Goal: Task Accomplishment & Management: Manage account settings

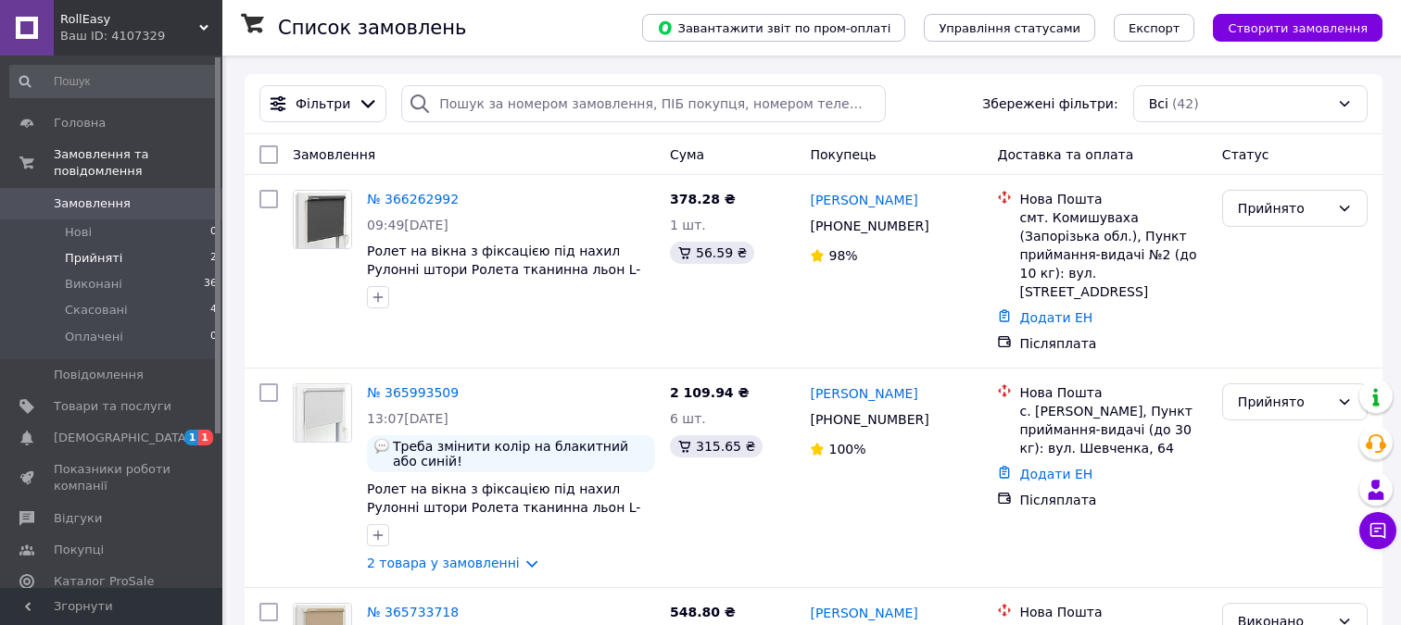
click at [138, 251] on li "Прийняті 2" at bounding box center [114, 258] width 228 height 26
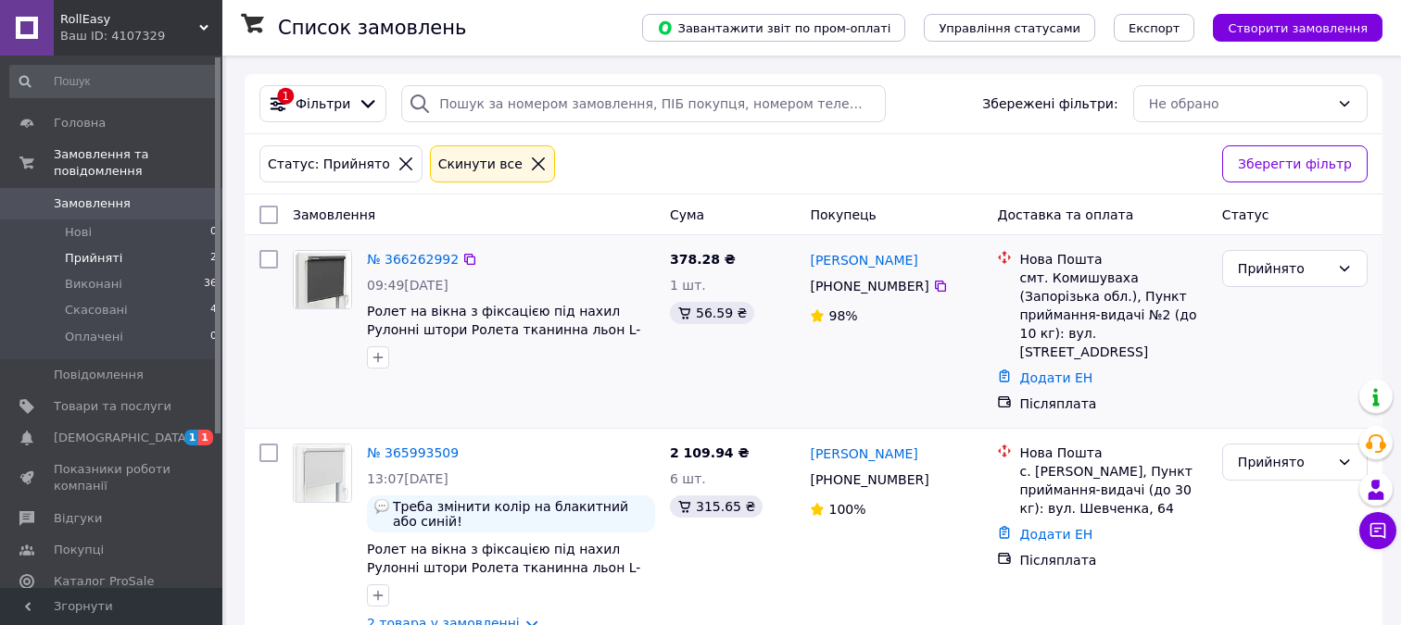
click at [340, 275] on img at bounding box center [322, 279] width 57 height 57
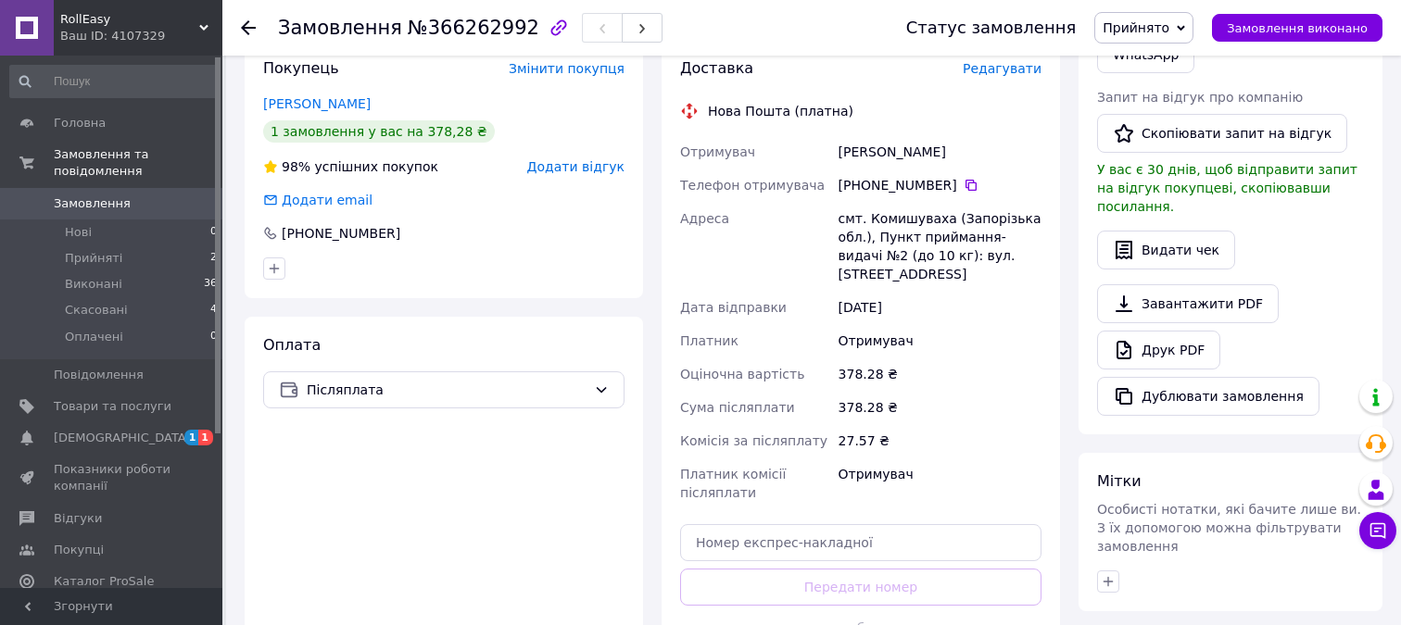
scroll to position [471, 0]
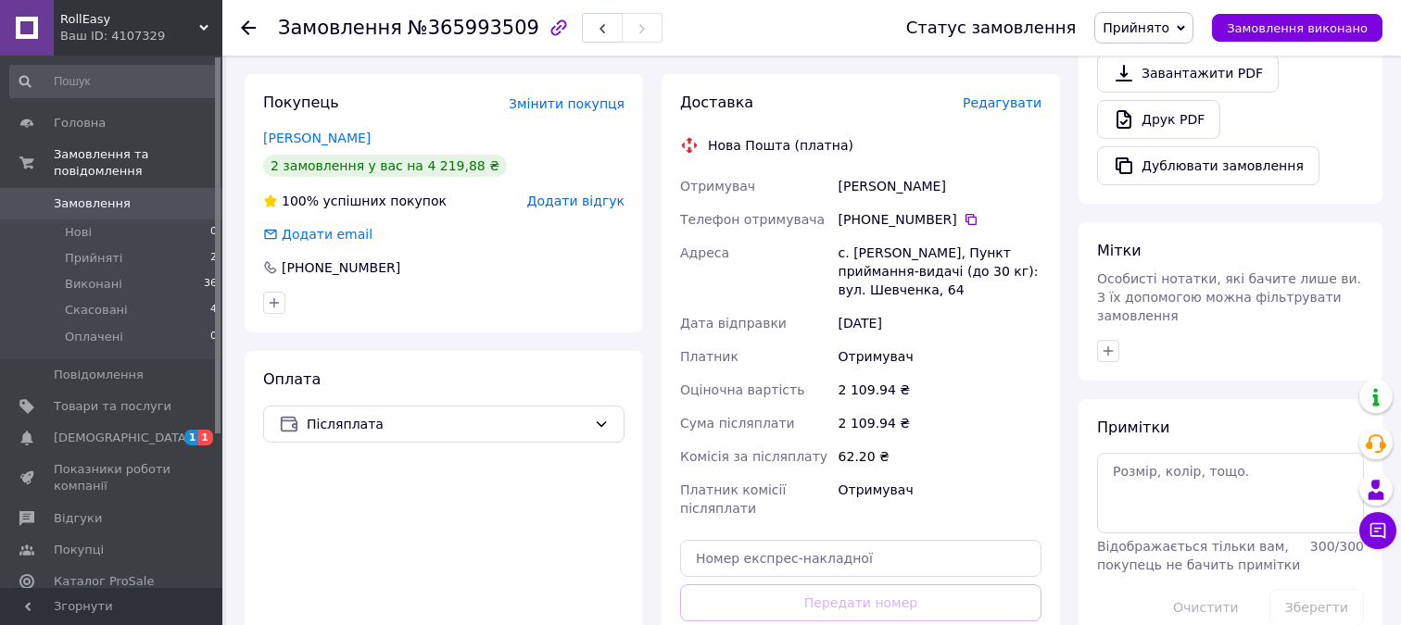
scroll to position [686, 0]
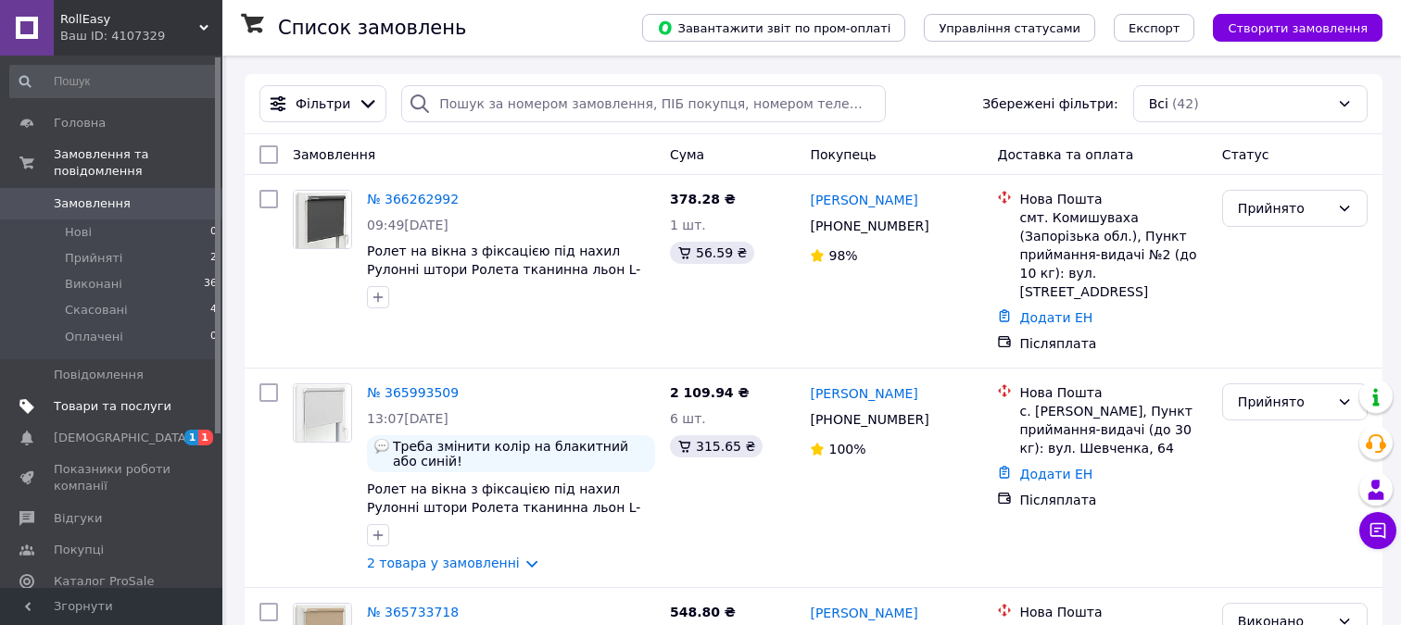
click at [114, 404] on span "Товари та послуги" at bounding box center [113, 406] width 118 height 17
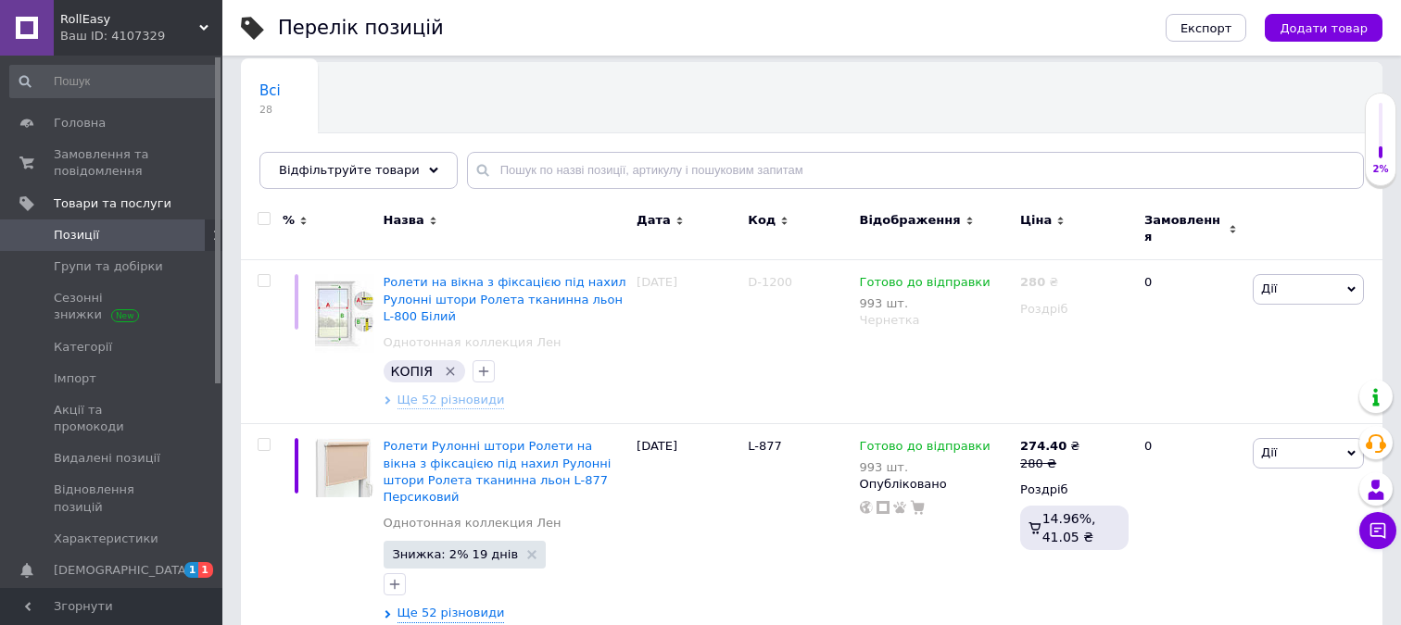
scroll to position [139, 0]
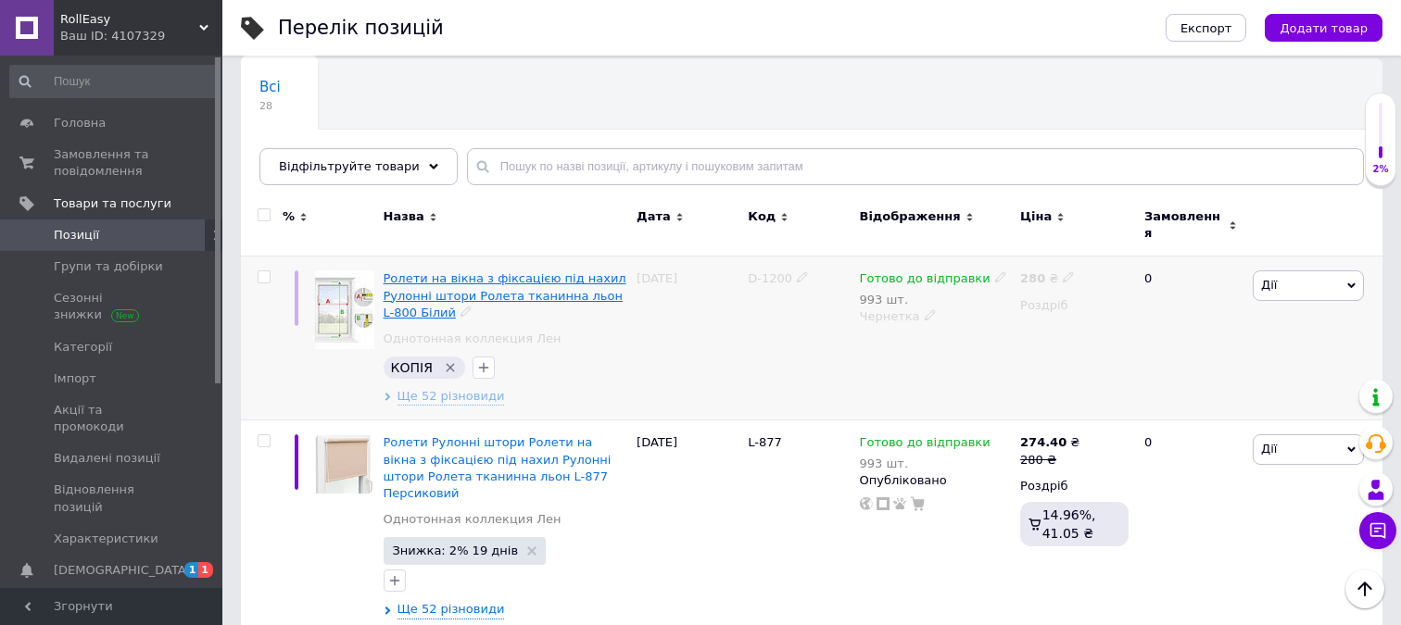
click at [526, 271] on span "Ролети на вікна з фіксацією під нахил Рулонні штори Ролета тканинна льон L-800 …" at bounding box center [505, 294] width 243 height 47
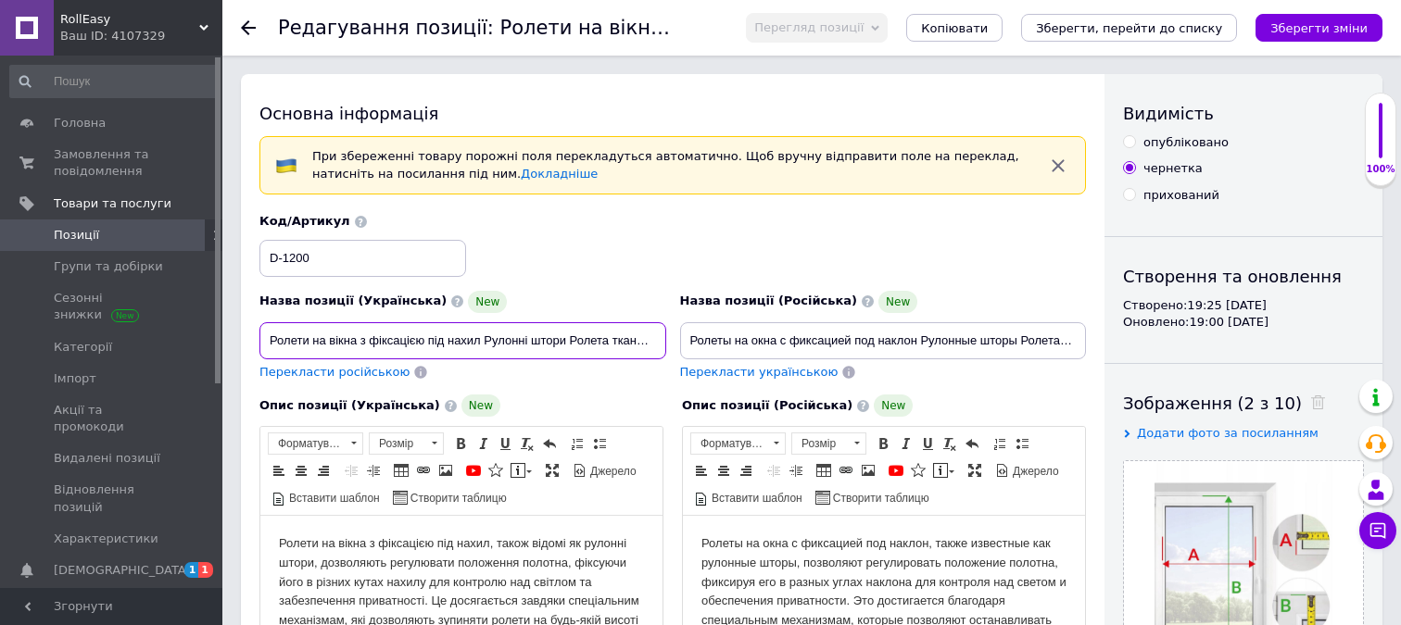
click at [357, 338] on input "Ролети на вікна з фіксацією під нахил Рулонні штори Ролета тканинна льон L-800 …" at bounding box center [462, 340] width 407 height 37
type input "Ролети на вікна День-ніч Жалюзі Рулонна штора з фіксацією під нахил Рулонні што…"
click at [311, 372] on span "Перекласти російською" at bounding box center [334, 372] width 150 height 14
type input "Ролеты на окна День-ночь Жалюзи Рулонная штора с фиксацией под наклон Рулонные …"
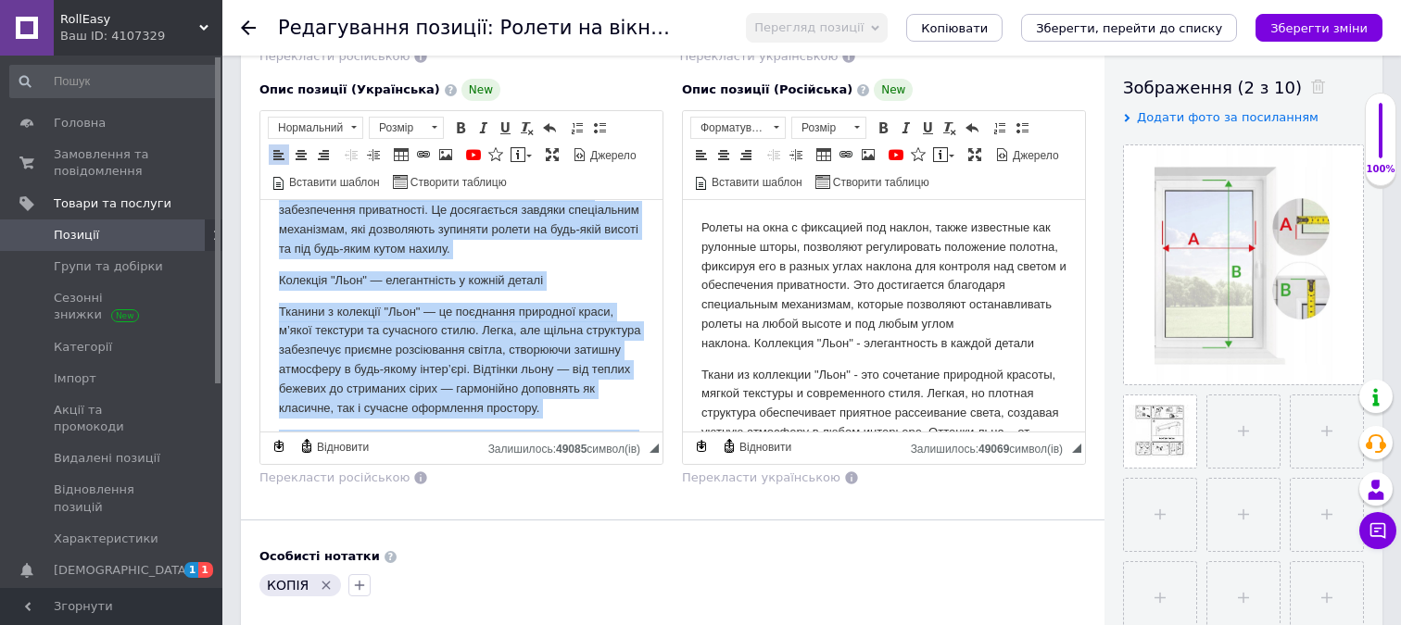
scroll to position [169, 0]
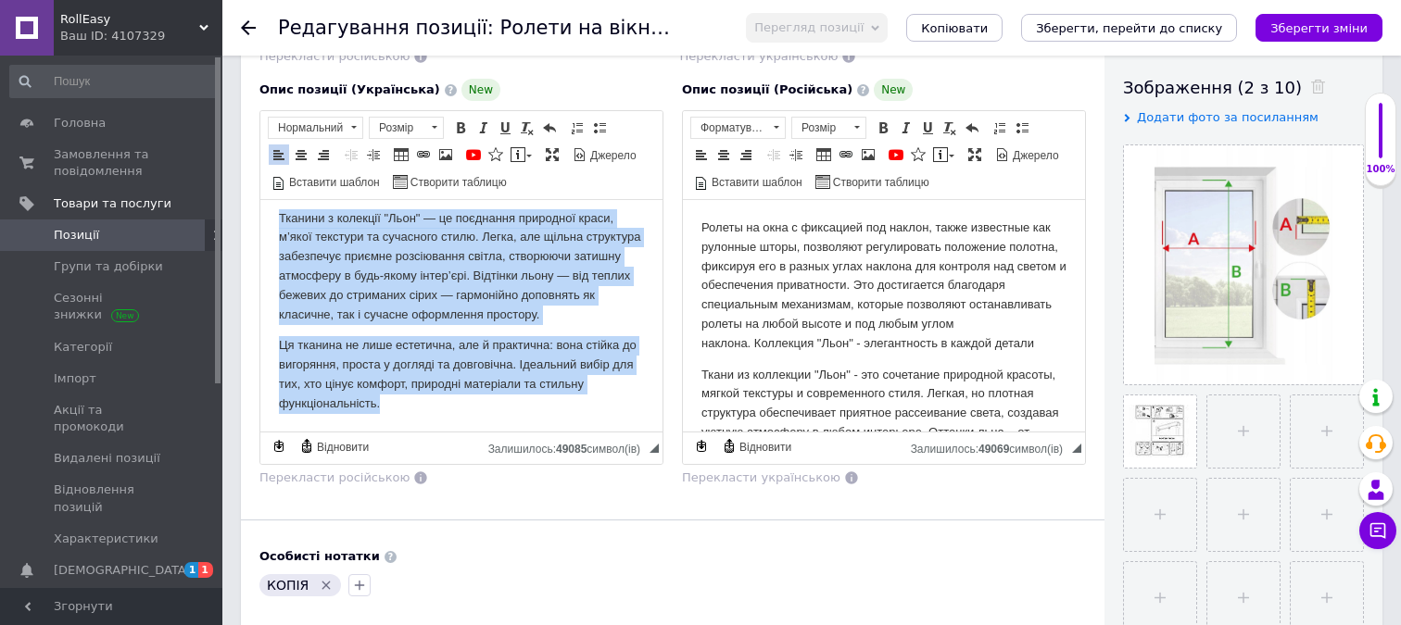
drag, startPoint x: 277, startPoint y: 223, endPoint x: 512, endPoint y: 455, distance: 330.1
click at [512, 433] on html "Ролети на вікна з фіксацією під нахил, також відомі як рулонні штори, дозволяют…" at bounding box center [461, 231] width 402 height 401
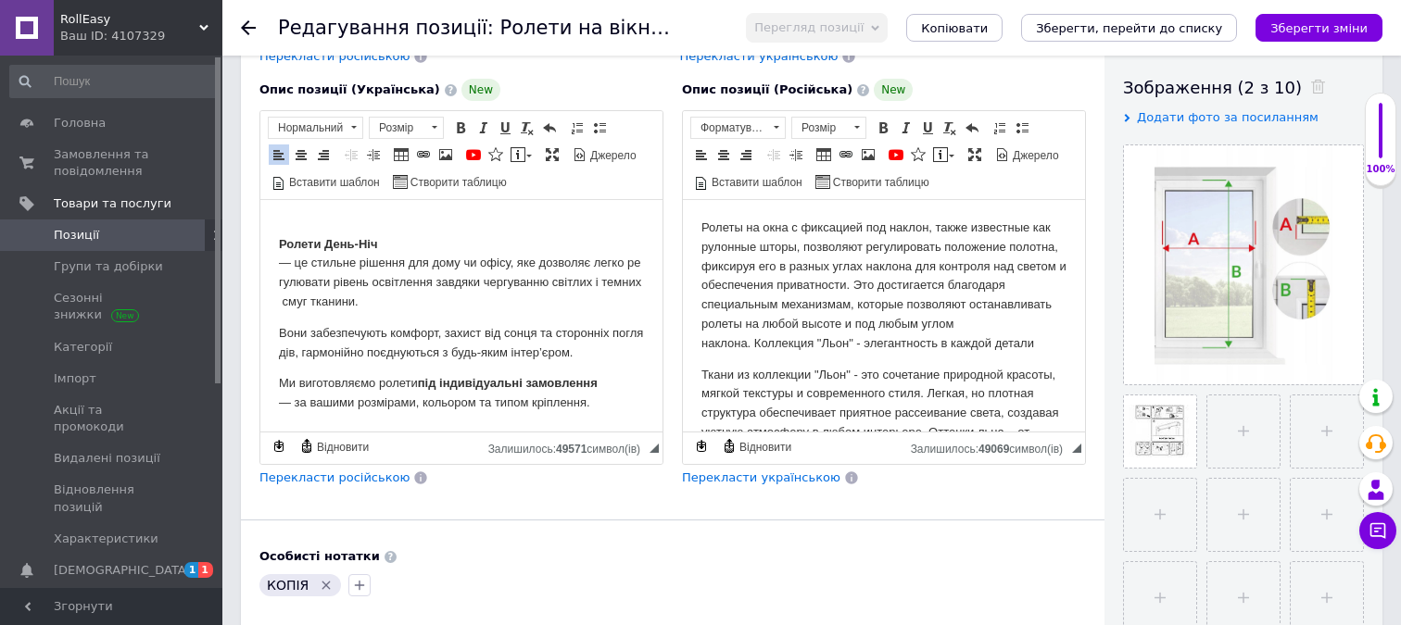
scroll to position [0, 0]
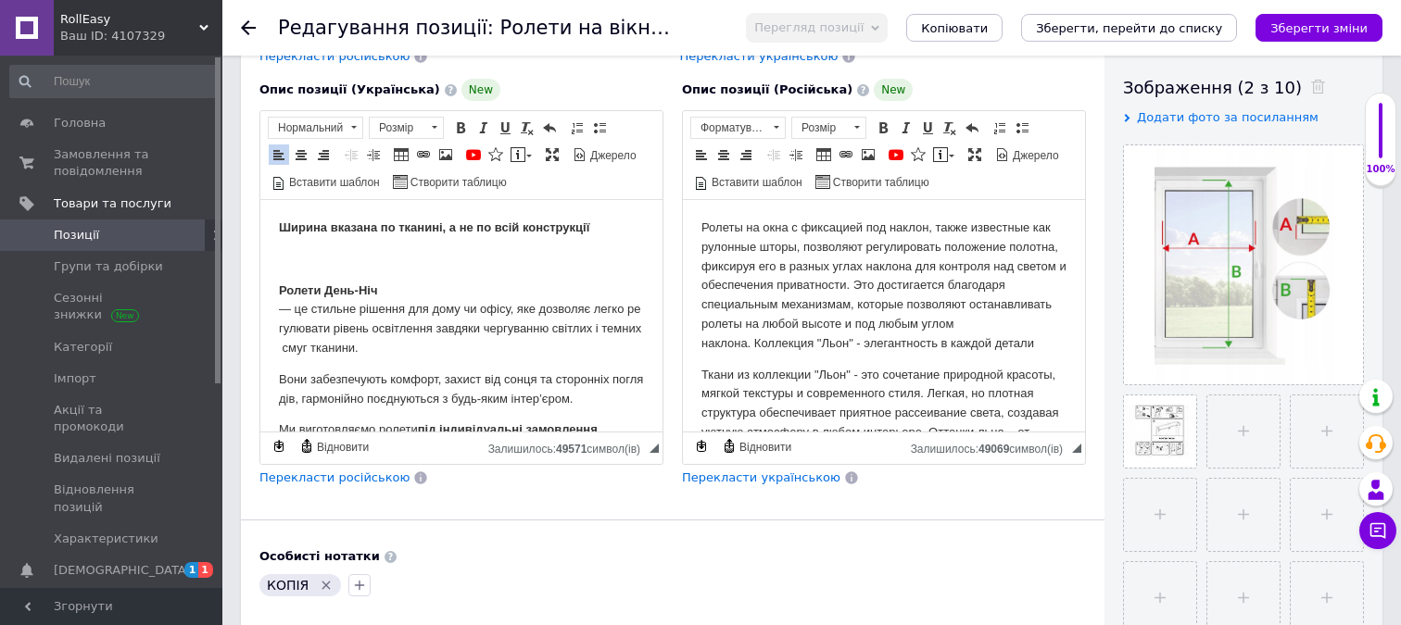
click at [368, 483] on span "Перекласти російською" at bounding box center [334, 478] width 150 height 14
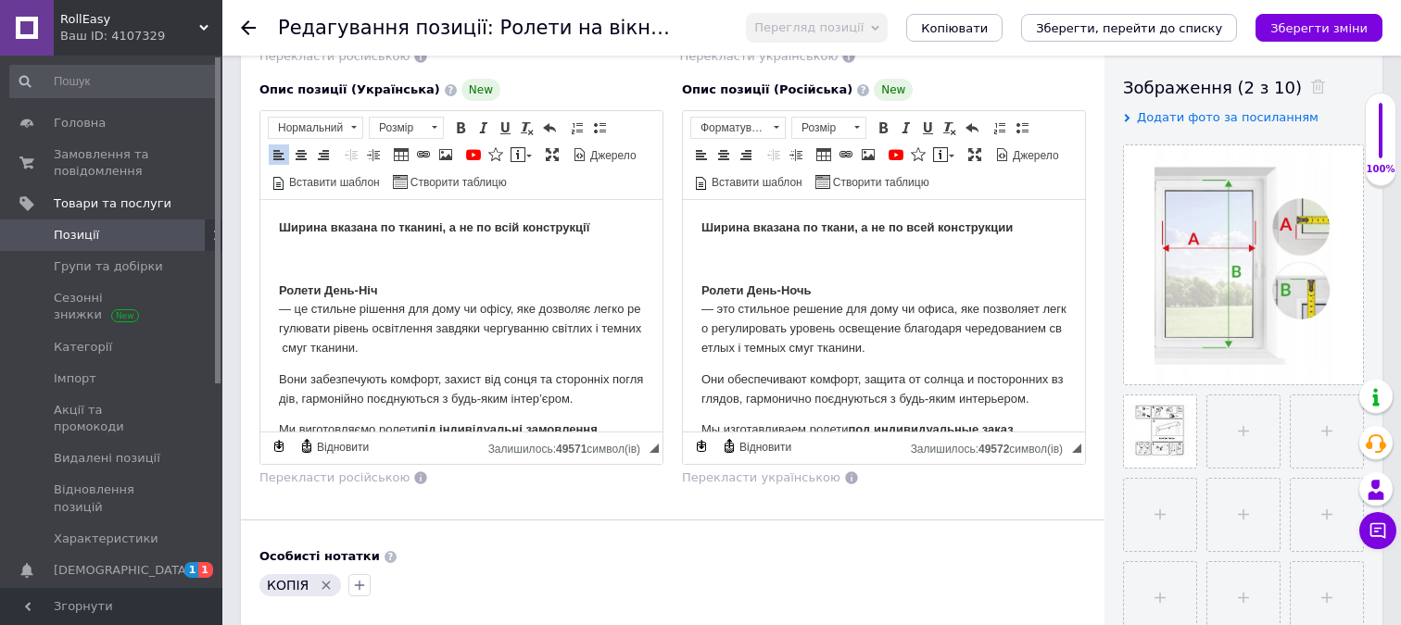
click at [698, 306] on html "Ширина вказана по ткани, а не по всей конструкции Ролети День-Ночь — это стильн…" at bounding box center [884, 339] width 402 height 278
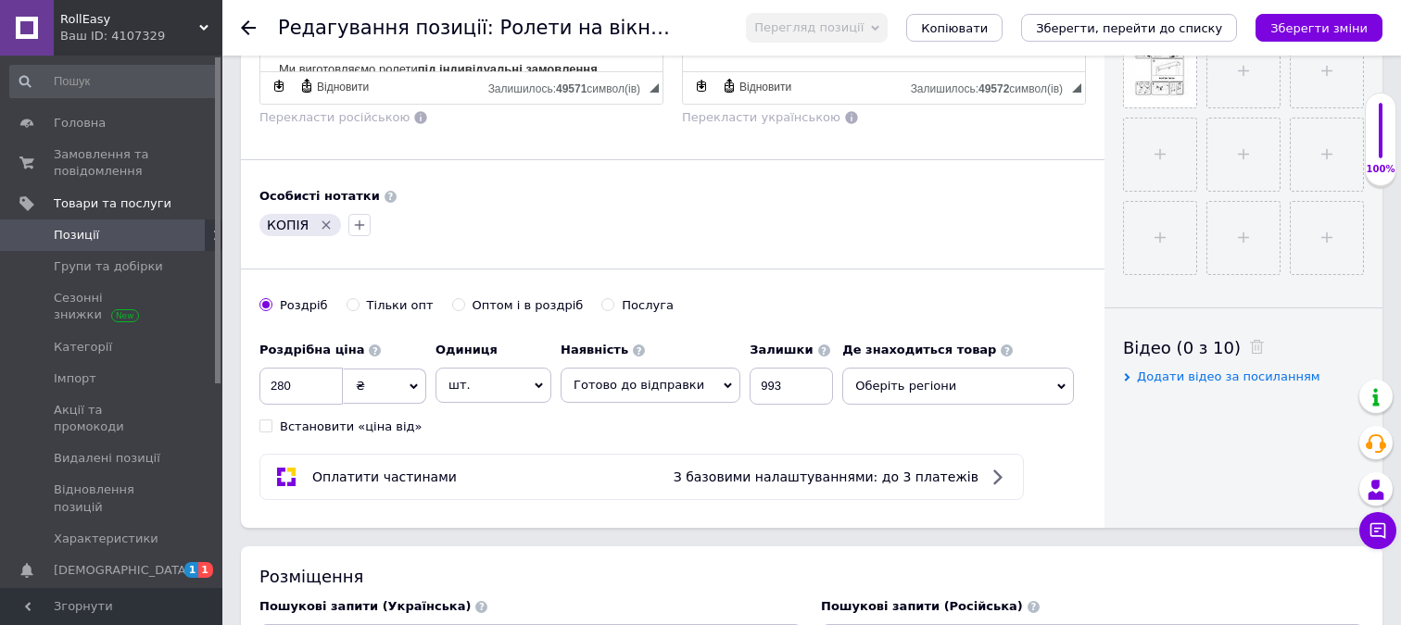
scroll to position [686, 0]
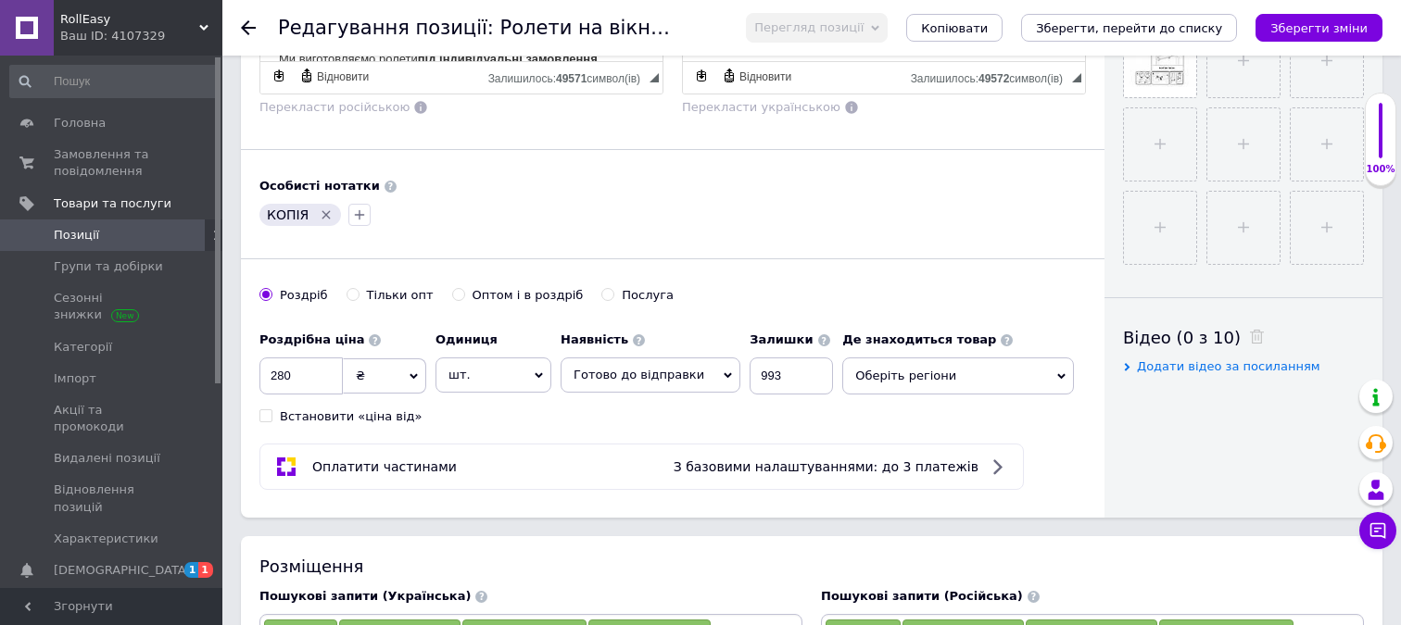
click at [323, 217] on icon "Видалити мітку" at bounding box center [326, 215] width 15 height 15
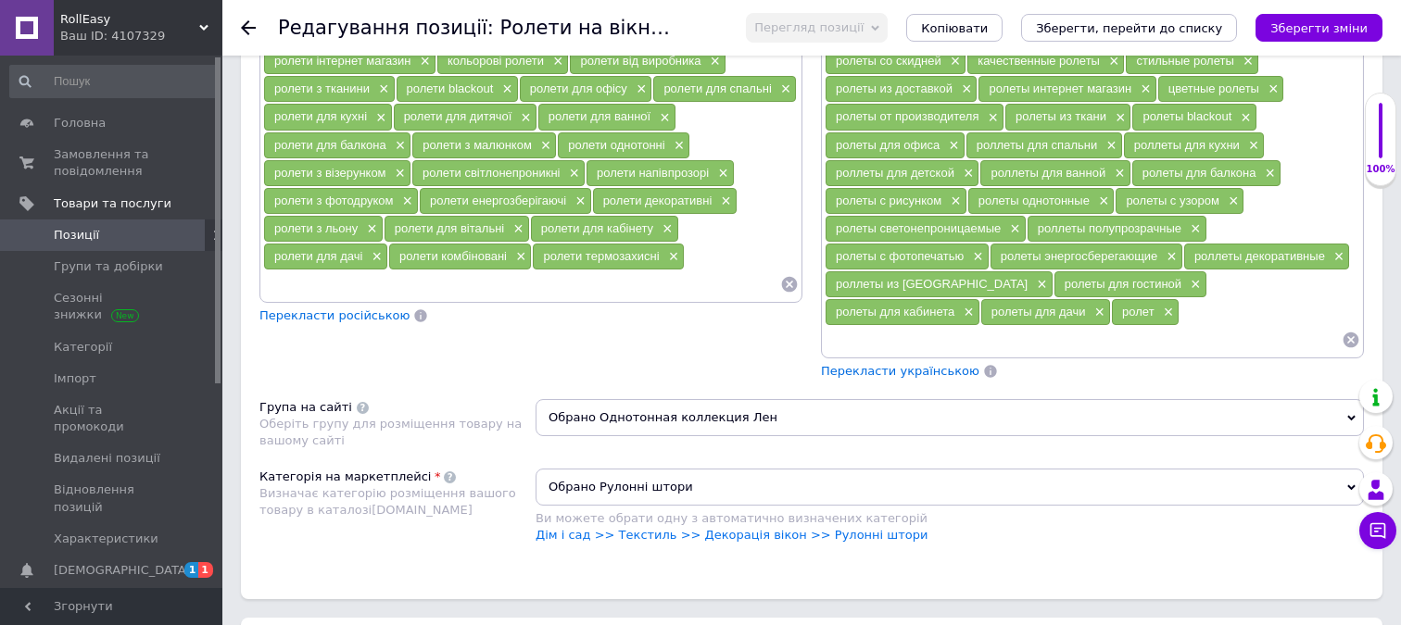
scroll to position [1478, 0]
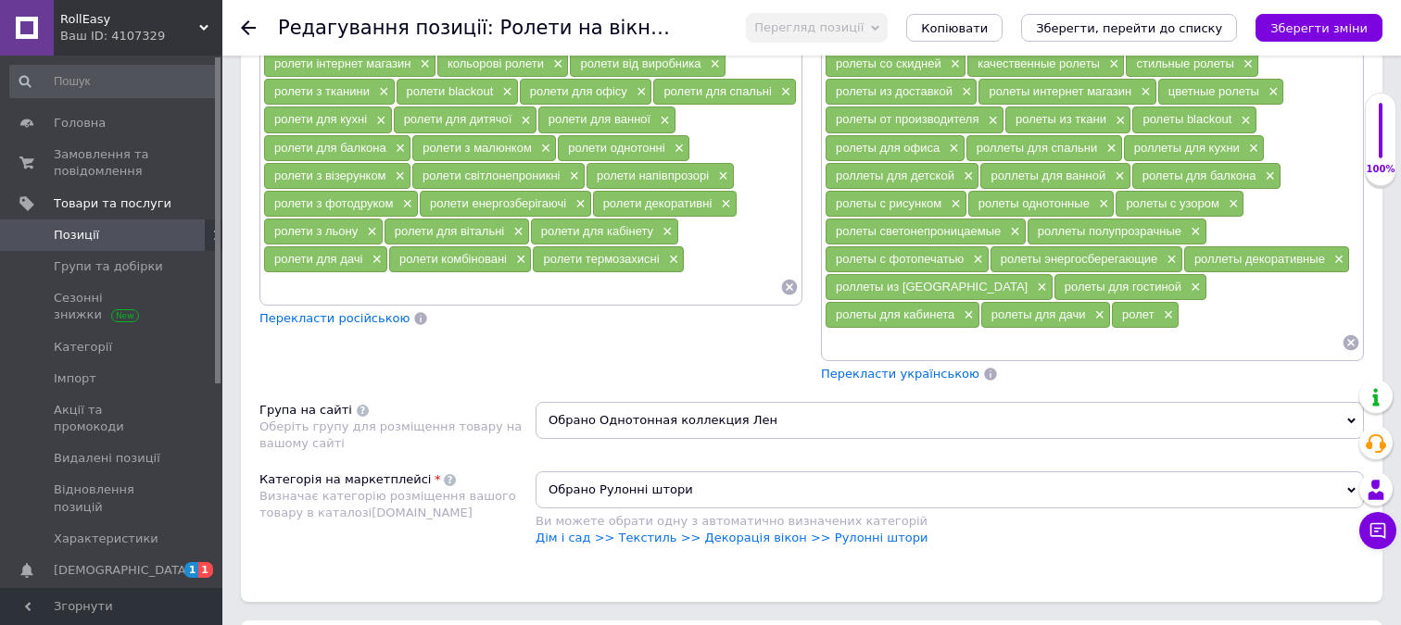
click at [788, 290] on icon at bounding box center [790, 288] width 16 height 16
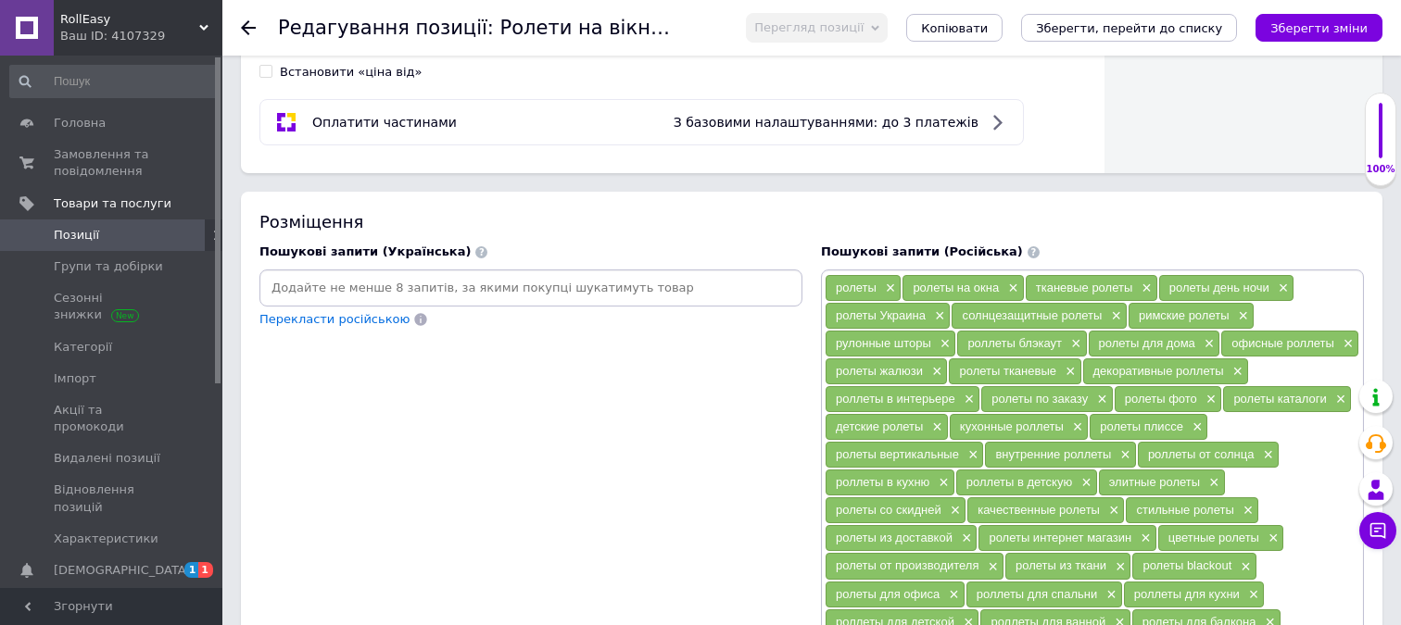
click at [545, 292] on input at bounding box center [530, 288] width 535 height 28
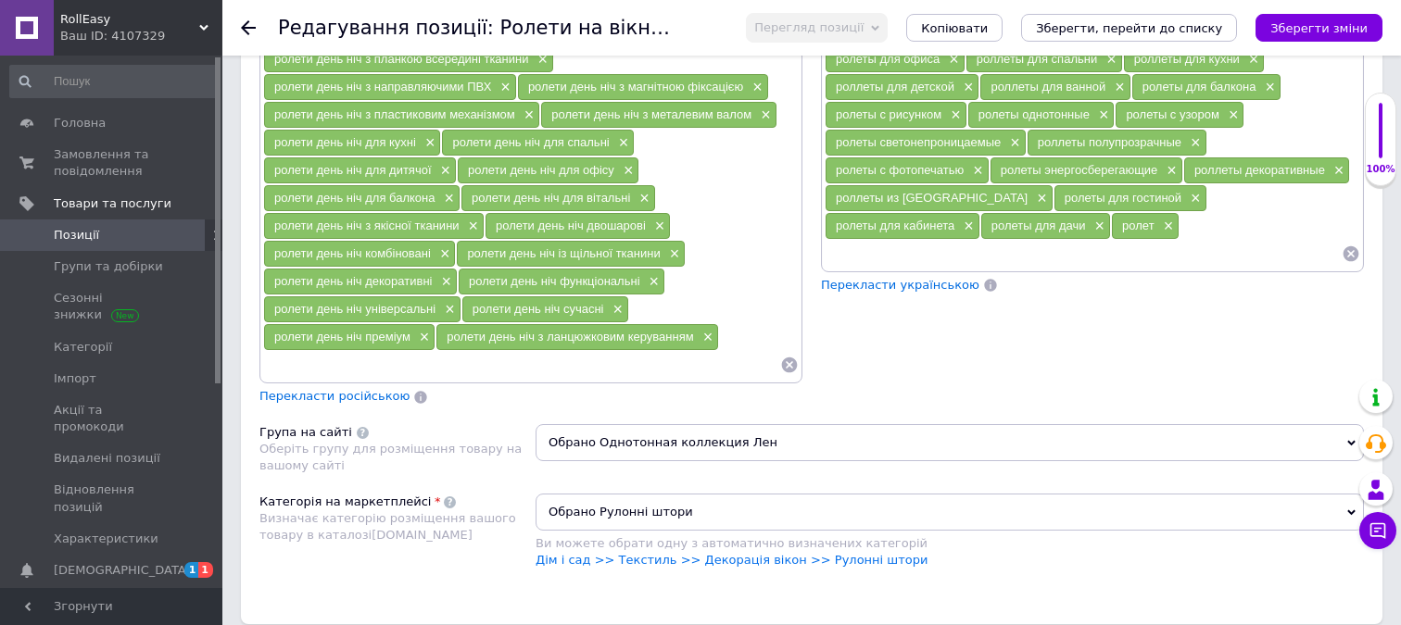
scroll to position [1570, 0]
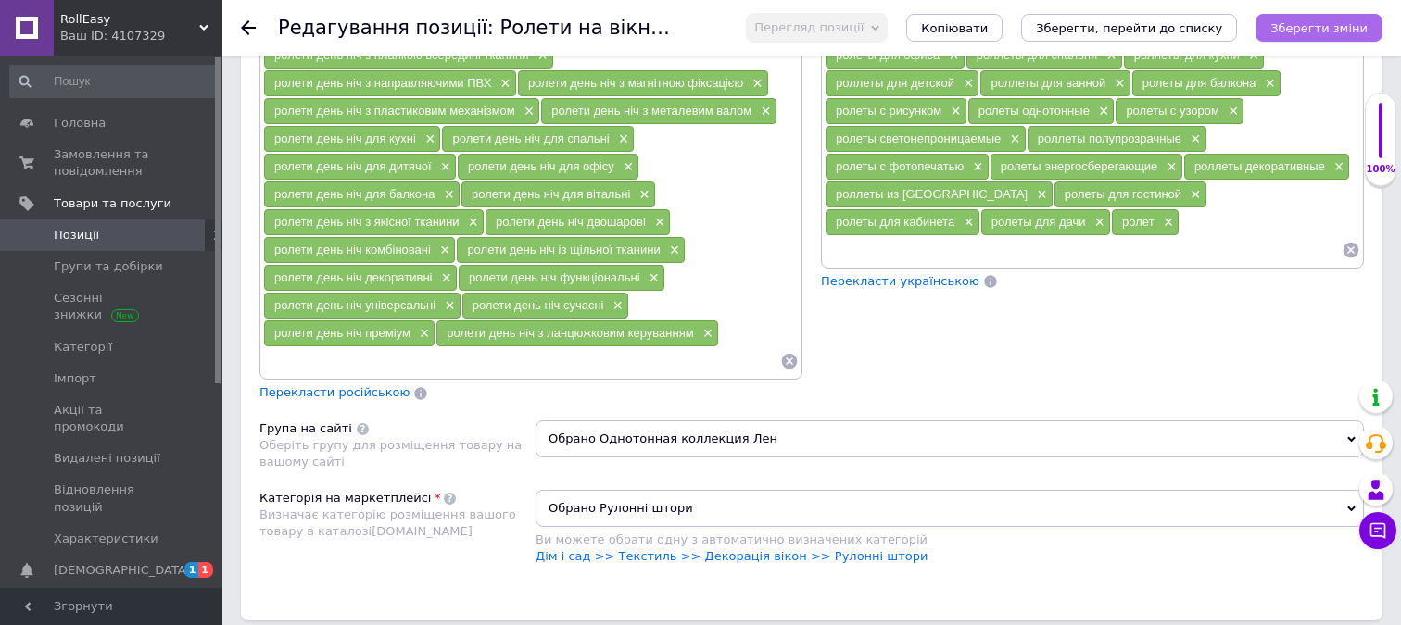
click at [1280, 21] on icon "Зберегти зміни" at bounding box center [1318, 28] width 97 height 14
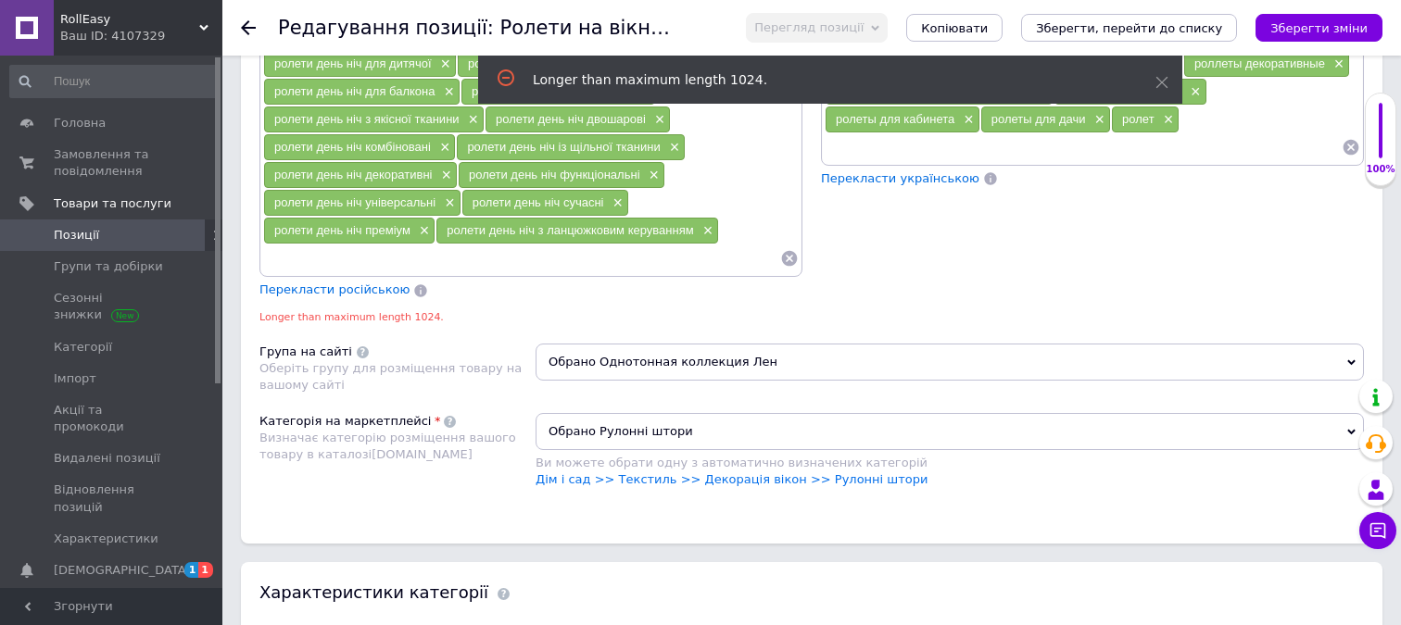
scroll to position [1679, 0]
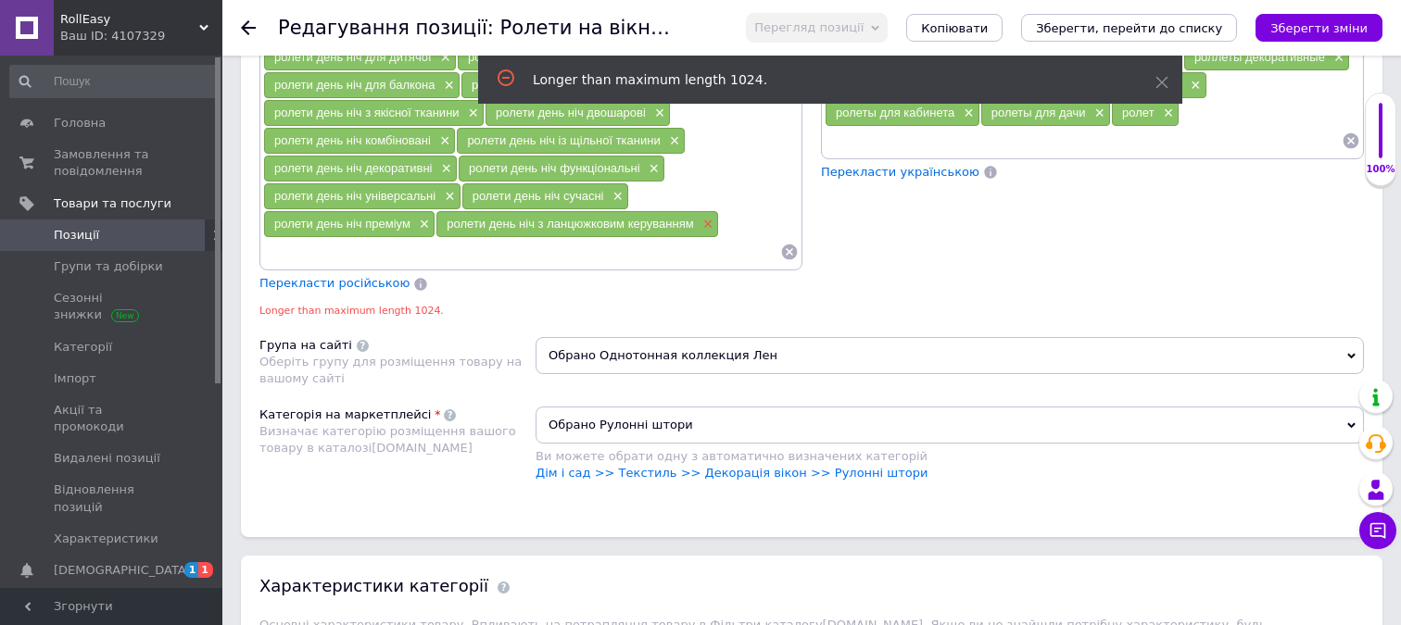
click at [706, 222] on span "×" at bounding box center [705, 225] width 15 height 16
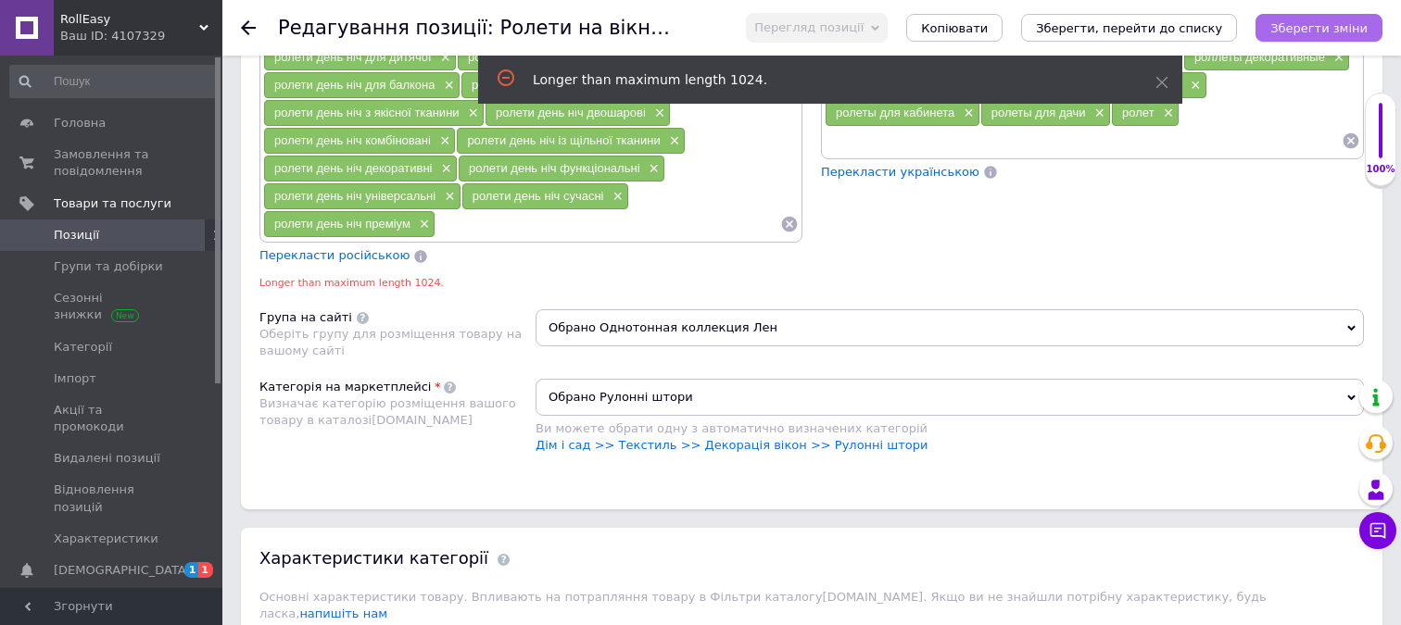
click at [1290, 29] on icon "Зберегти зміни" at bounding box center [1318, 28] width 97 height 14
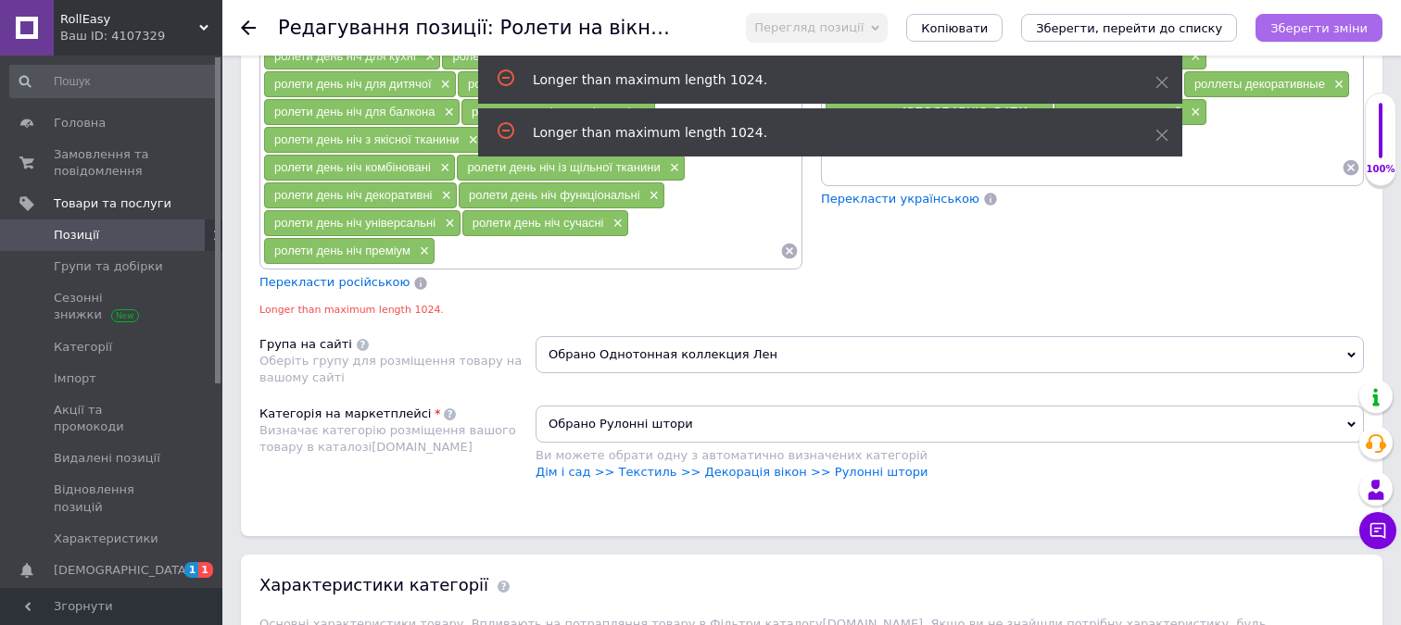
scroll to position [1652, 0]
click at [427, 255] on span "×" at bounding box center [422, 253] width 15 height 16
click at [1296, 40] on button "Зберегти зміни" at bounding box center [1318, 28] width 127 height 28
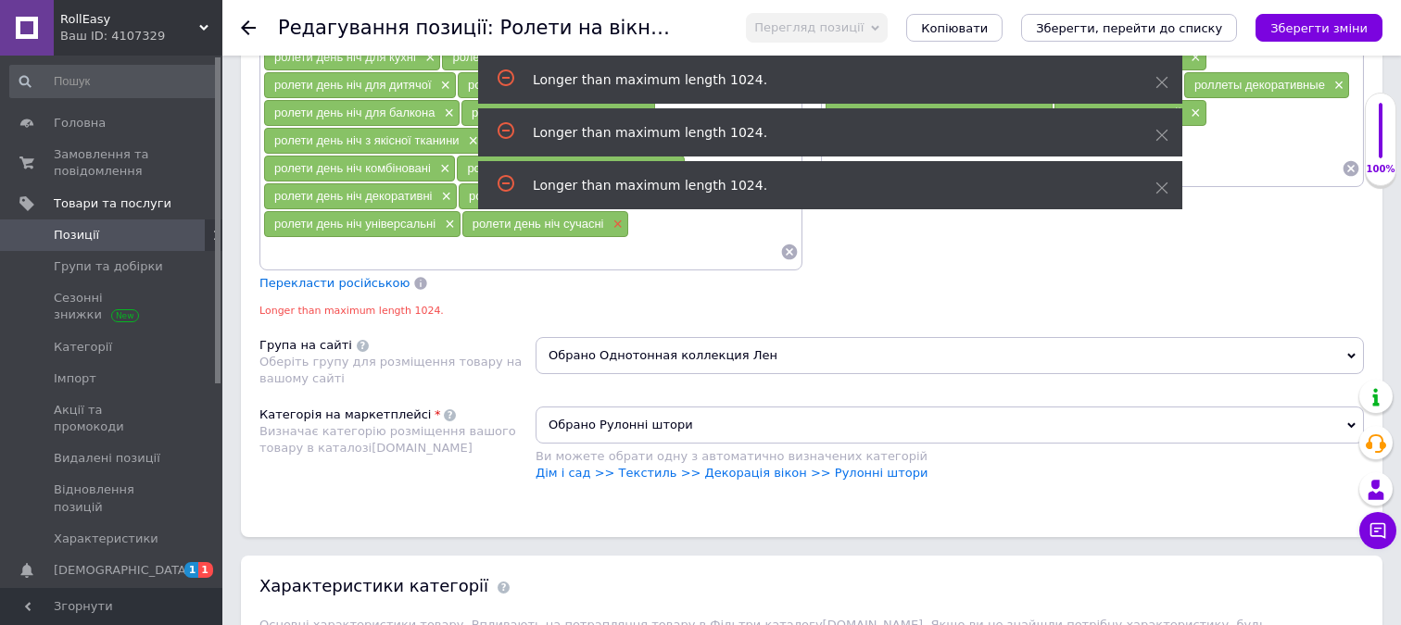
click at [617, 229] on span "×" at bounding box center [615, 225] width 15 height 16
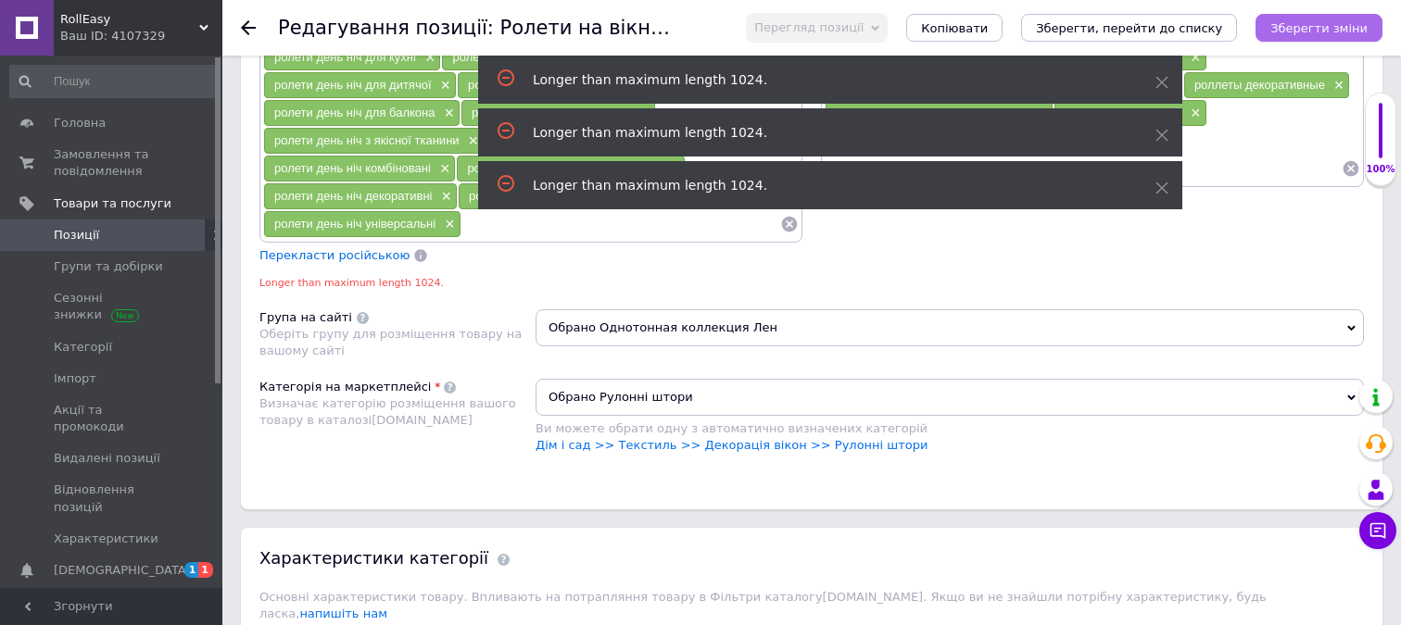
click at [1313, 15] on button "Зберегти зміни" at bounding box center [1318, 28] width 127 height 28
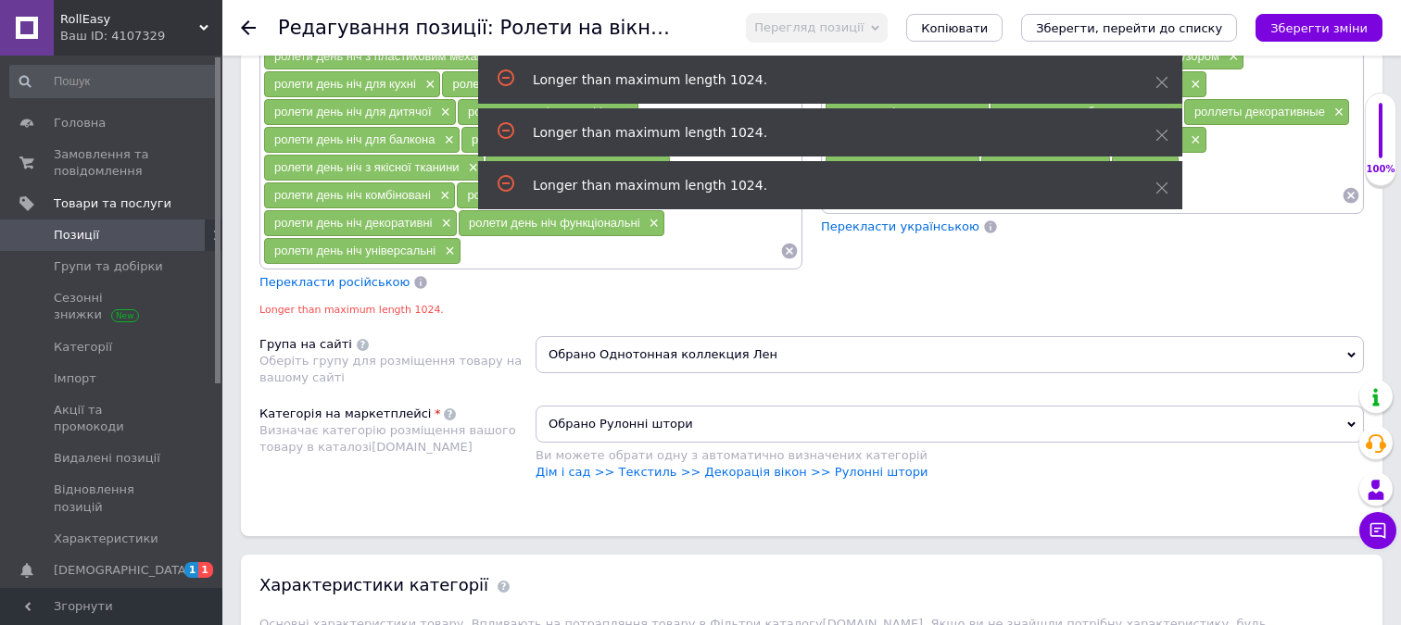
scroll to position [1624, 0]
click at [455, 253] on div "ролети день ніч універсальні ×" at bounding box center [362, 252] width 196 height 26
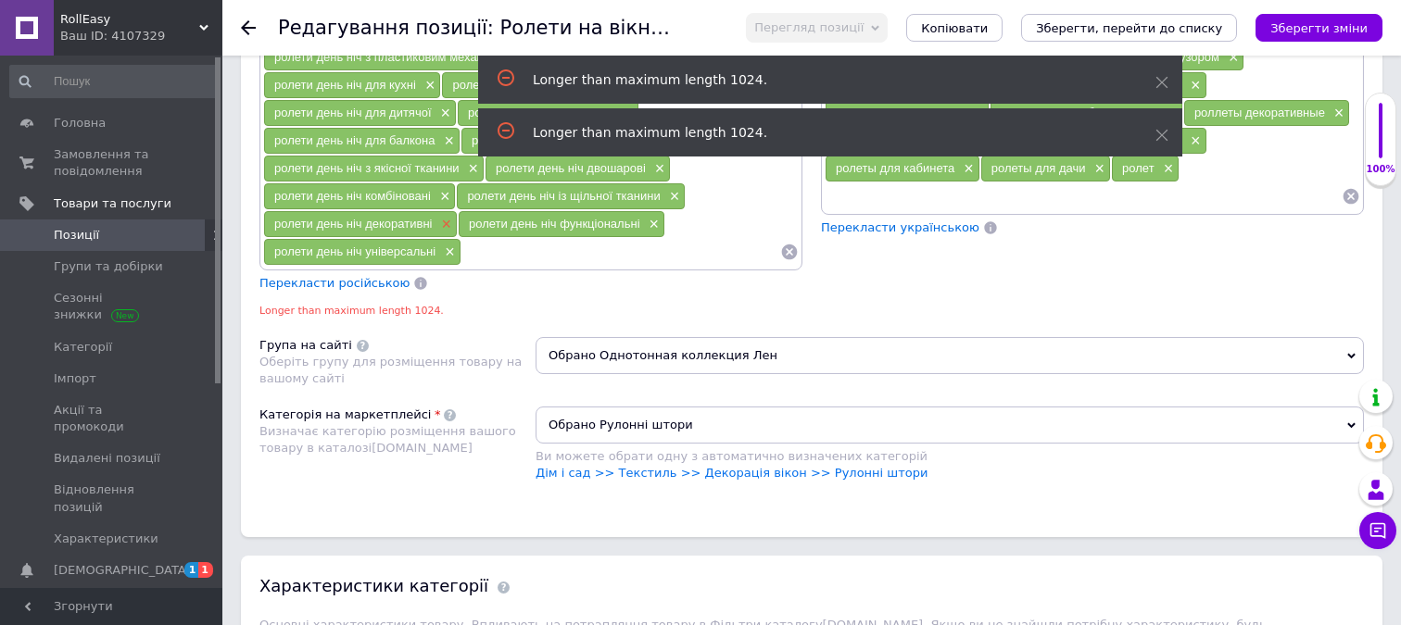
click at [446, 229] on span "×" at bounding box center [443, 225] width 15 height 16
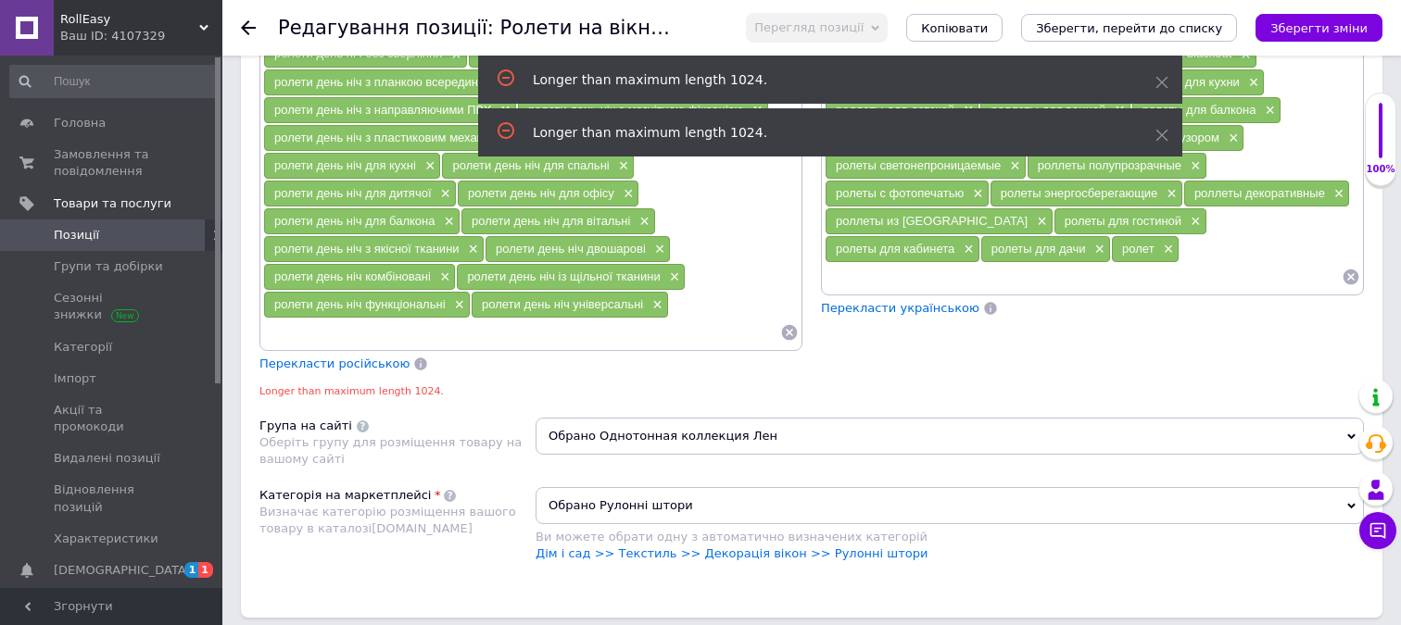
scroll to position [1539, 0]
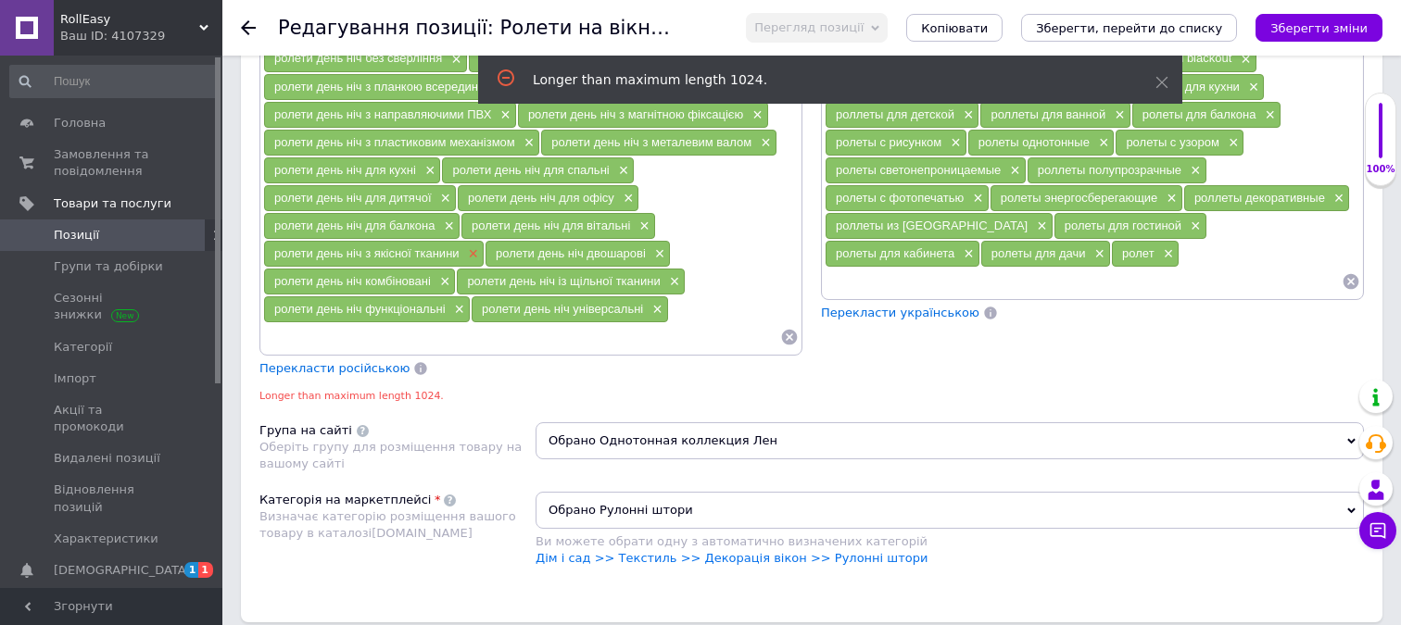
click at [472, 256] on span "×" at bounding box center [471, 254] width 15 height 16
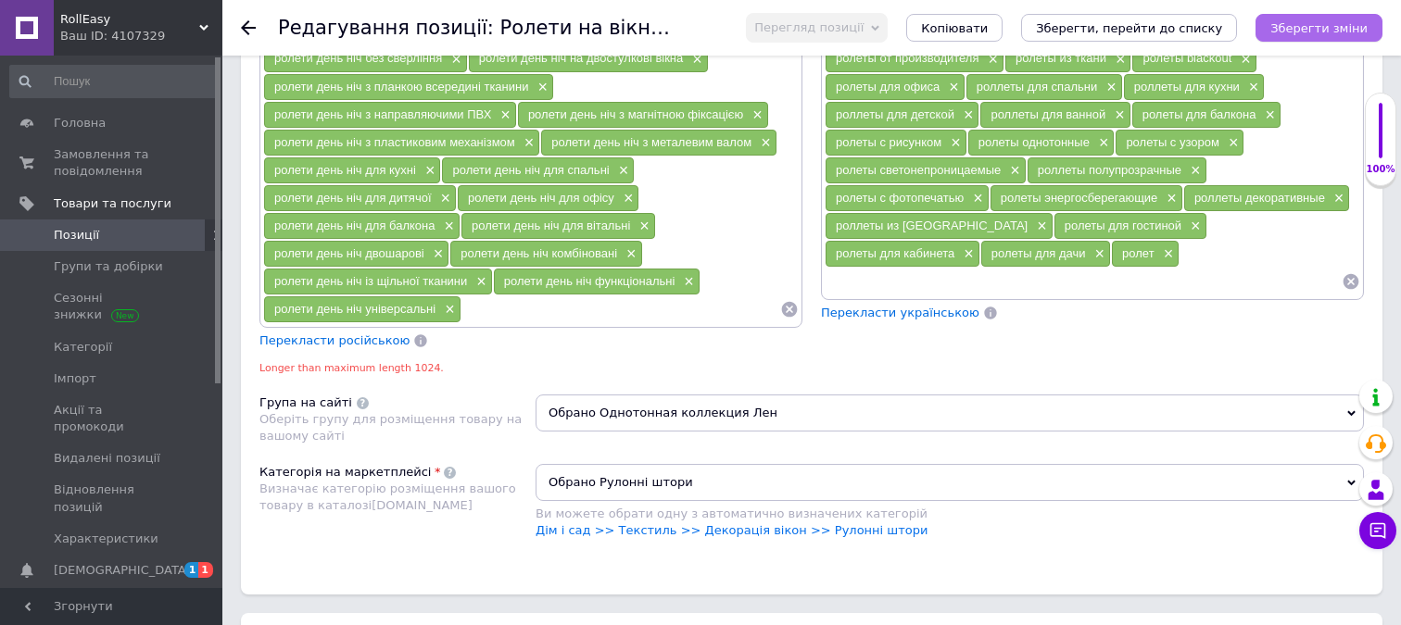
click at [1358, 33] on icon "Зберегти зміни" at bounding box center [1318, 28] width 97 height 14
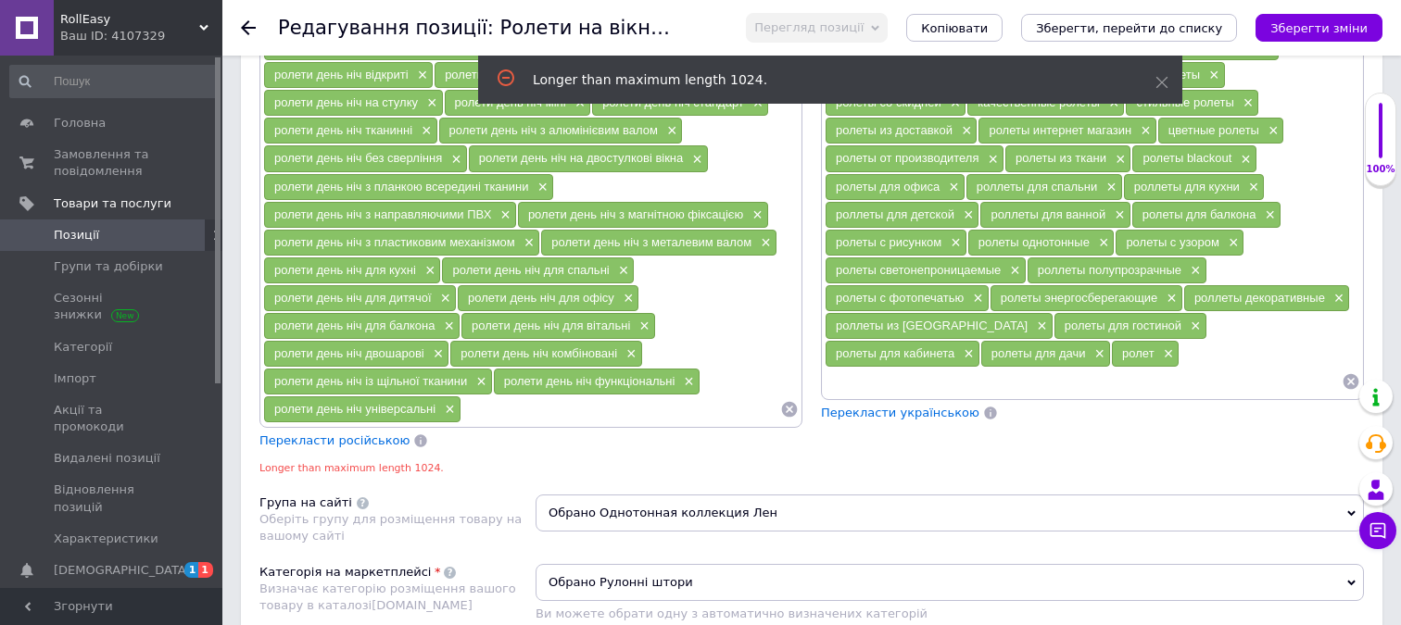
scroll to position [1440, 0]
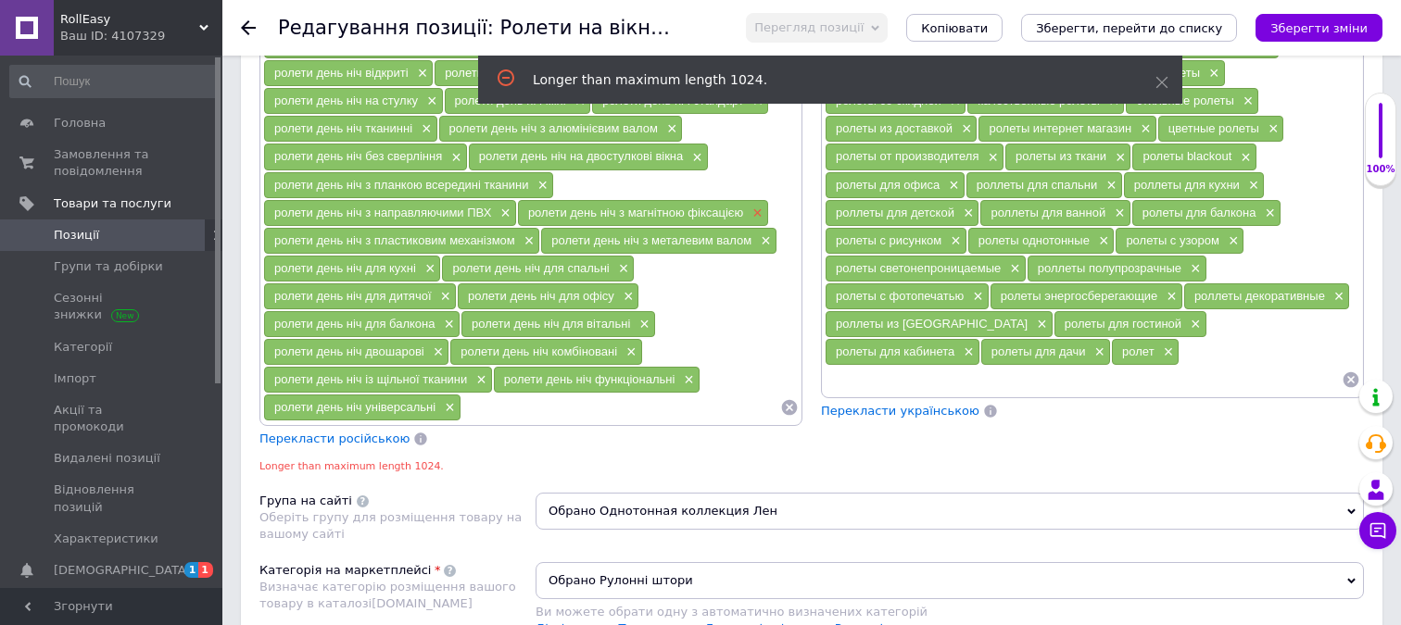
click at [759, 216] on span "×" at bounding box center [755, 214] width 15 height 16
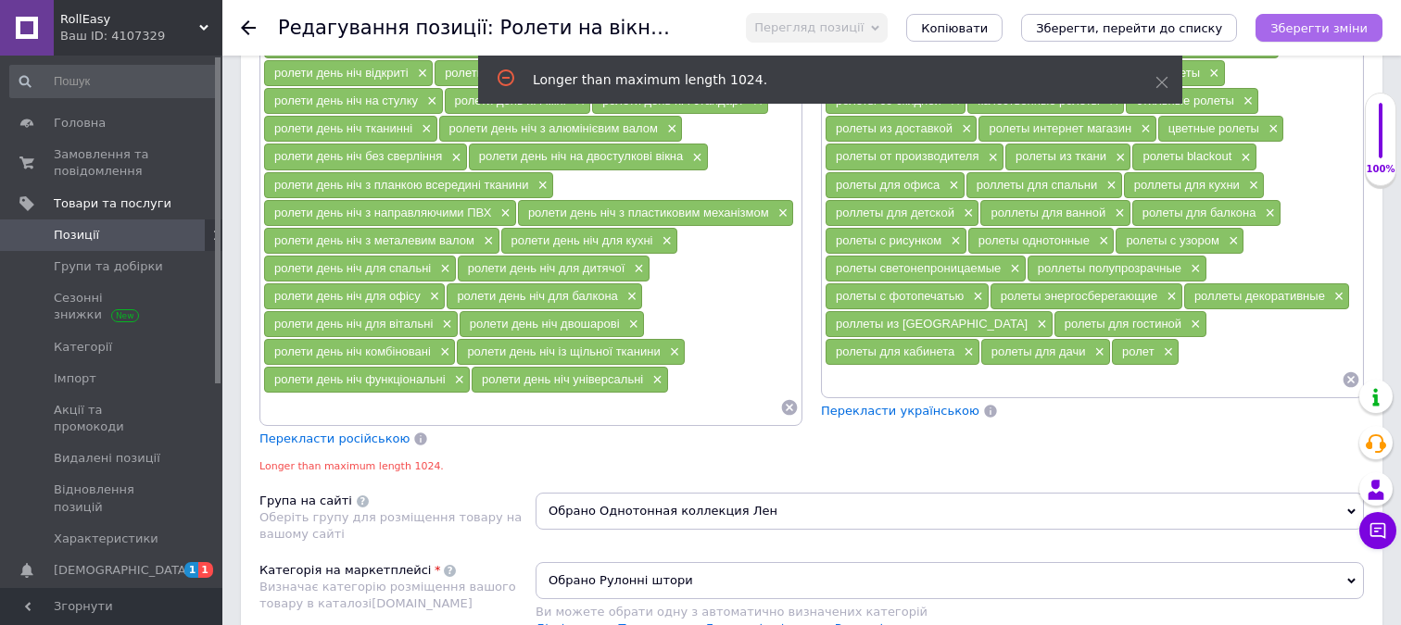
click at [1311, 31] on icon "Зберегти зміни" at bounding box center [1318, 28] width 97 height 14
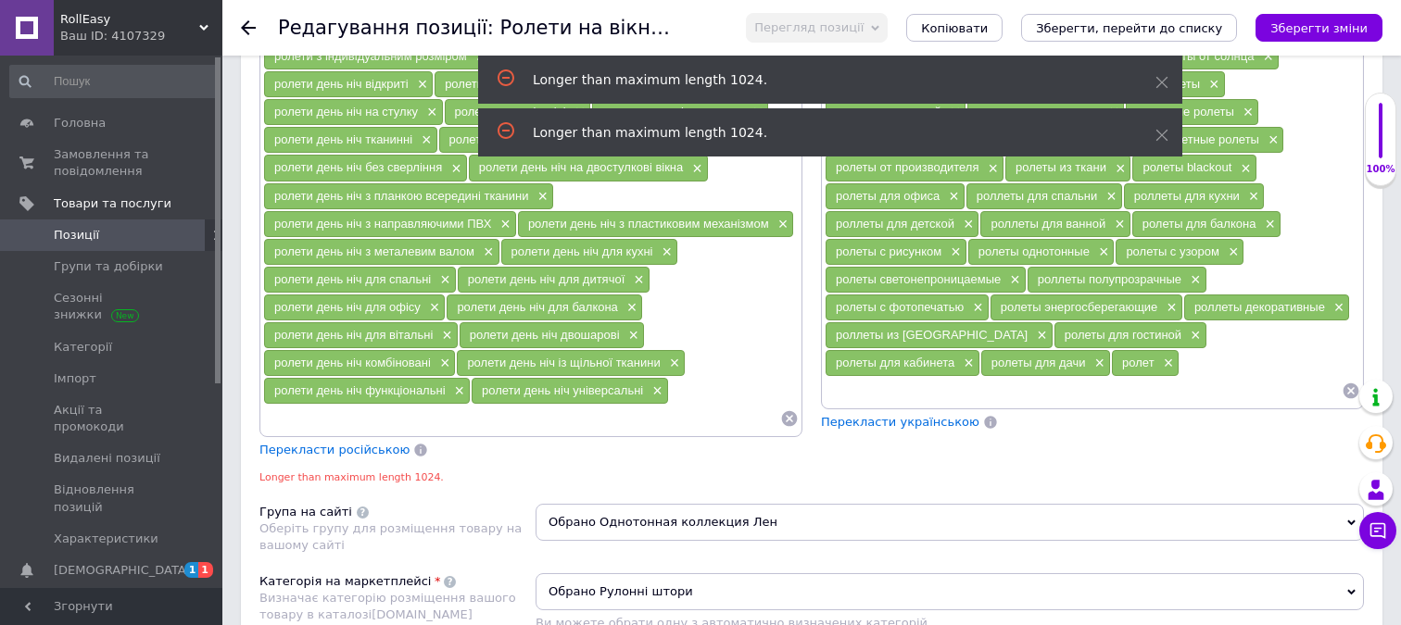
scroll to position [1417, 0]
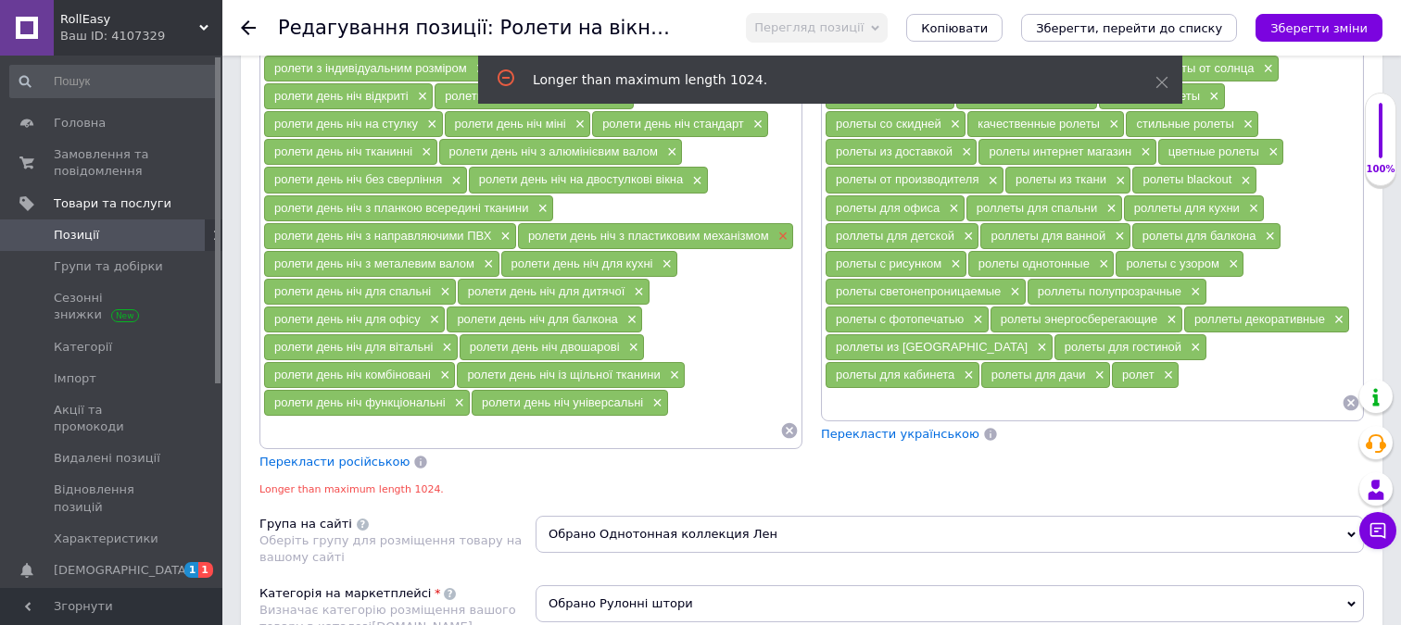
click at [785, 238] on span "×" at bounding box center [781, 237] width 15 height 16
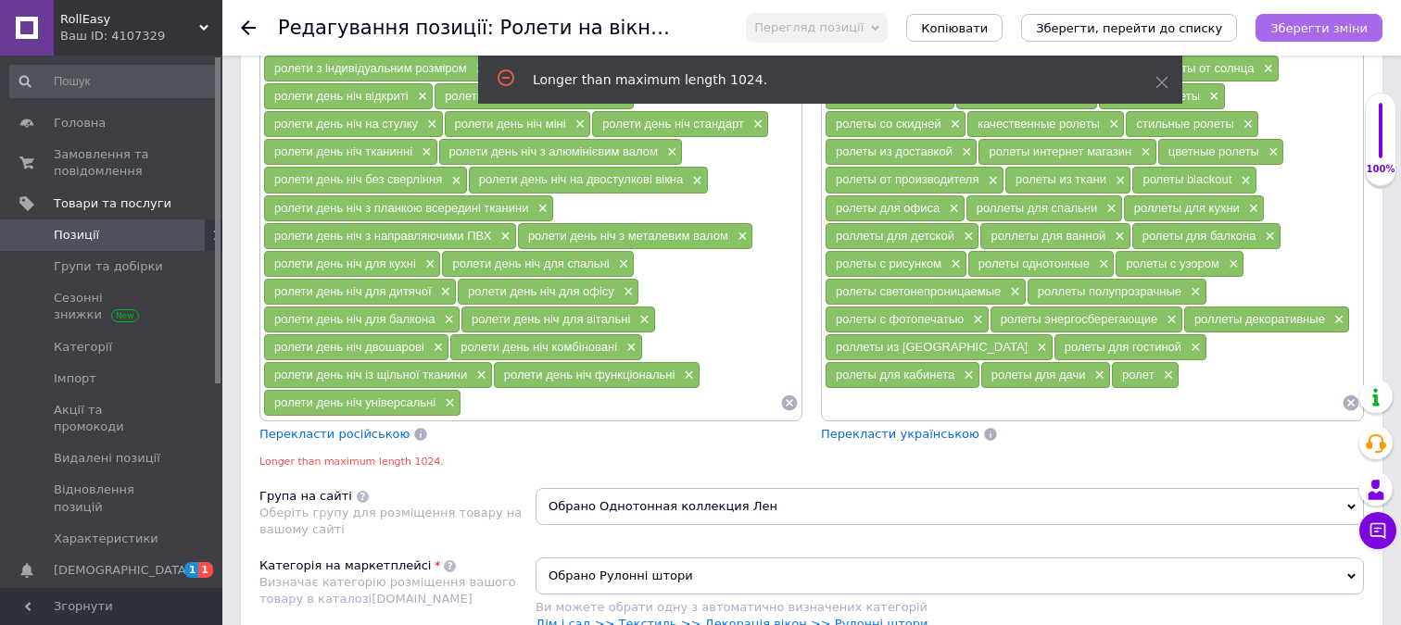
click at [1316, 21] on icon "Зберегти зміни" at bounding box center [1318, 28] width 97 height 14
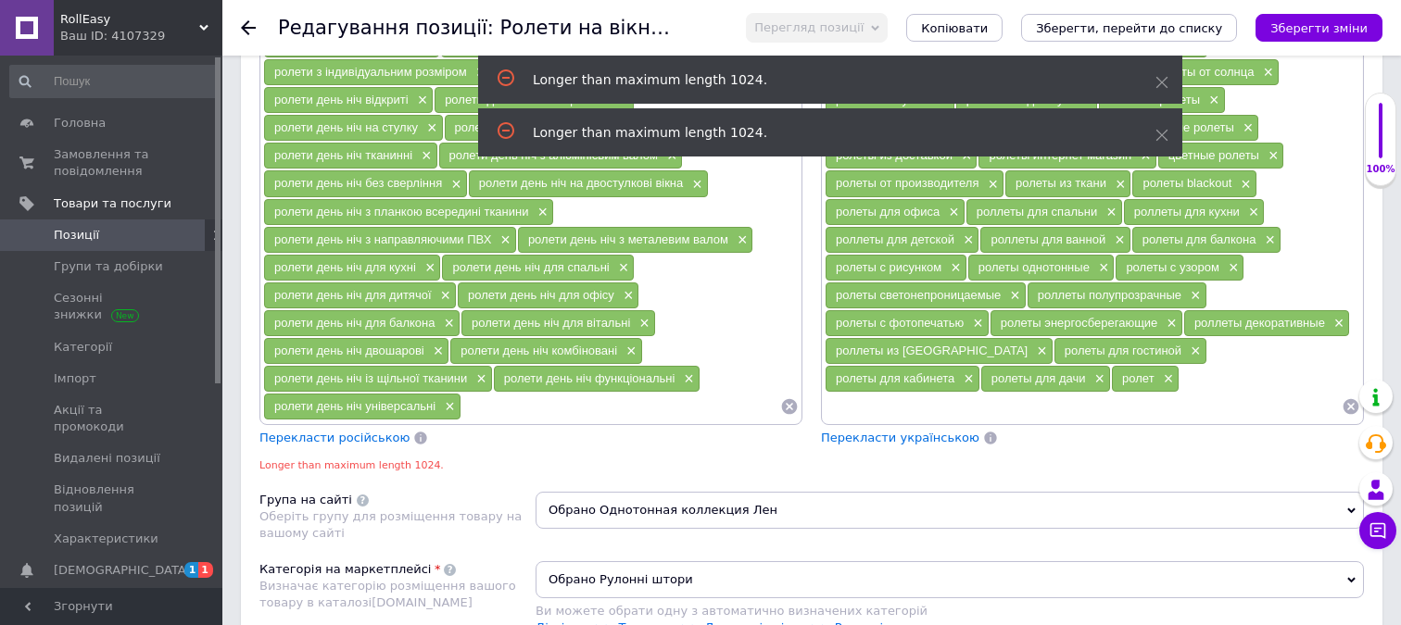
scroll to position [1393, 0]
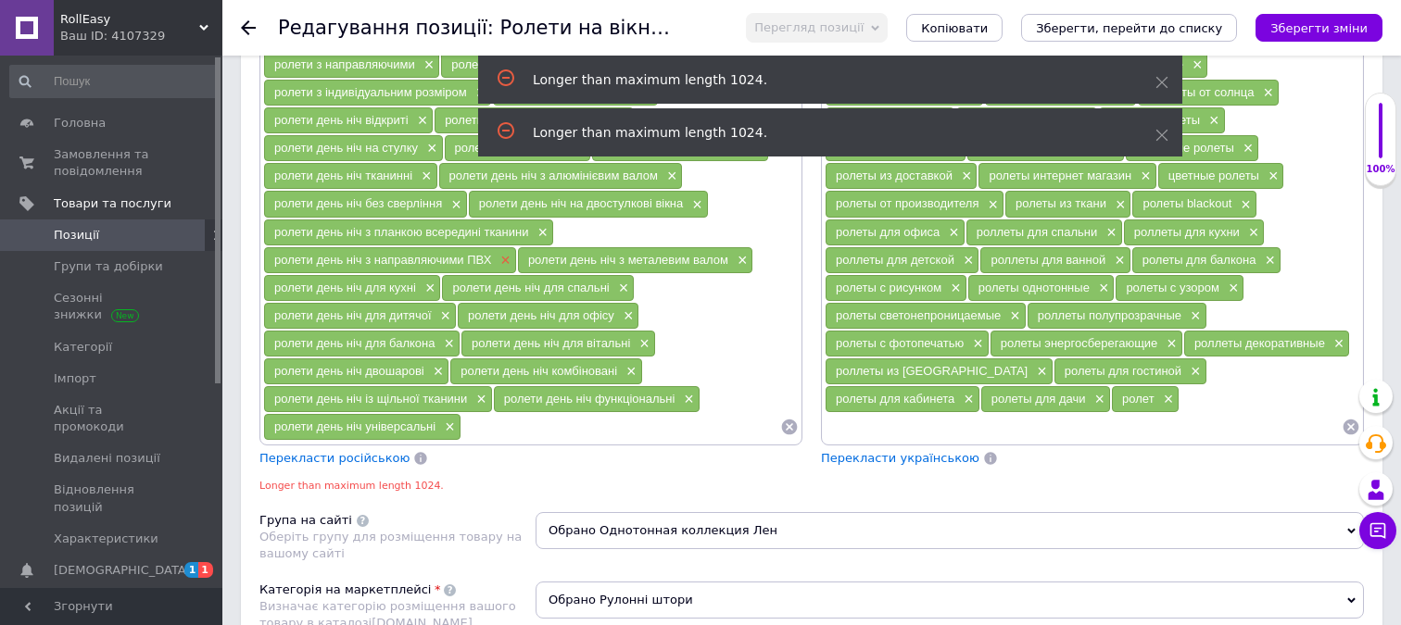
click at [497, 260] on span "×" at bounding box center [503, 261] width 15 height 16
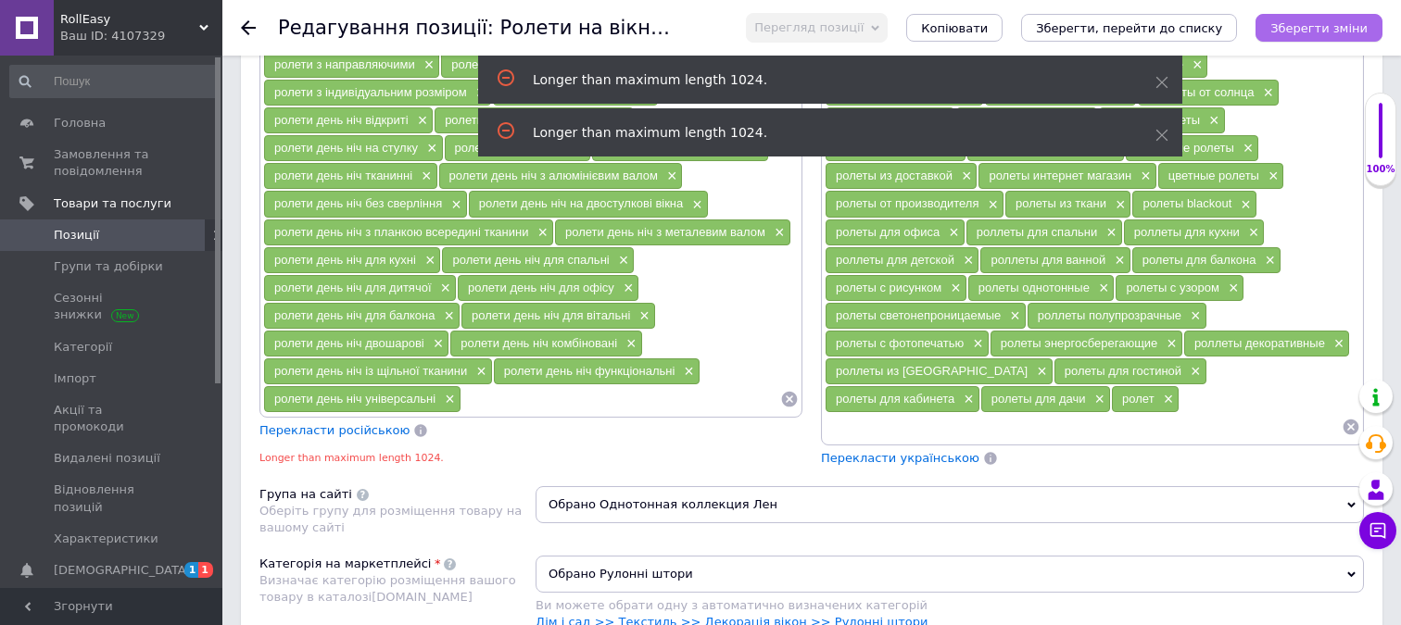
click at [1295, 21] on icon "Зберегти зміни" at bounding box center [1318, 28] width 97 height 14
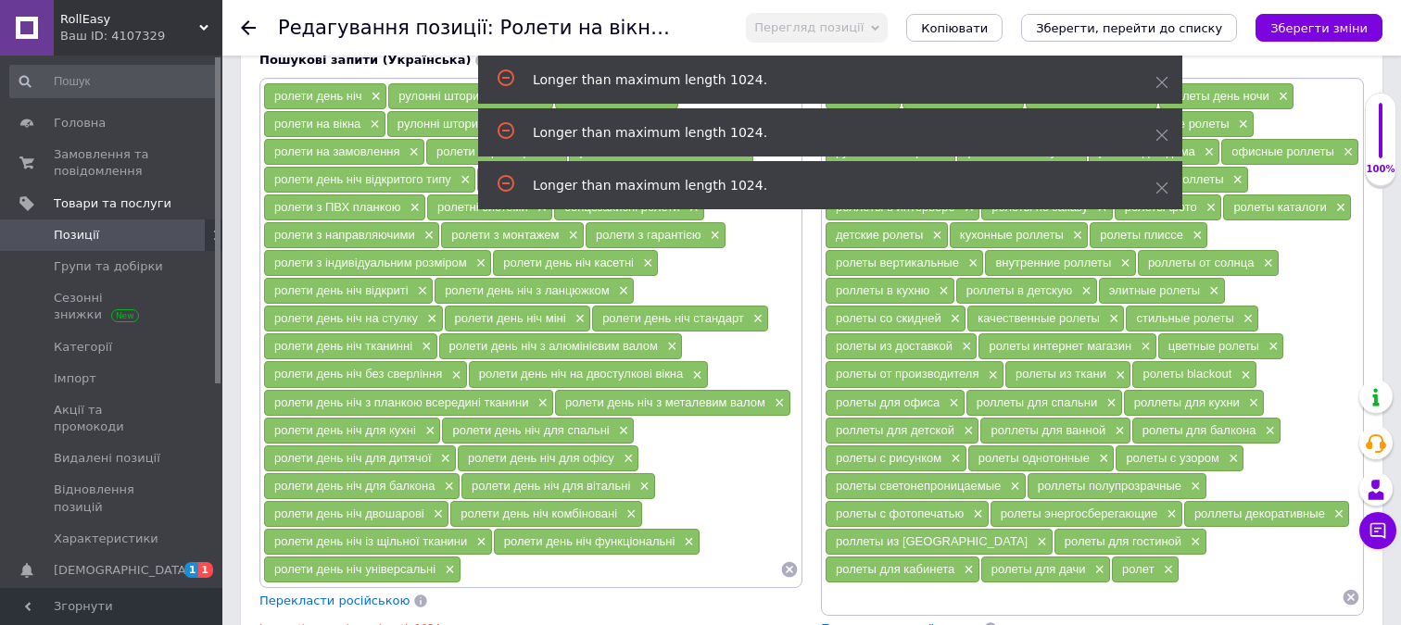
scroll to position [1224, 0]
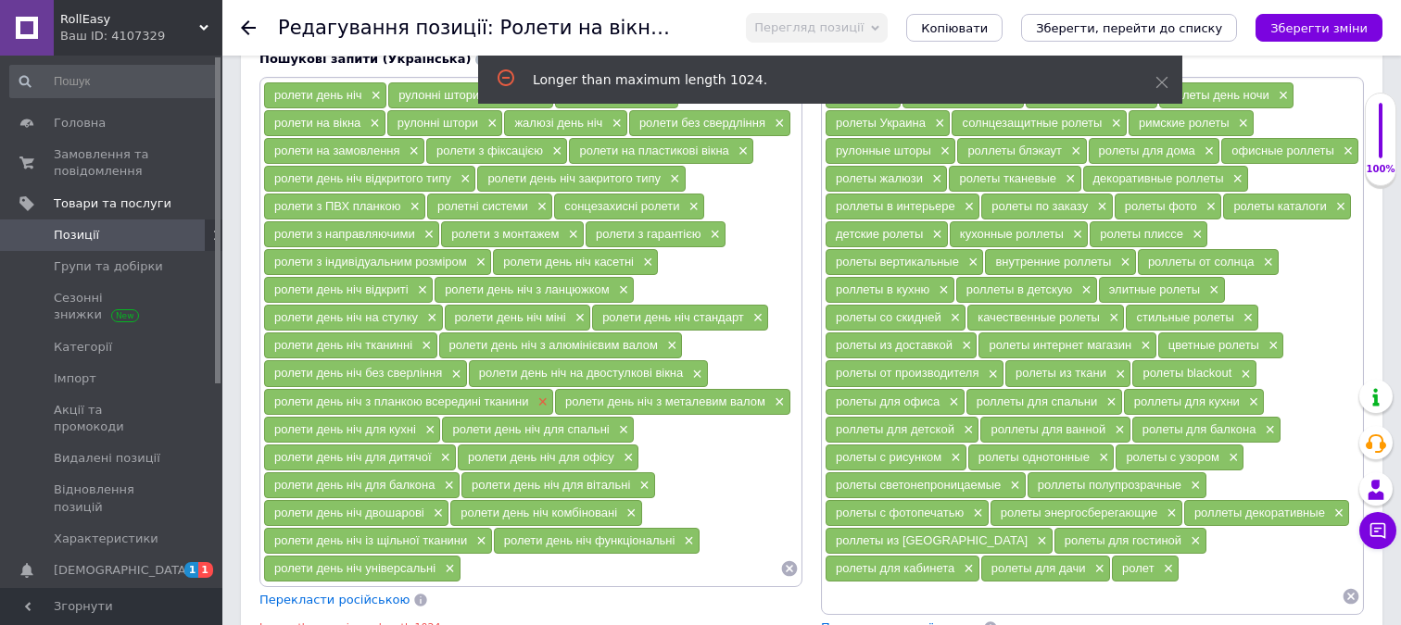
click at [544, 402] on span "×" at bounding box center [540, 403] width 15 height 16
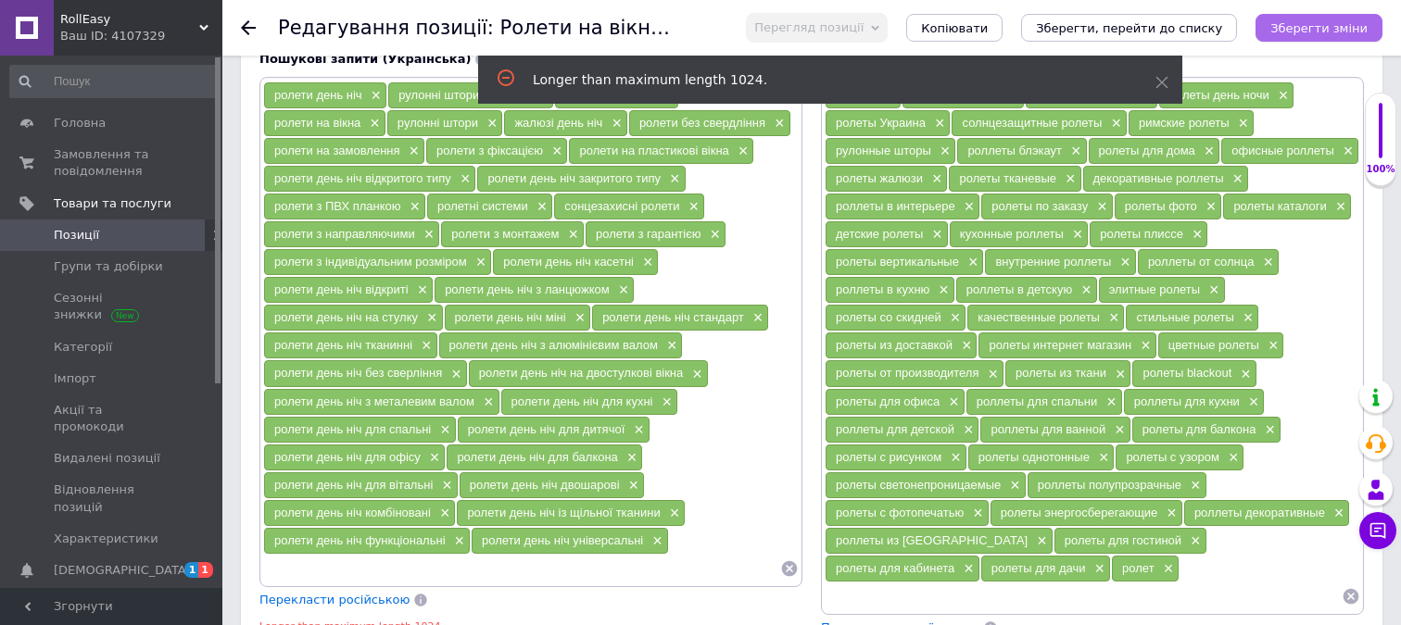
click at [1330, 31] on icon "Зберегти зміни" at bounding box center [1318, 28] width 97 height 14
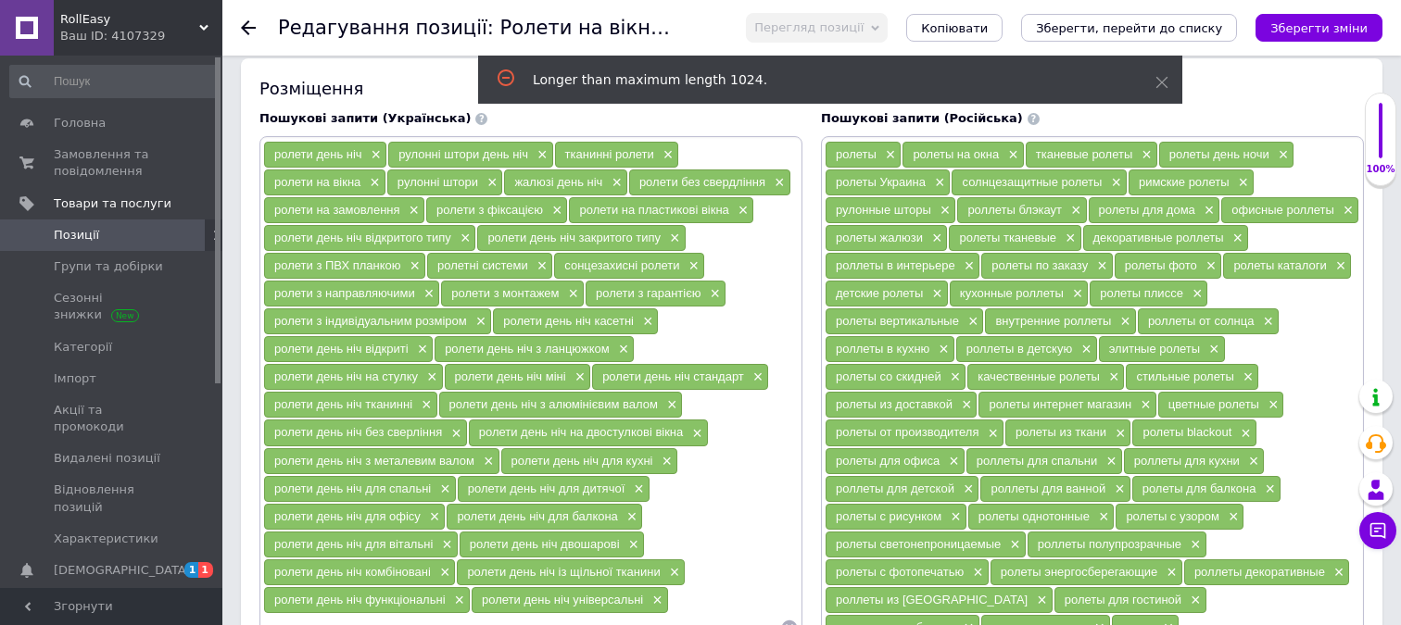
scroll to position [1173, 0]
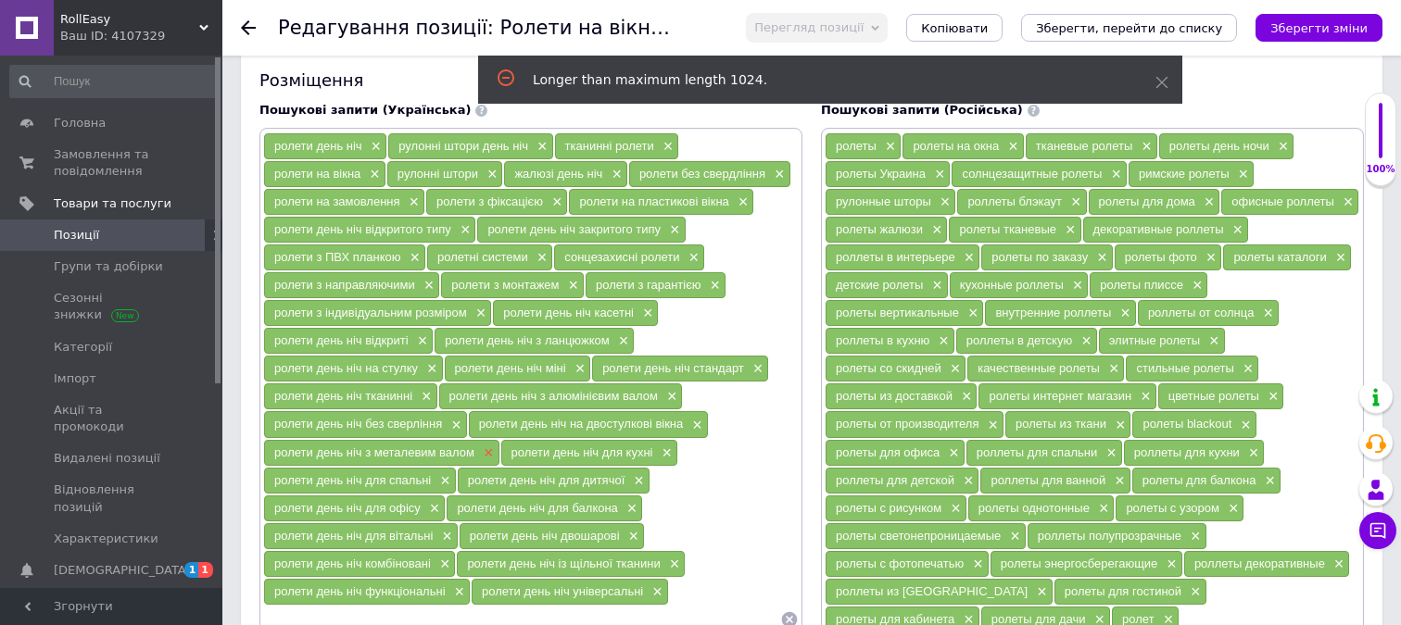
click at [484, 452] on span "×" at bounding box center [486, 454] width 15 height 16
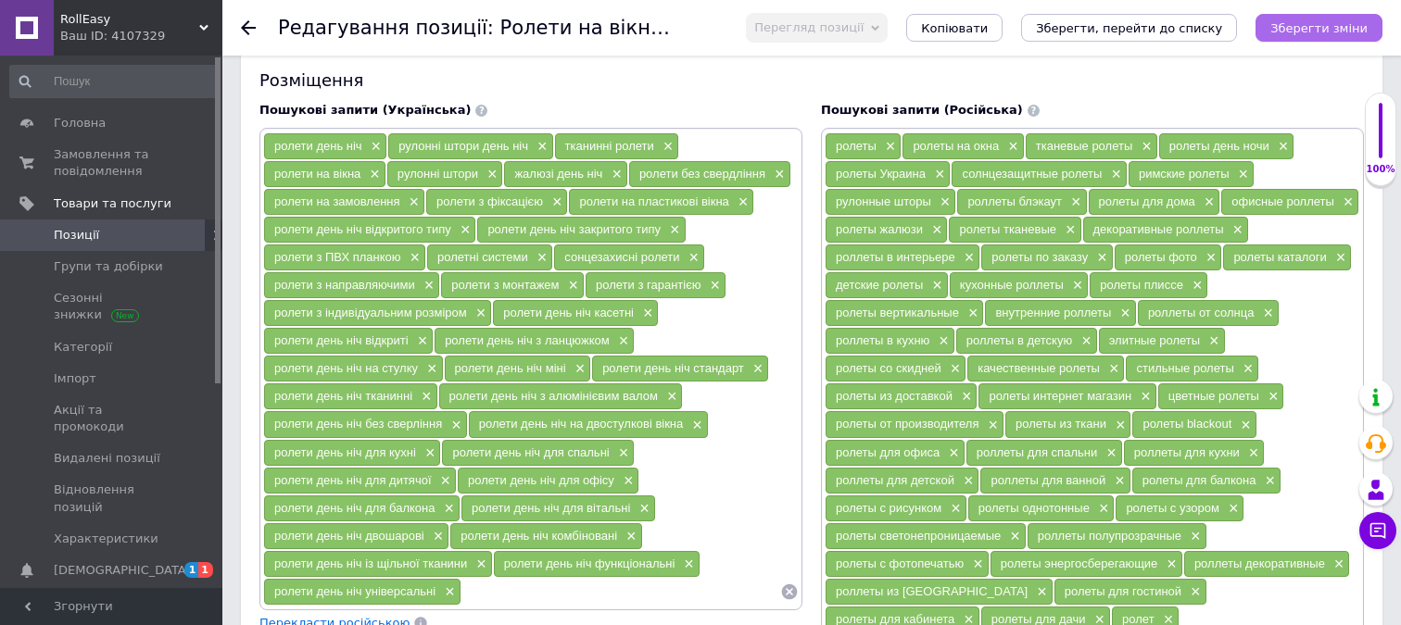
click at [1309, 31] on icon "Зберегти зміни" at bounding box center [1318, 28] width 97 height 14
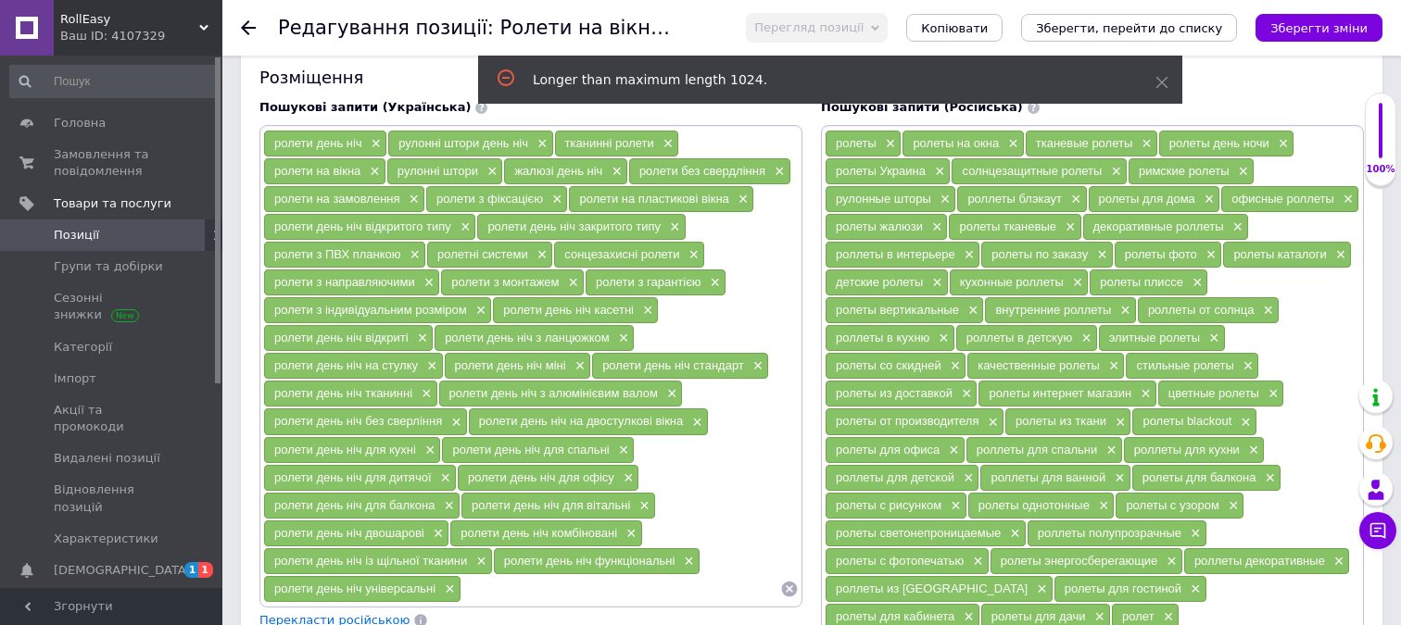
scroll to position [1175, 0]
click at [694, 253] on span "×" at bounding box center [692, 256] width 15 height 16
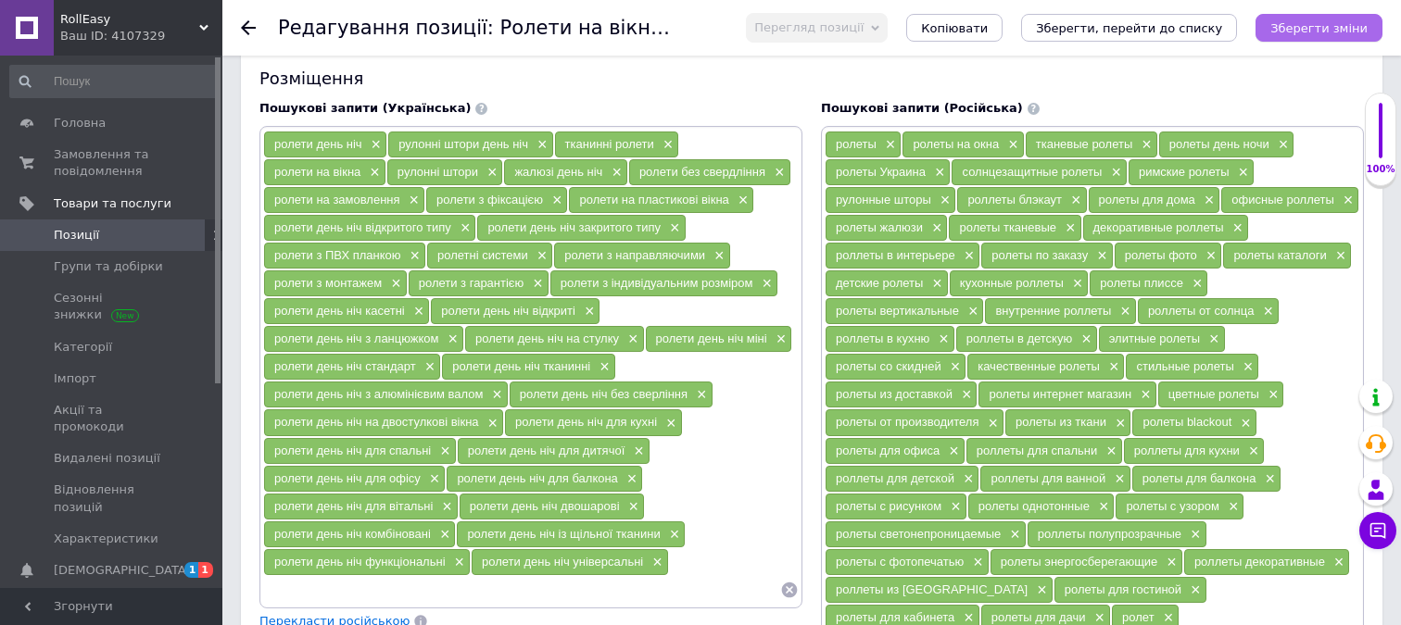
click at [1341, 24] on icon "Зберегти зміни" at bounding box center [1318, 28] width 97 height 14
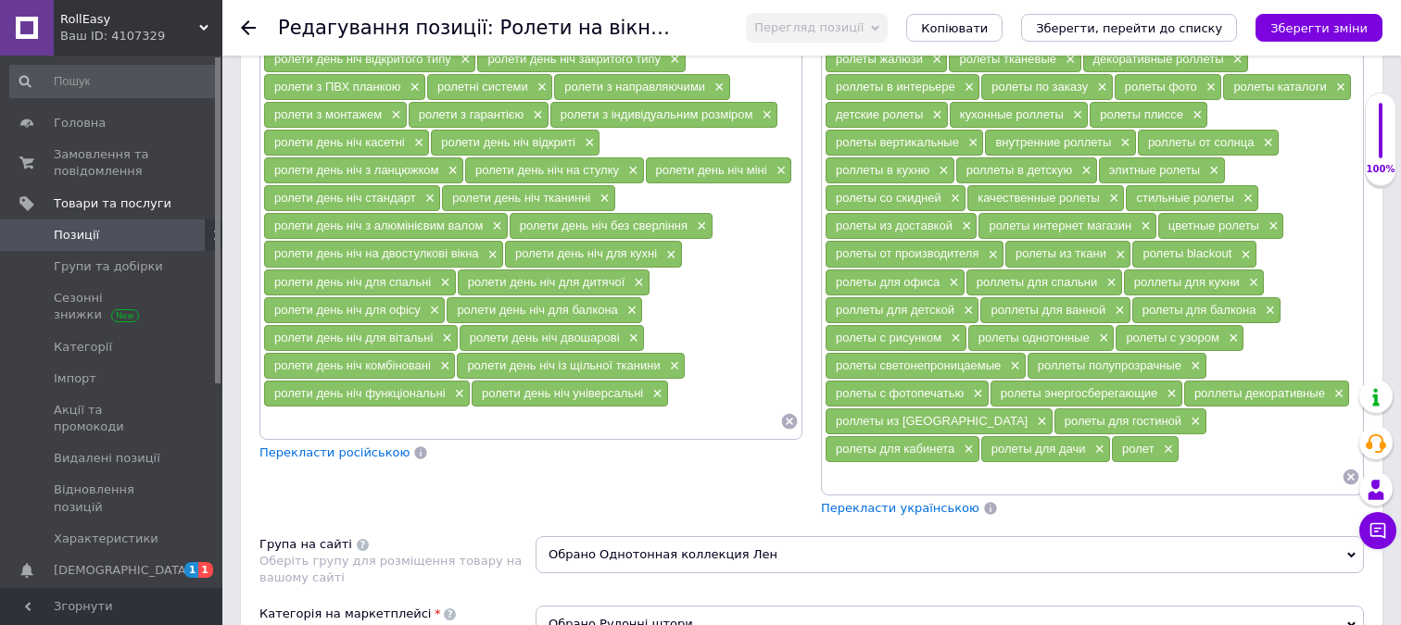
scroll to position [1343, 0]
click at [364, 427] on input at bounding box center [521, 422] width 517 height 28
type input "ролети"
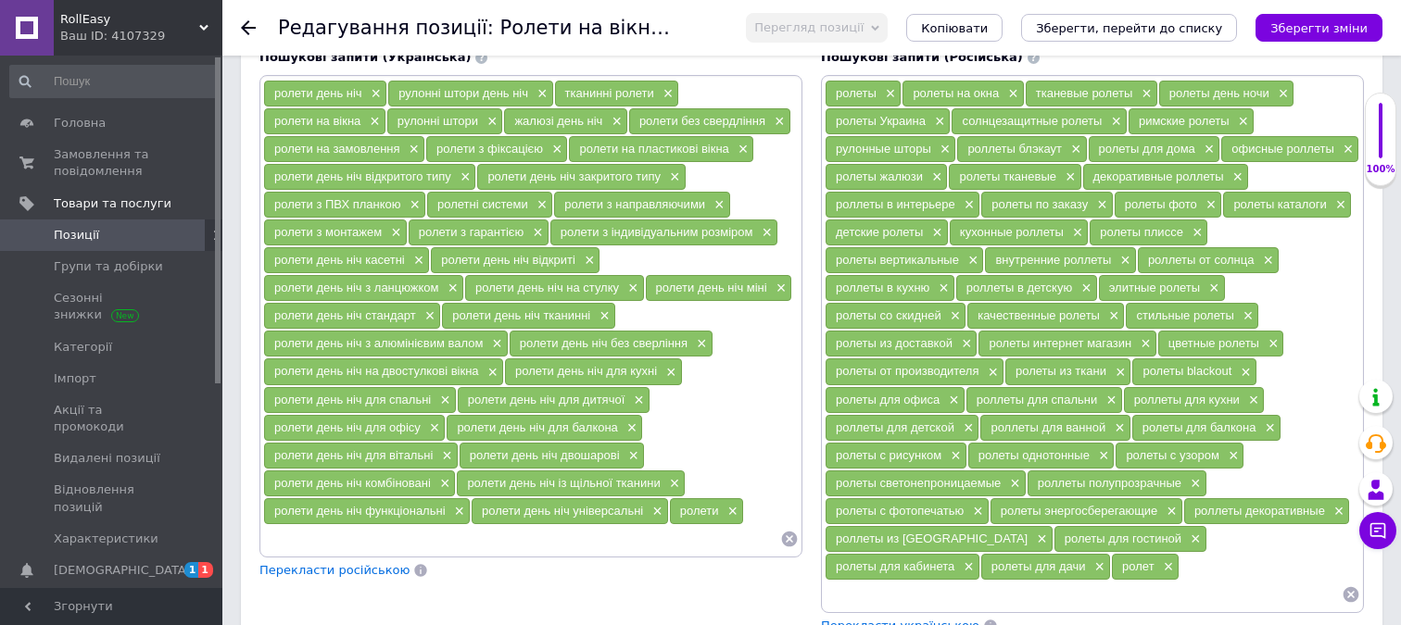
scroll to position [1225, 0]
click at [277, 540] on input "день-ніч" at bounding box center [521, 540] width 517 height 28
type input "День-ніч"
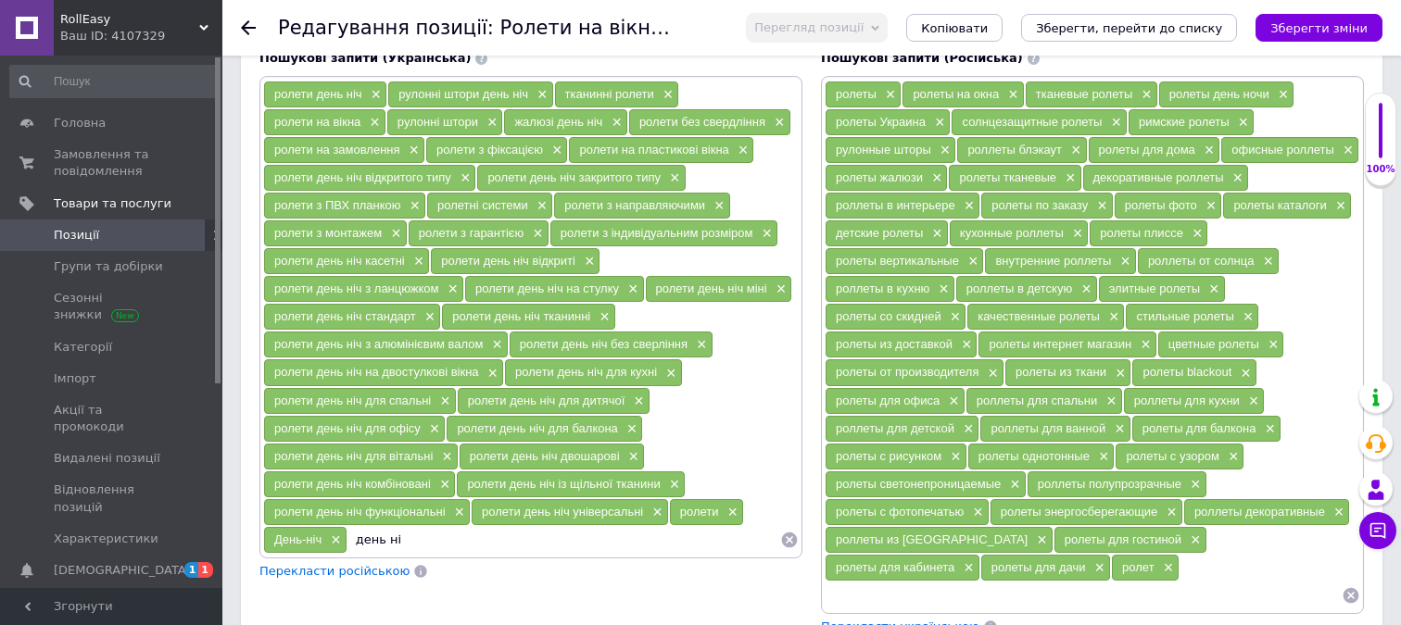
type input "день ніч"
click at [450, 286] on span "×" at bounding box center [451, 290] width 15 height 16
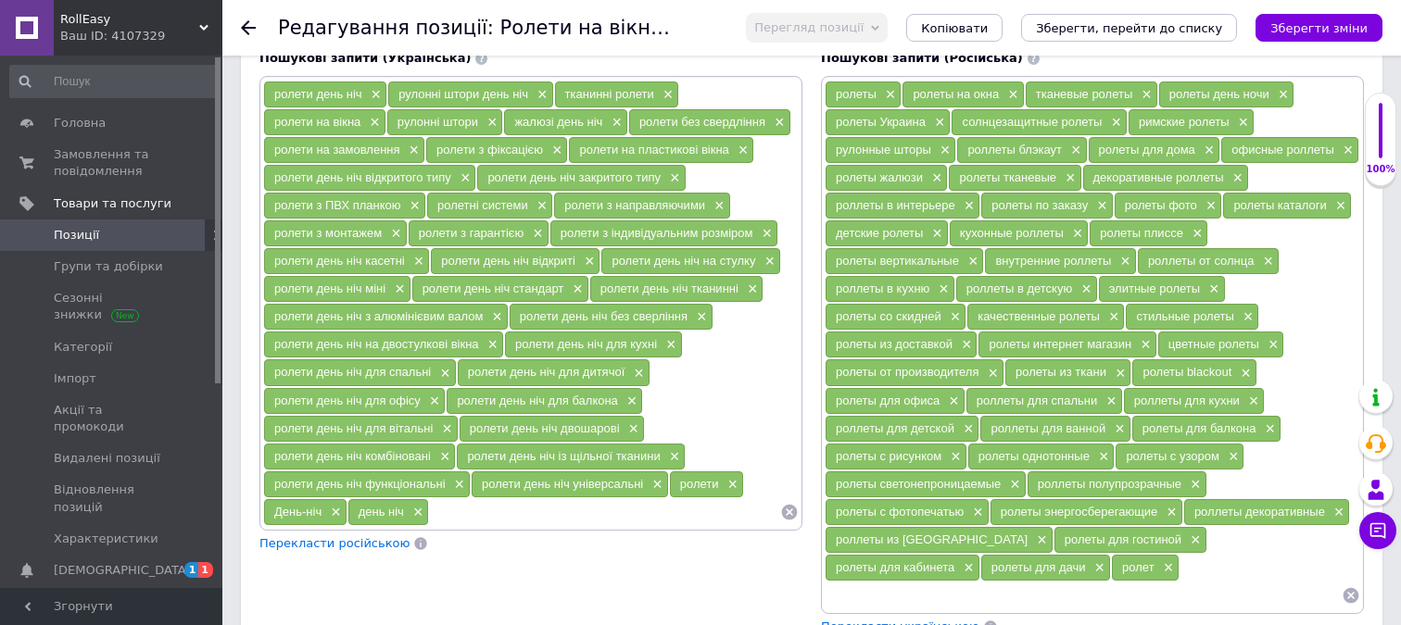
click at [484, 512] on input at bounding box center [604, 512] width 351 height 28
type input "ролети на вікна"
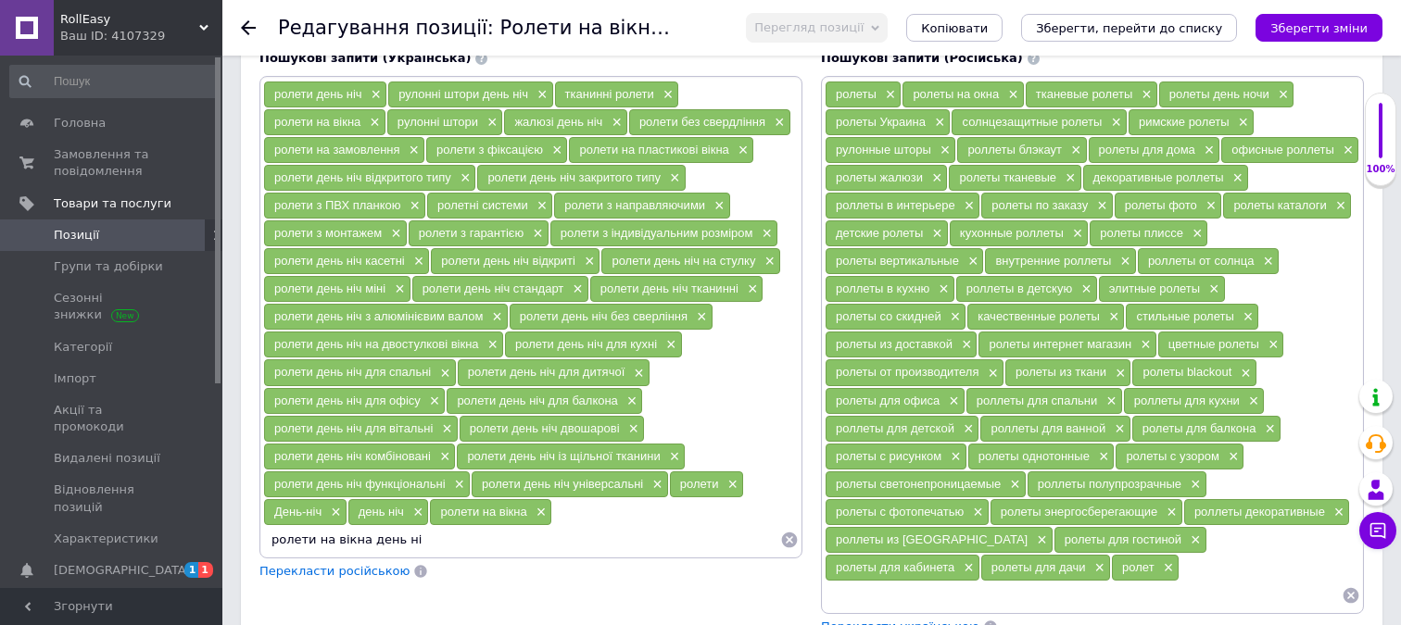
type input "ролети на вікна день ніч"
click at [1361, 48] on div "Перегляд позиції Зберегти та переглянути на сайті Зберегти та переглянути на ма…" at bounding box center [1045, 28] width 673 height 56
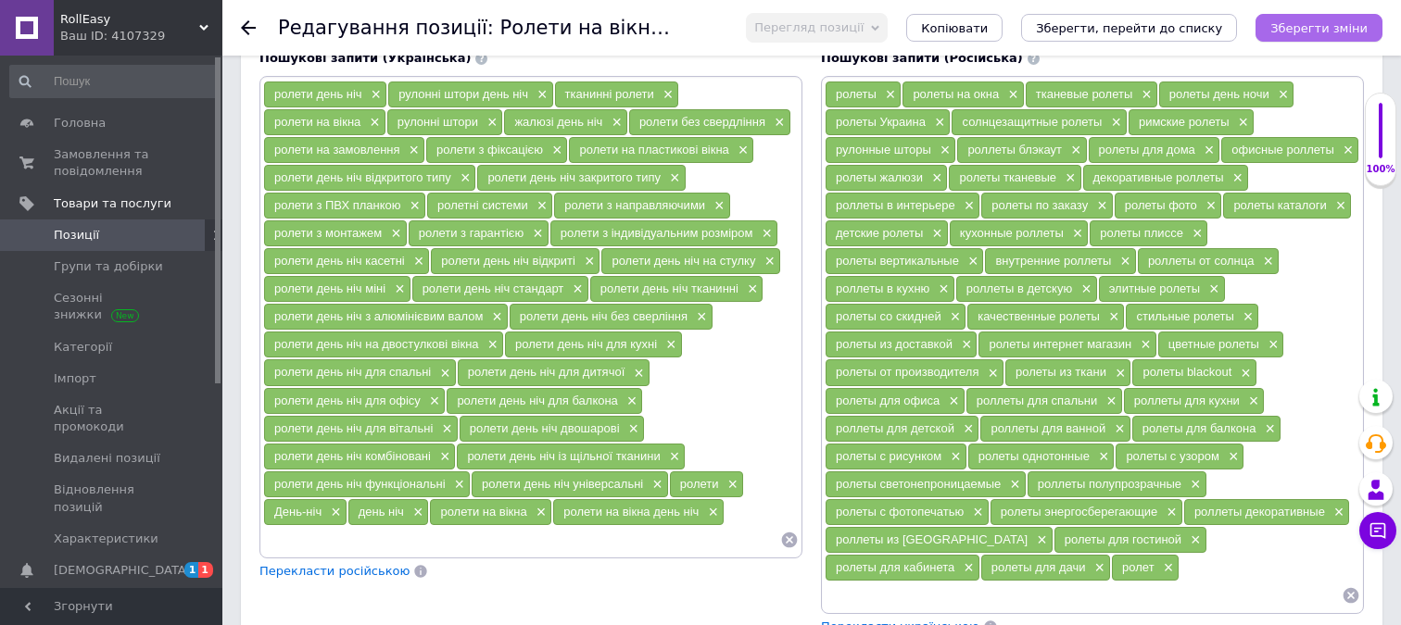
click at [1365, 29] on icon "Зберегти зміни" at bounding box center [1318, 28] width 97 height 14
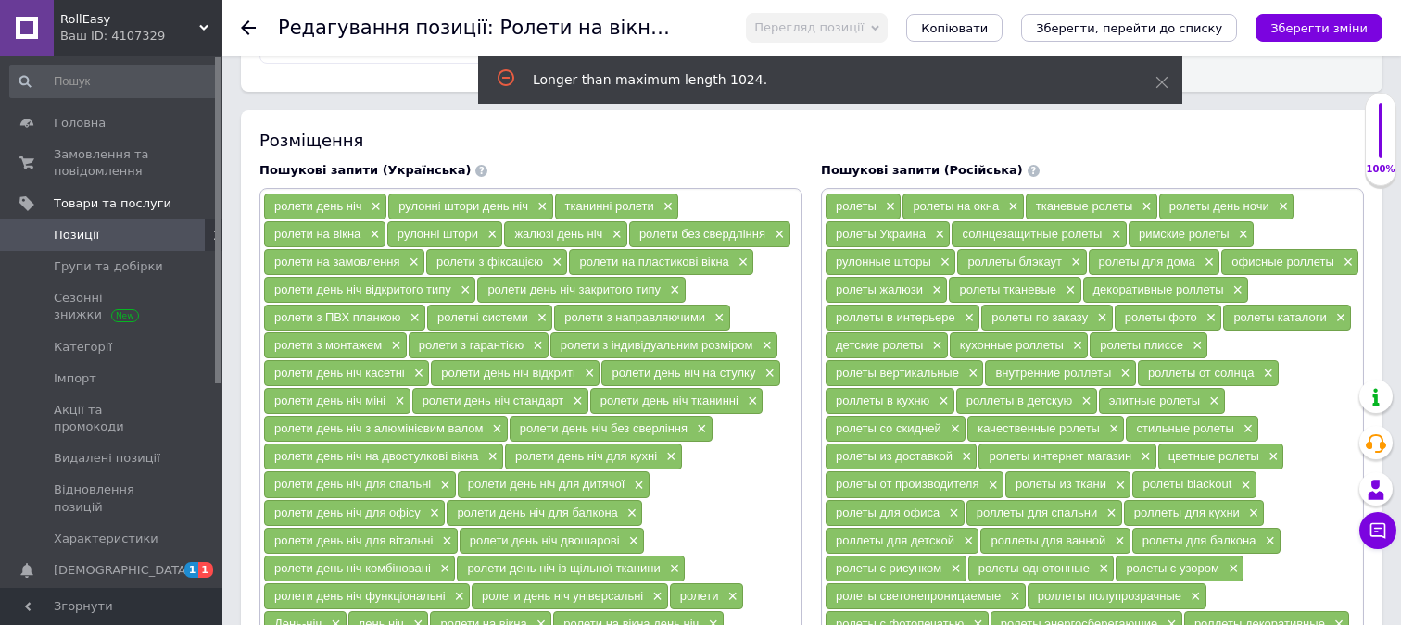
scroll to position [1115, 0]
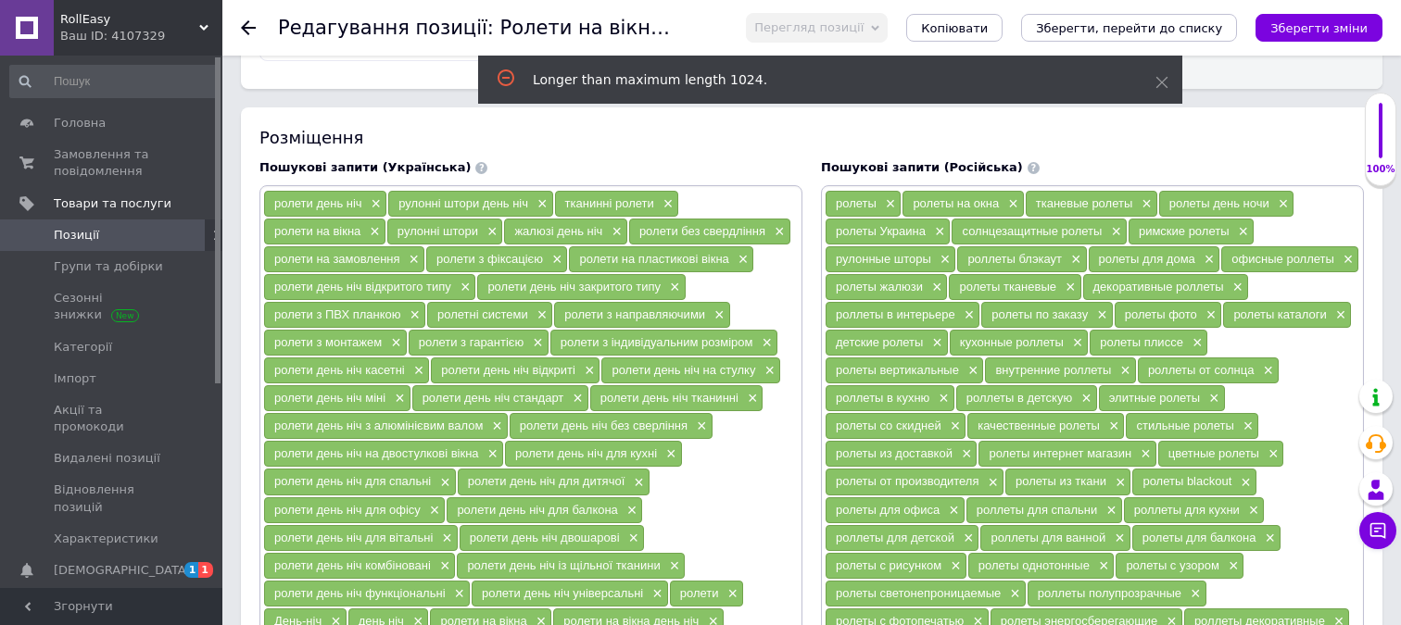
click at [543, 345] on div "ролети з гарантією ×" at bounding box center [479, 343] width 140 height 26
click at [537, 344] on span "×" at bounding box center [535, 343] width 15 height 16
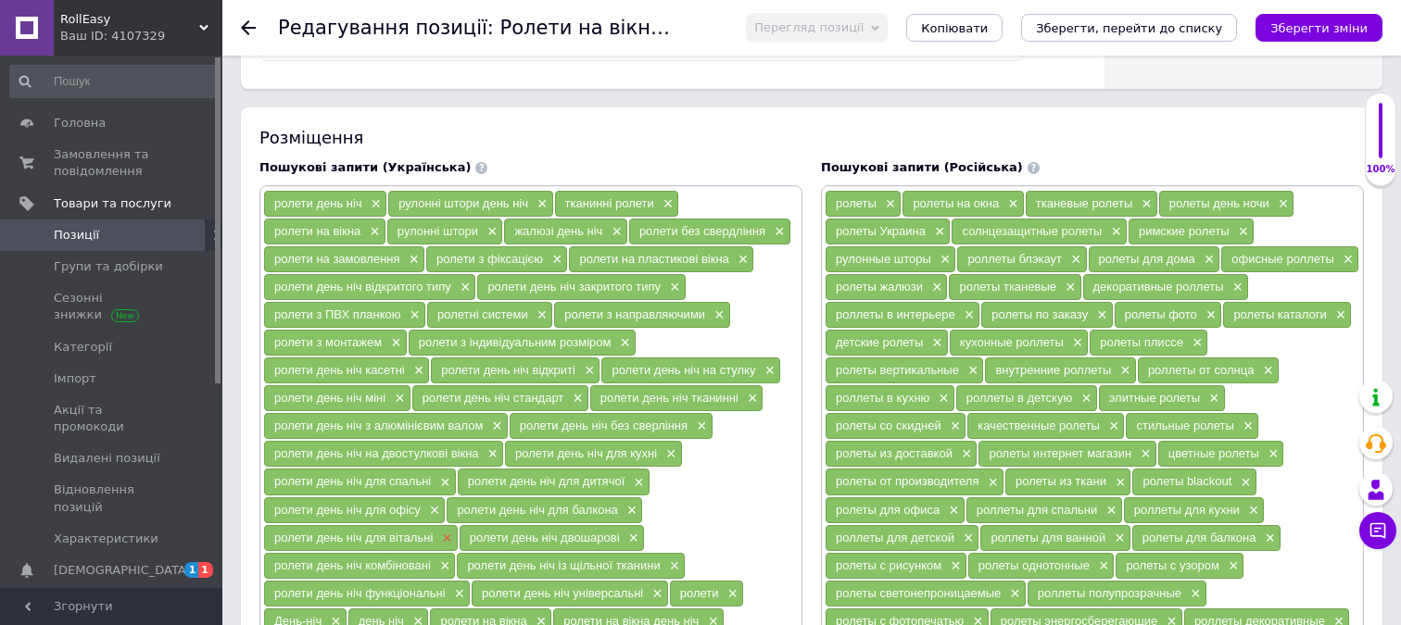
click at [444, 540] on span "×" at bounding box center [444, 539] width 15 height 16
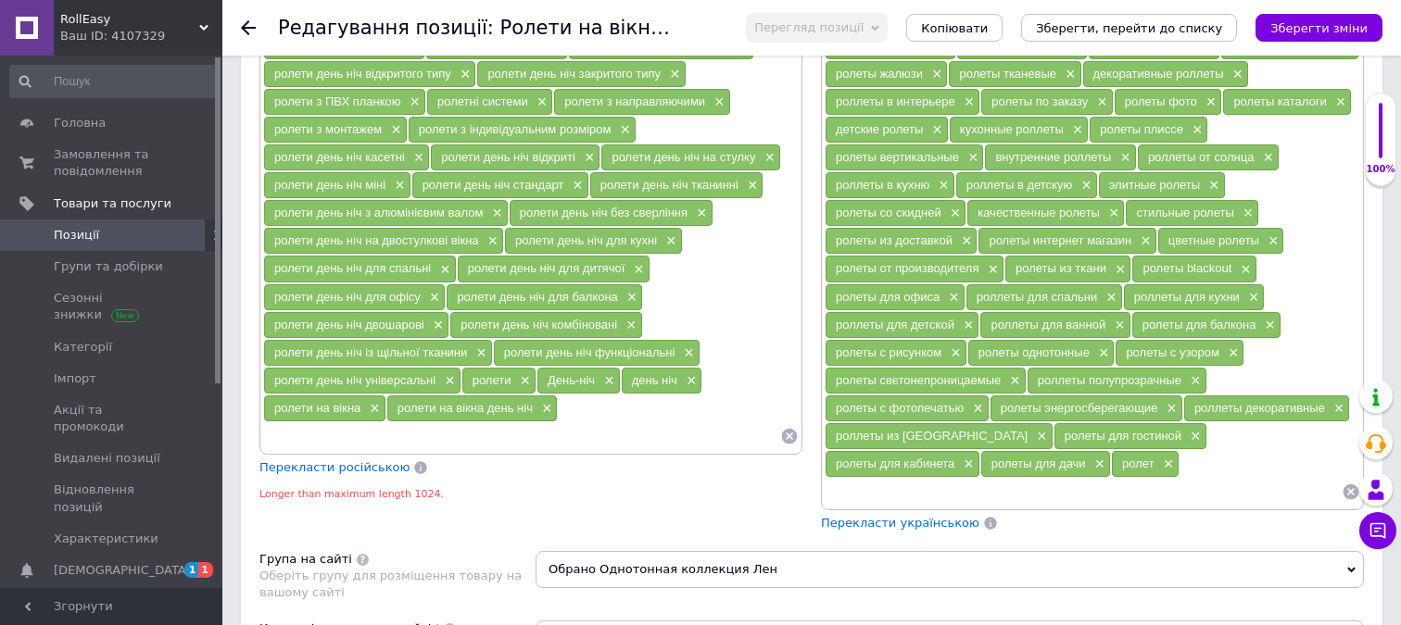
scroll to position [1354, 0]
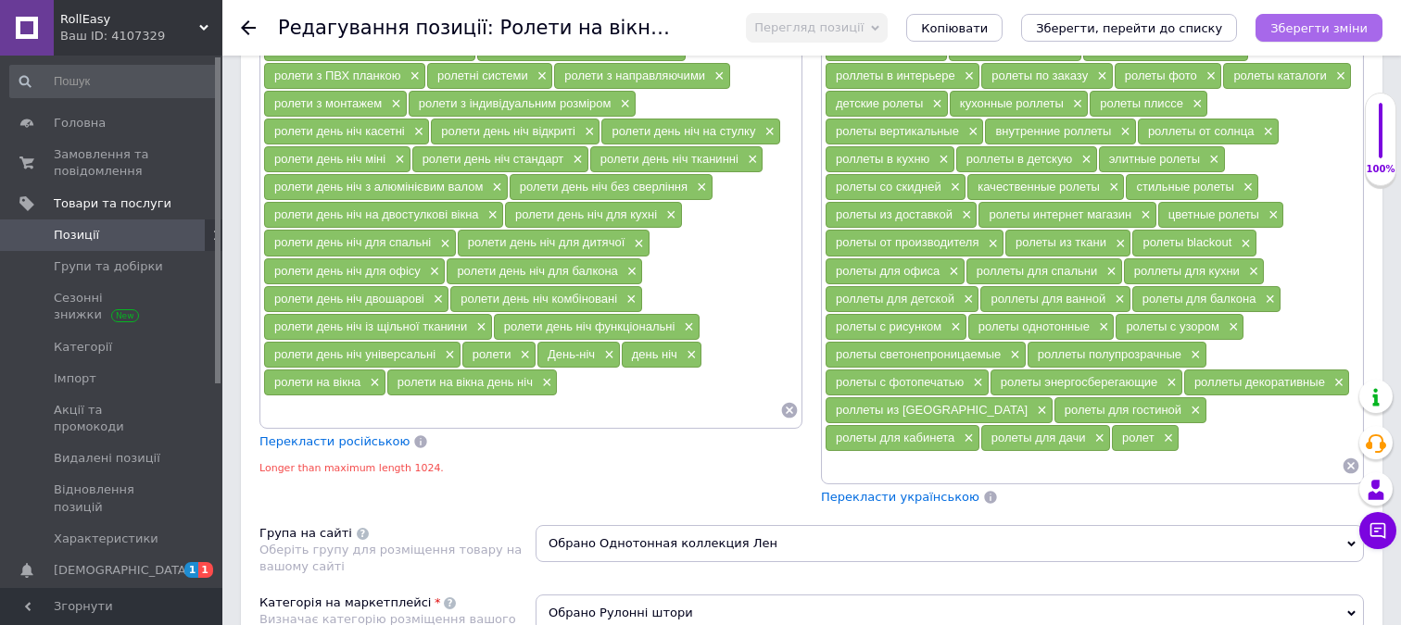
click at [1331, 31] on icon "Зберегти зміни" at bounding box center [1318, 28] width 97 height 14
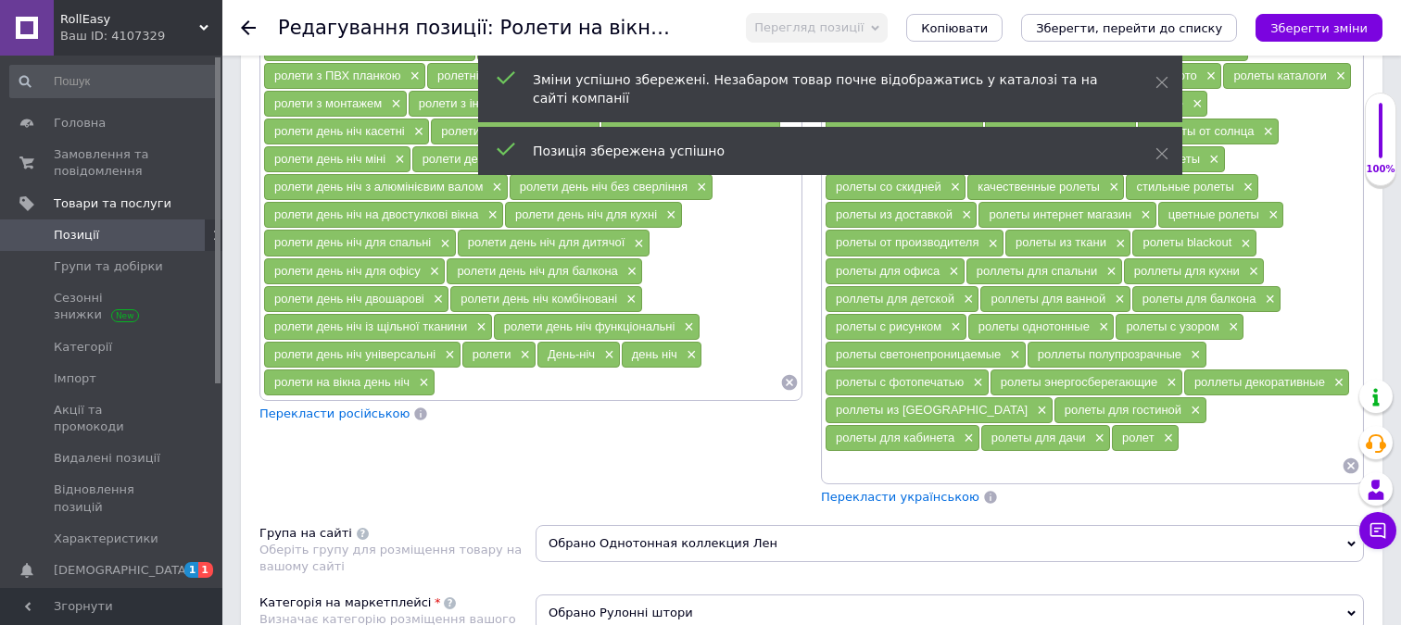
click at [335, 413] on span "Перекласти російською" at bounding box center [334, 414] width 150 height 14
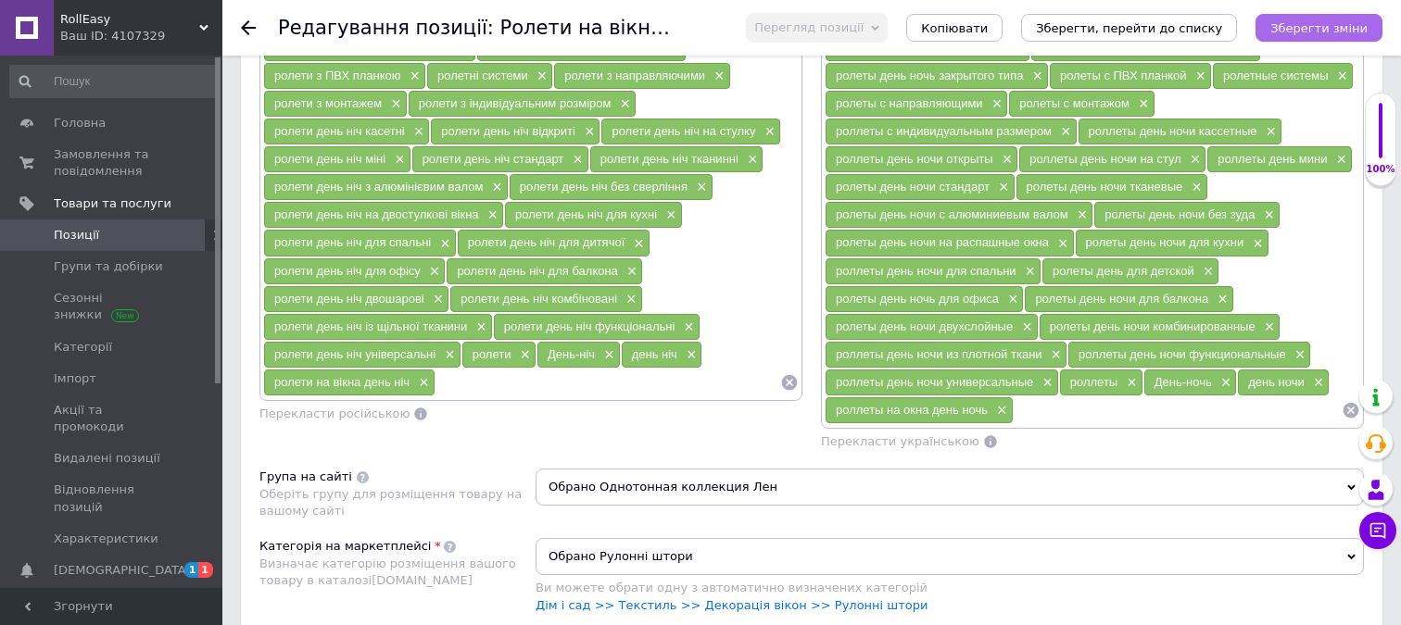
click at [1330, 27] on icon "Зберегти зміни" at bounding box center [1318, 28] width 97 height 14
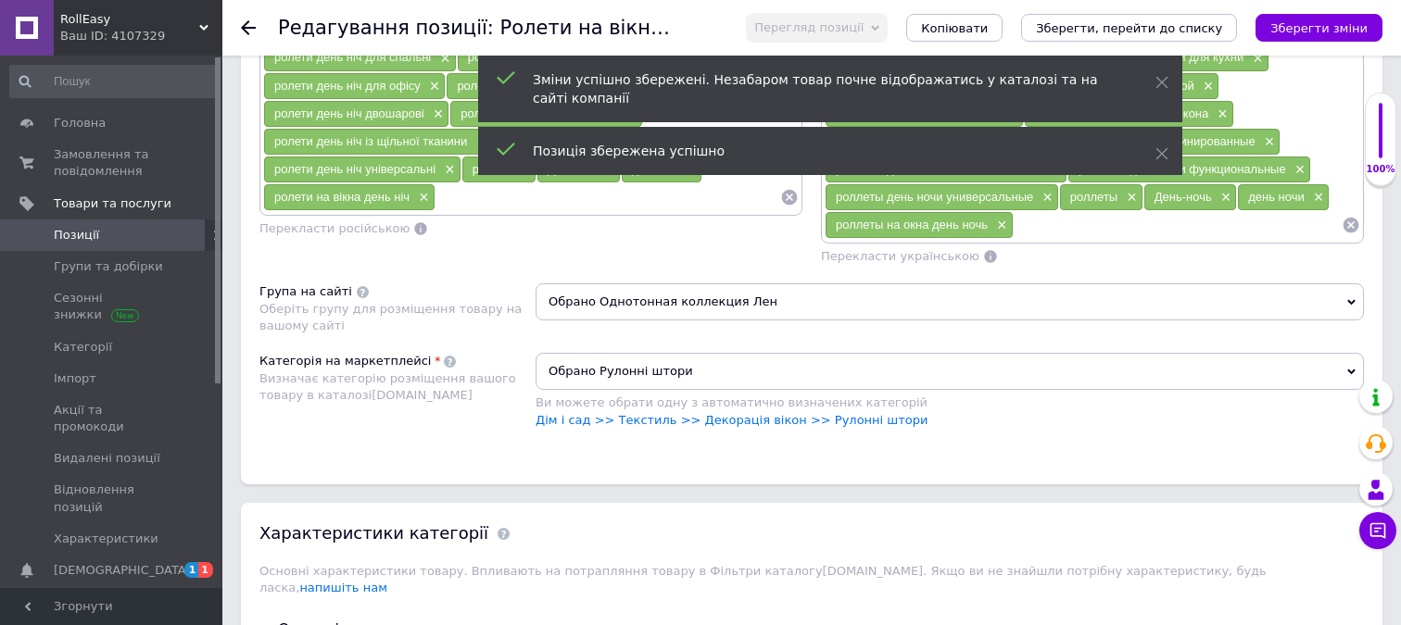
scroll to position [1547, 0]
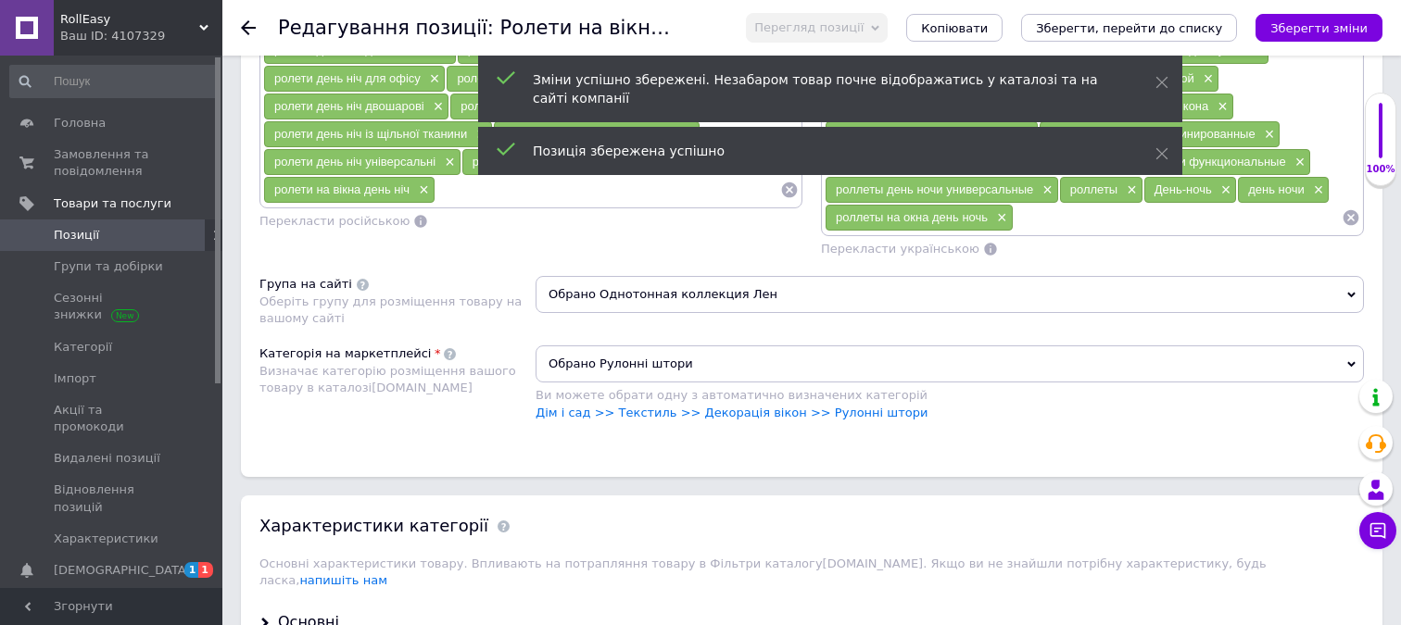
click at [908, 293] on span "Обрано Однотонная коллекция Лен" at bounding box center [949, 294] width 828 height 37
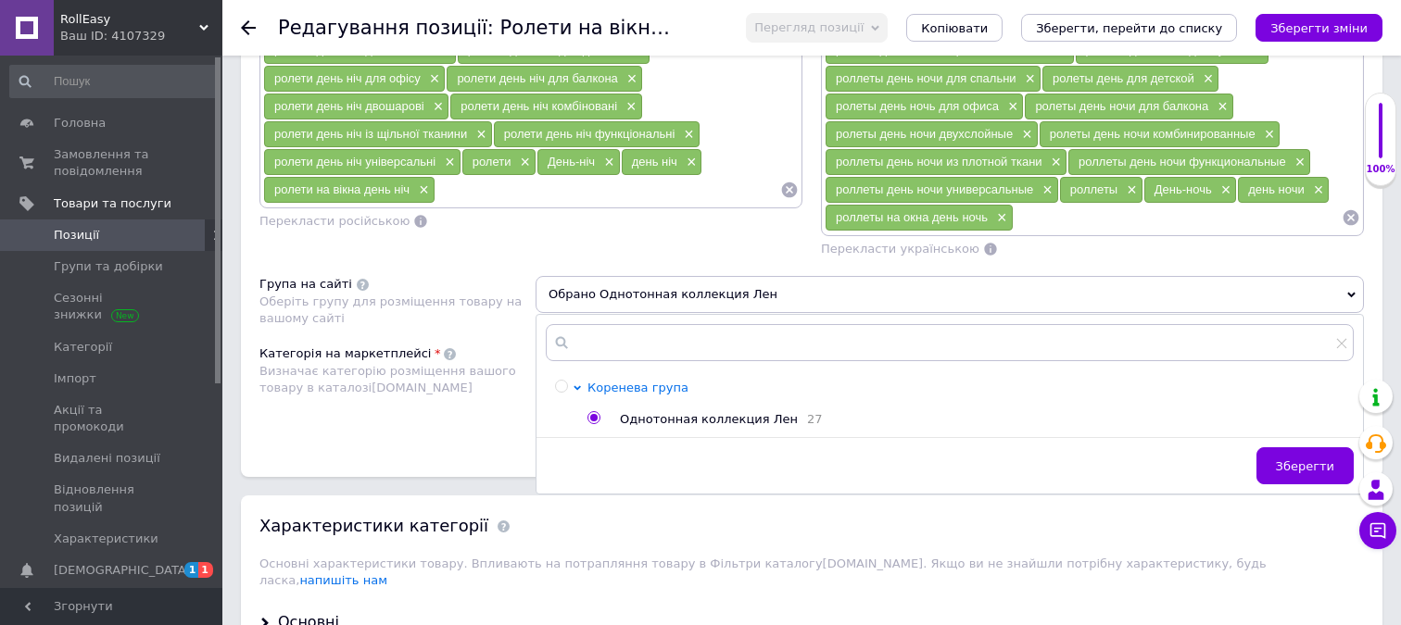
click at [635, 390] on span "Коренева група" at bounding box center [637, 388] width 101 height 14
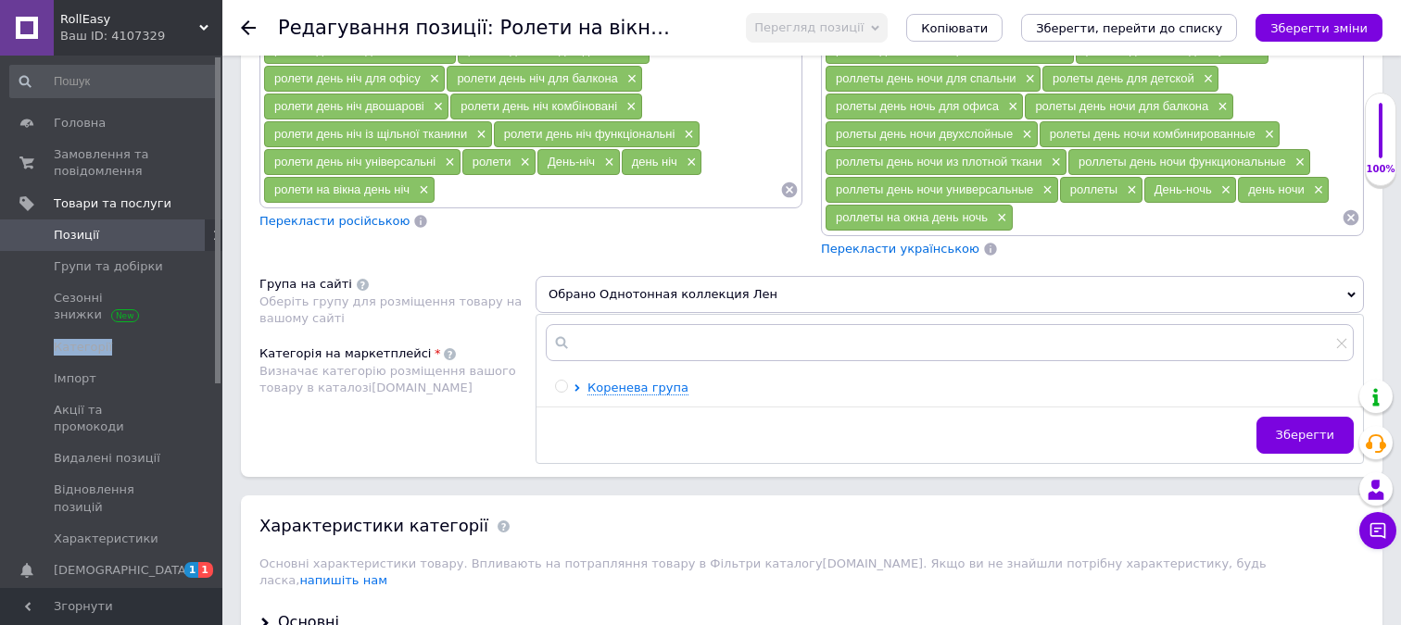
click at [560, 384] on input "radio" at bounding box center [561, 387] width 12 height 12
radio input "true"
click at [560, 384] on input "radio" at bounding box center [561, 387] width 12 height 12
click at [580, 386] on icon at bounding box center [576, 387] width 7 height 7
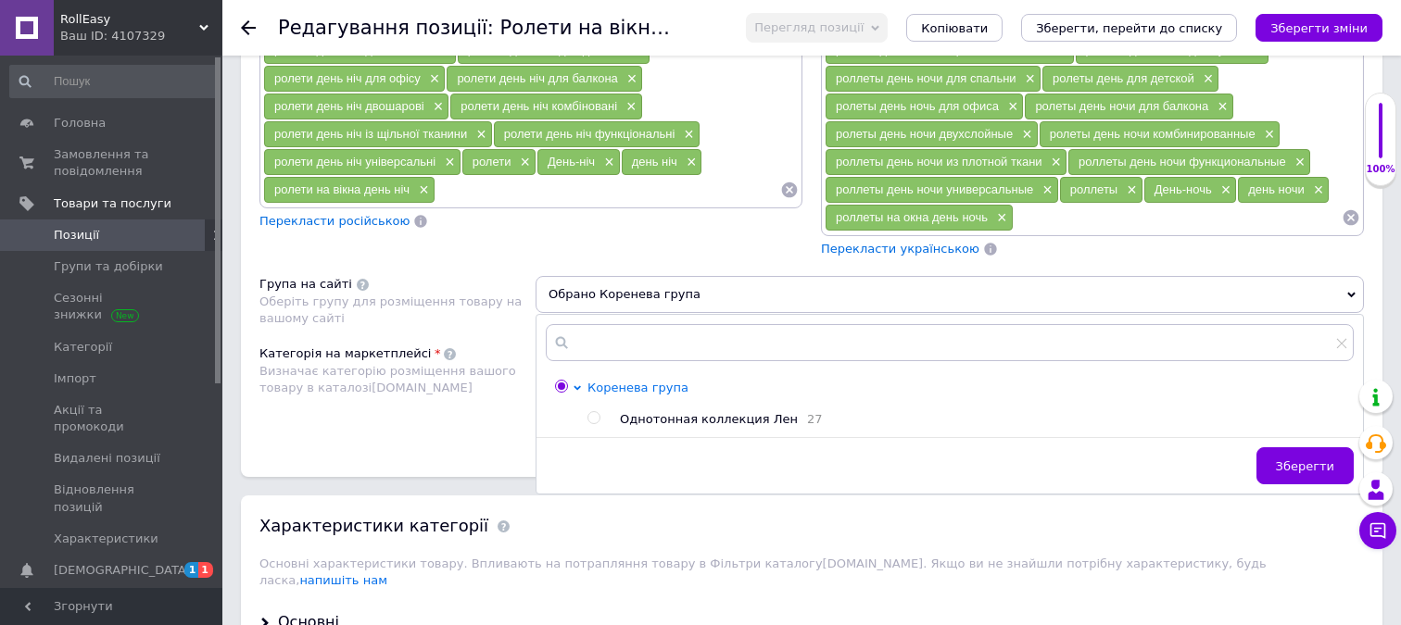
click at [580, 386] on icon at bounding box center [576, 387] width 7 height 7
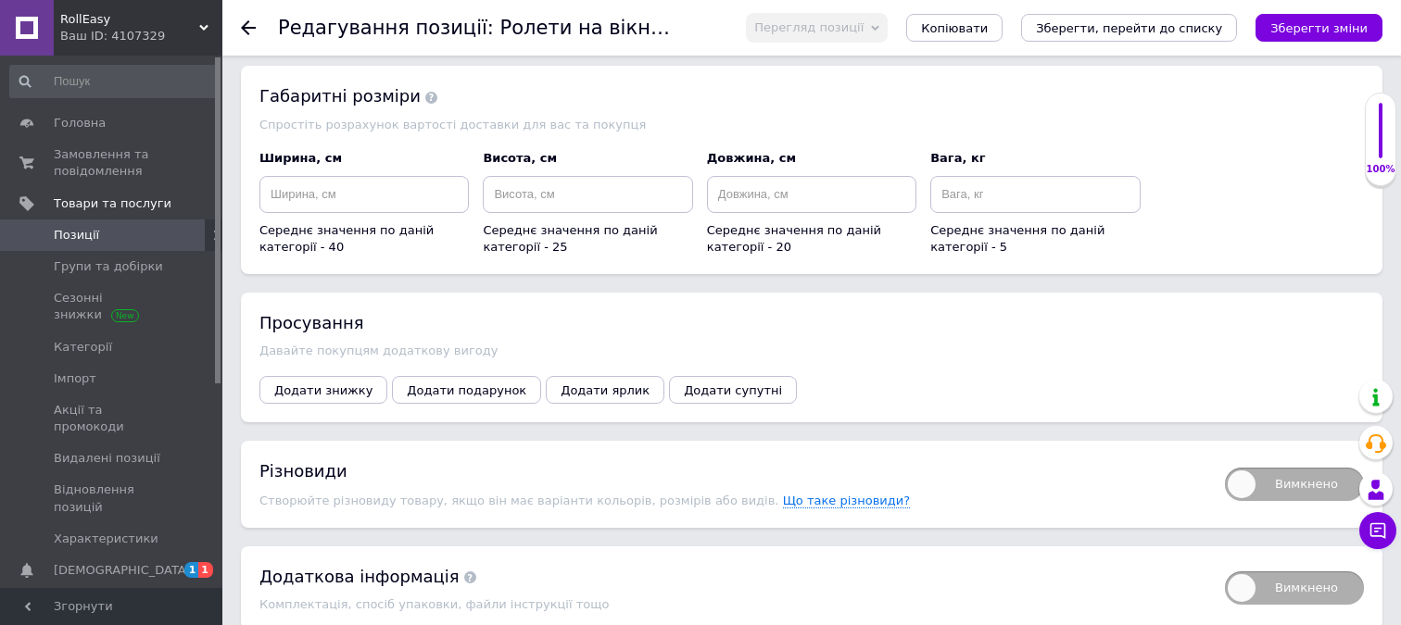
scroll to position [2485, 0]
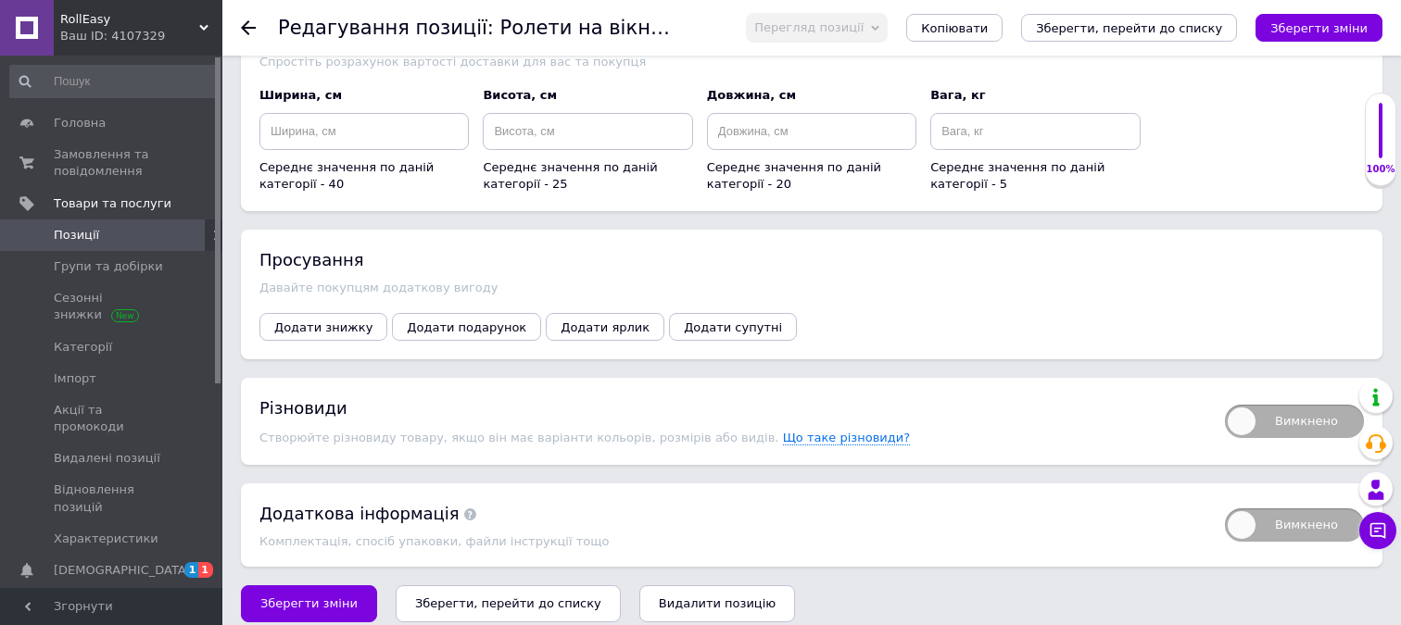
click at [1243, 405] on span "Вимкнено" at bounding box center [1294, 421] width 139 height 33
click at [1225, 396] on input "Вимкнено" at bounding box center [1219, 399] width 12 height 12
checkbox input "true"
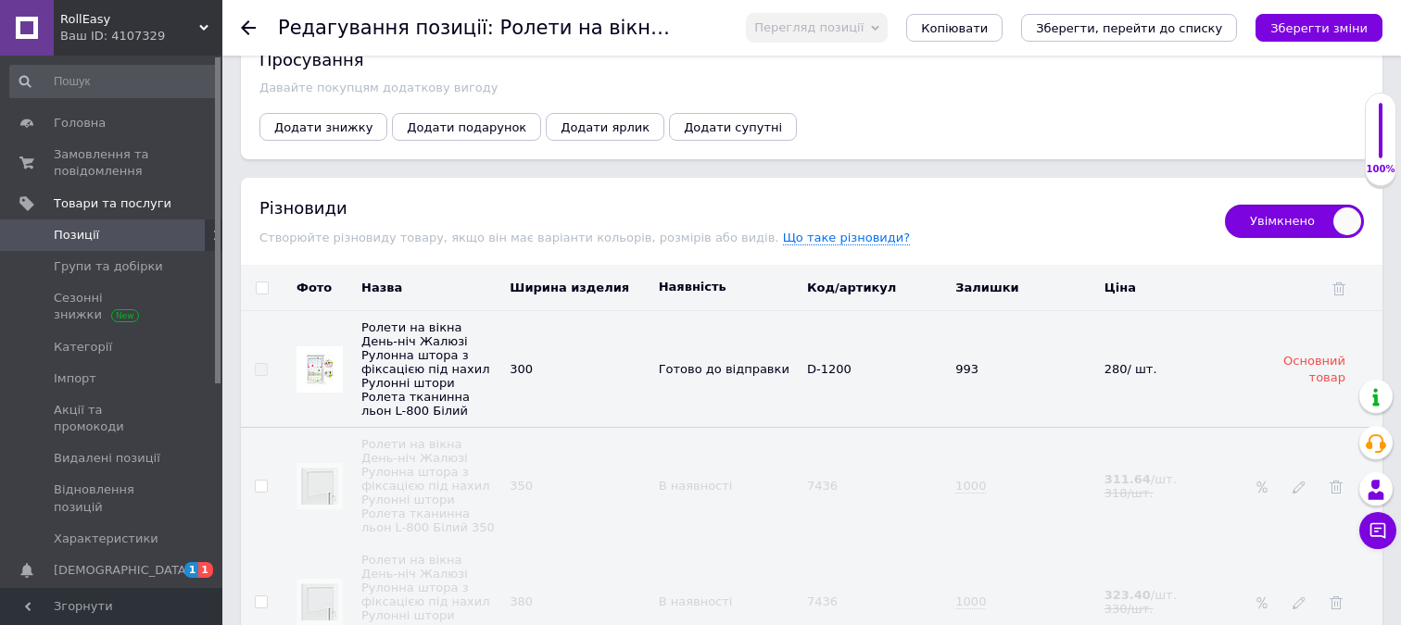
scroll to position [2690, 0]
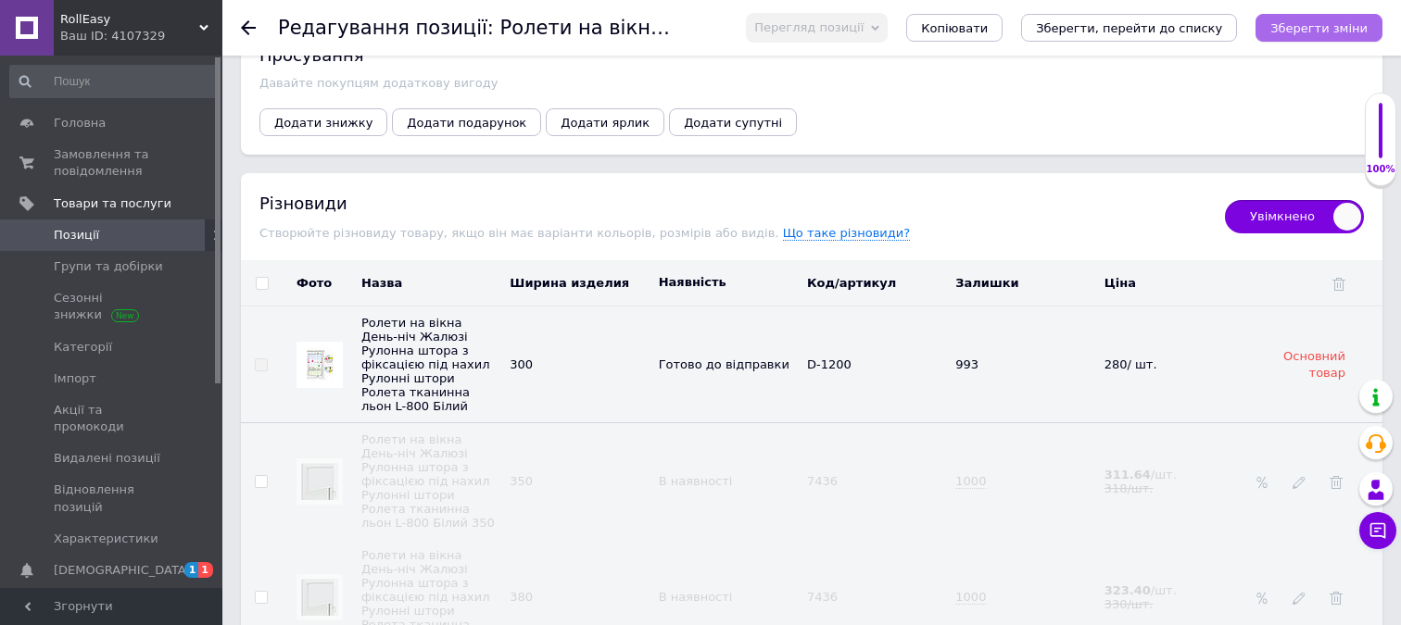
click at [1298, 31] on icon "Зберегти зміни" at bounding box center [1318, 28] width 97 height 14
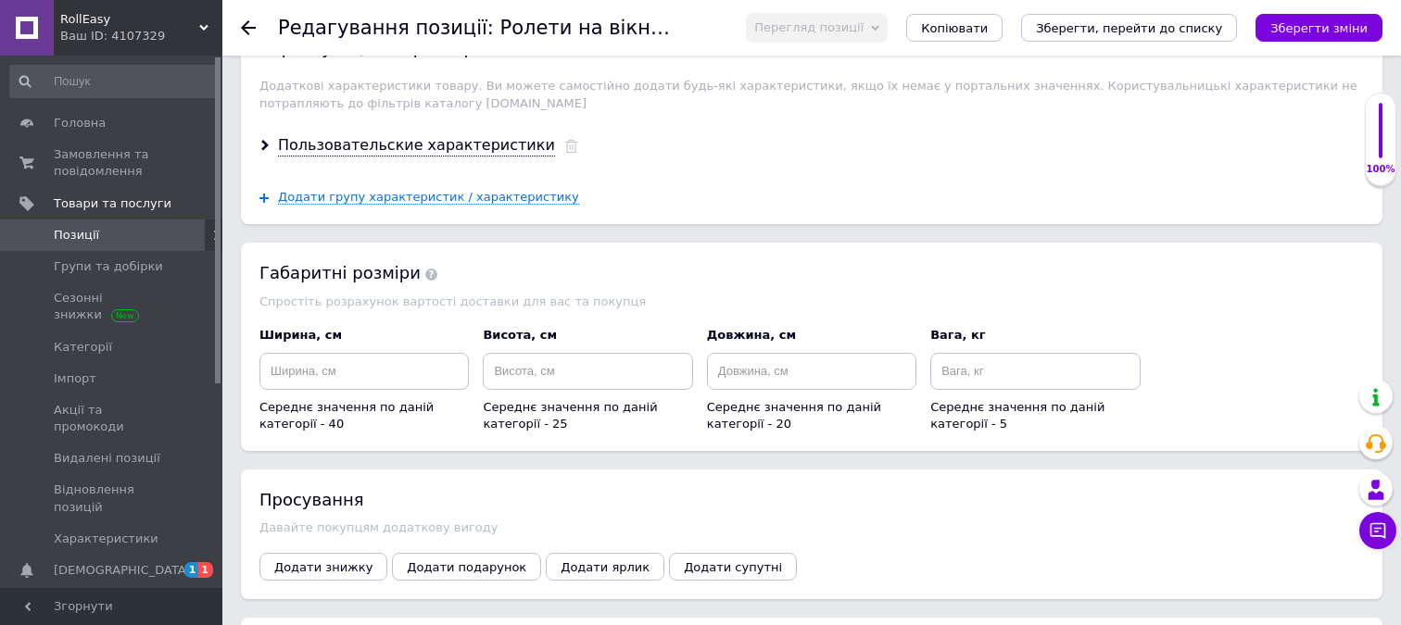
scroll to position [2251, 0]
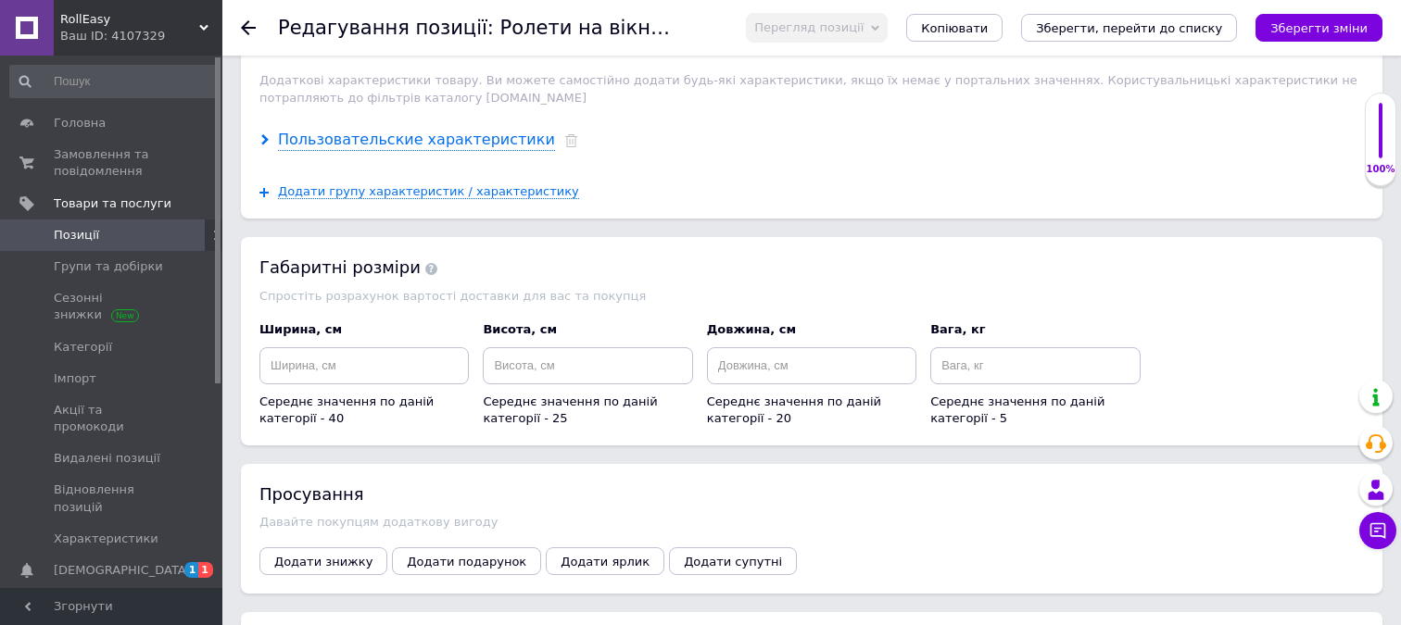
click at [475, 130] on div "Пользовательские характеристики" at bounding box center [416, 140] width 277 height 21
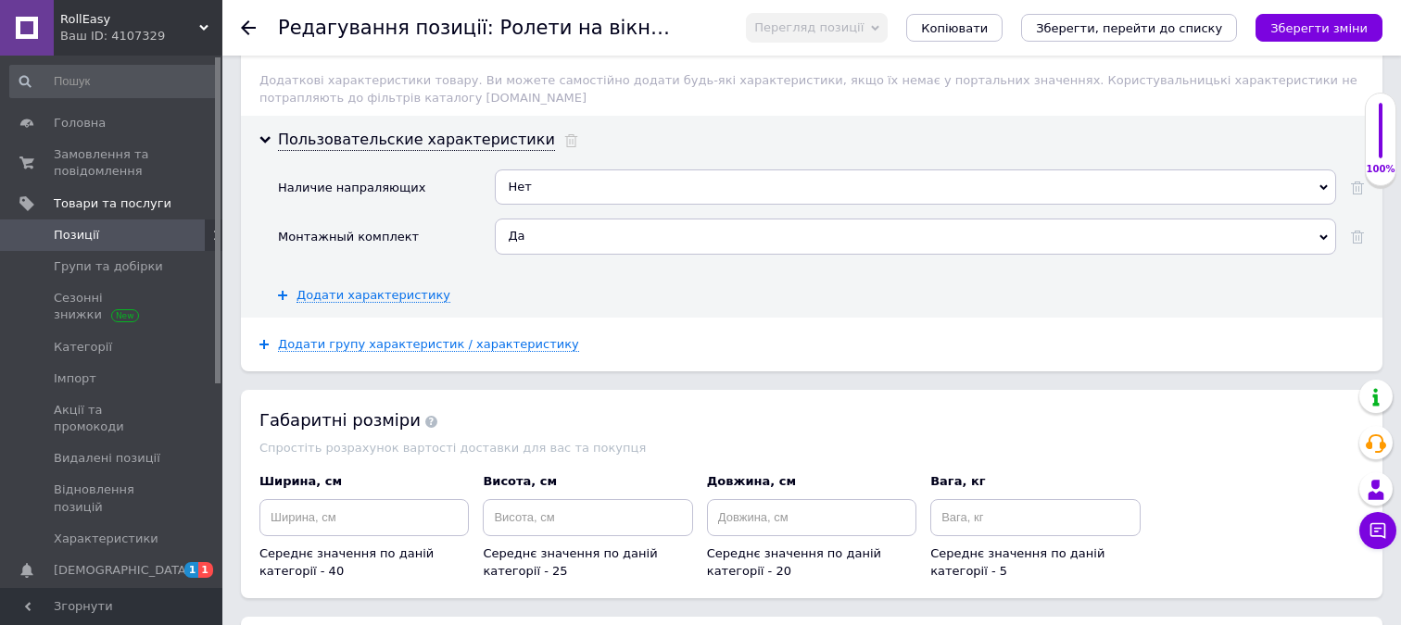
click at [560, 180] on div "Нет" at bounding box center [915, 187] width 841 height 35
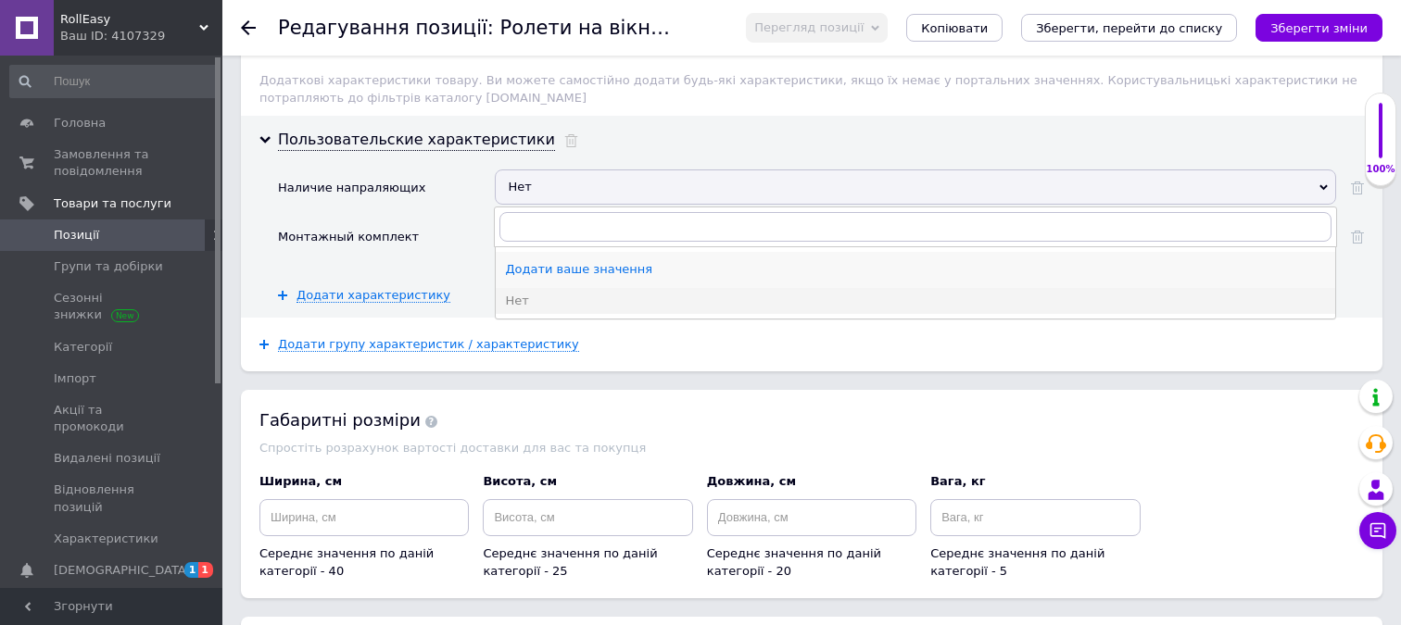
click at [560, 261] on div "Додати ваше значення" at bounding box center [915, 269] width 821 height 17
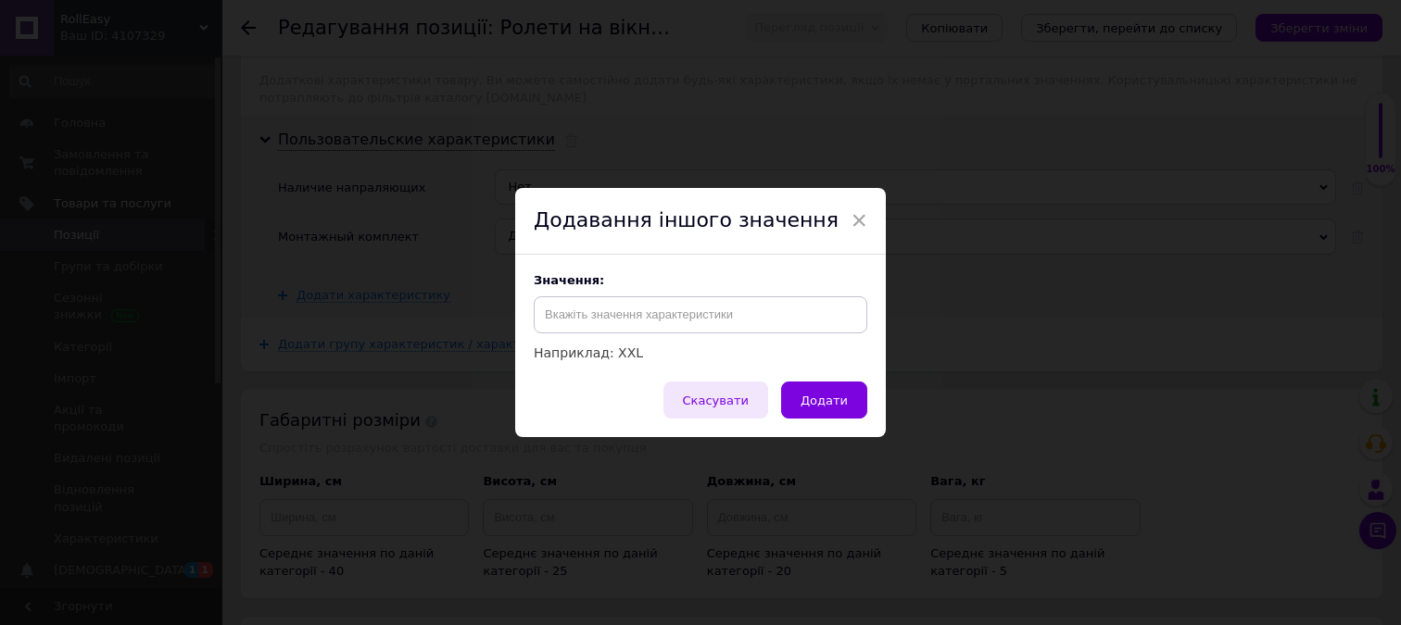
click at [706, 396] on span "Скасувати" at bounding box center [716, 401] width 66 height 14
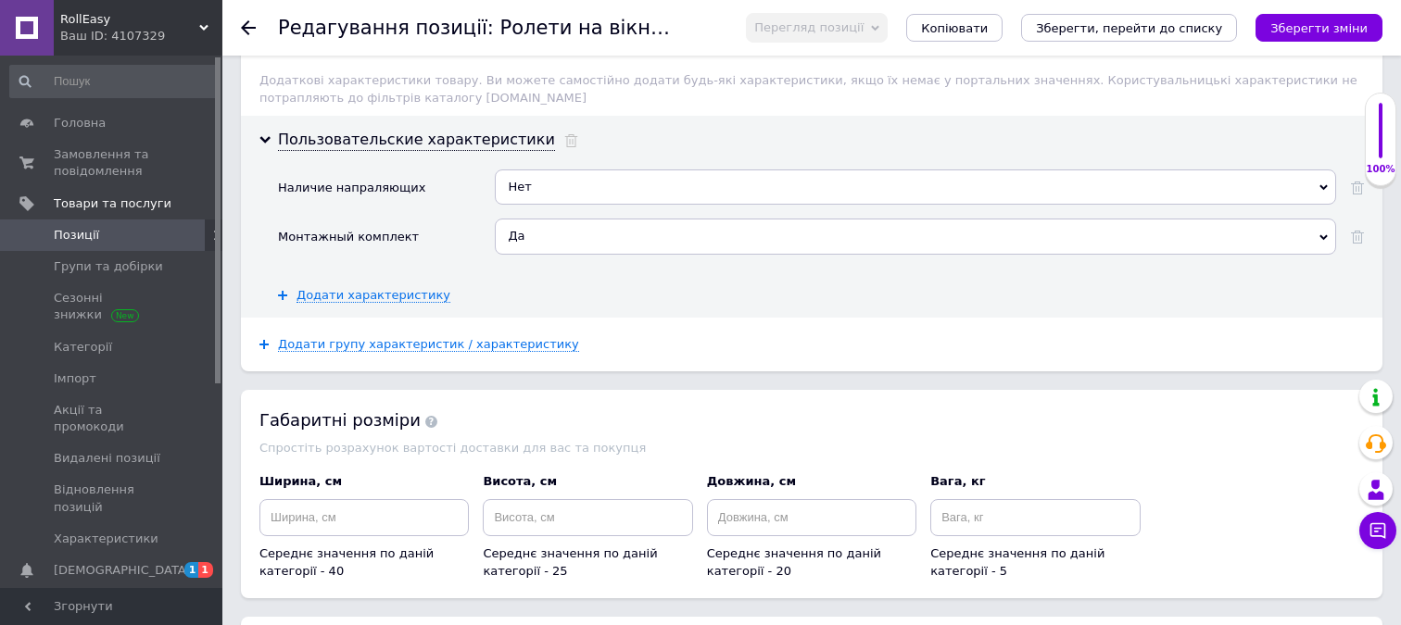
click at [839, 170] on div "Нет" at bounding box center [915, 187] width 841 height 35
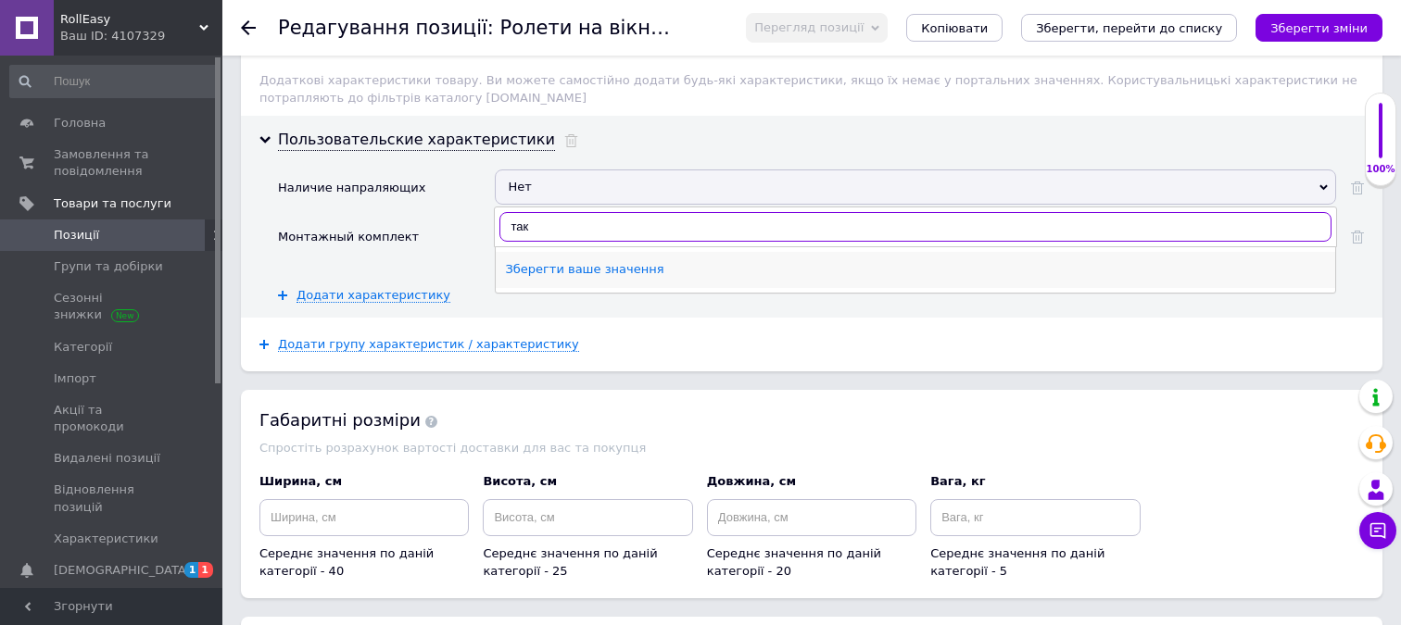
type input "так"
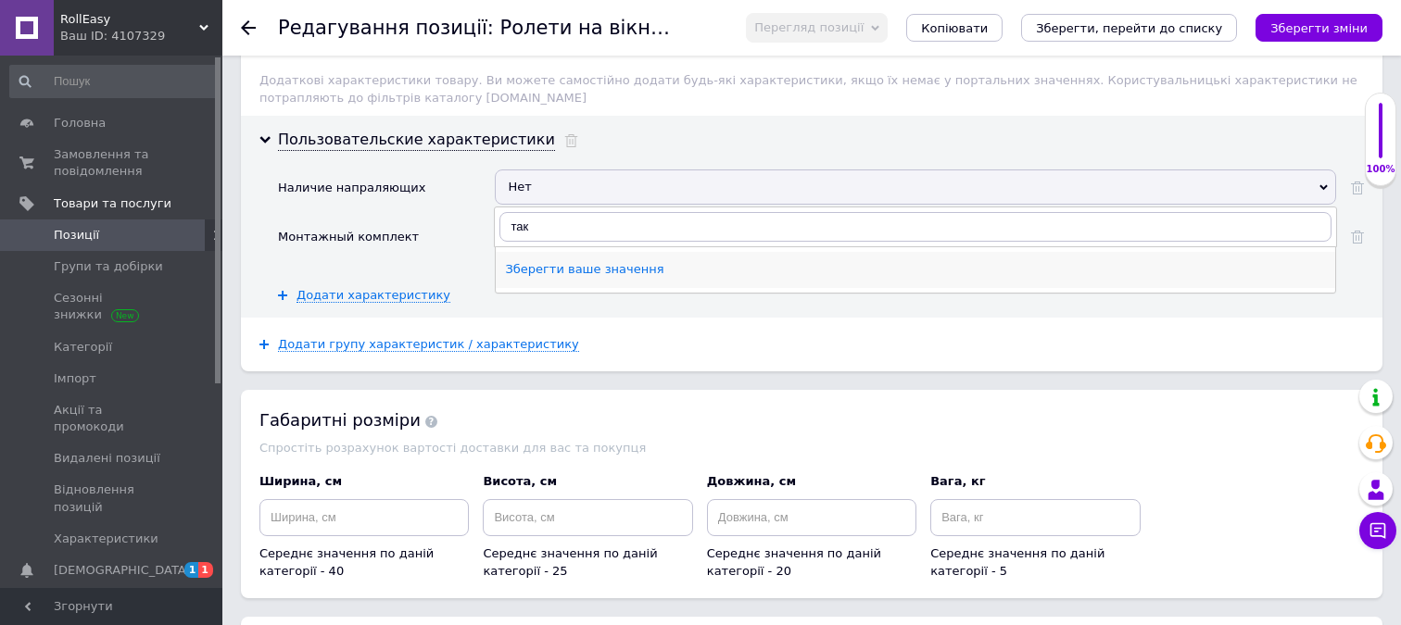
click at [568, 261] on div "Зберегти ваше значення" at bounding box center [915, 269] width 821 height 17
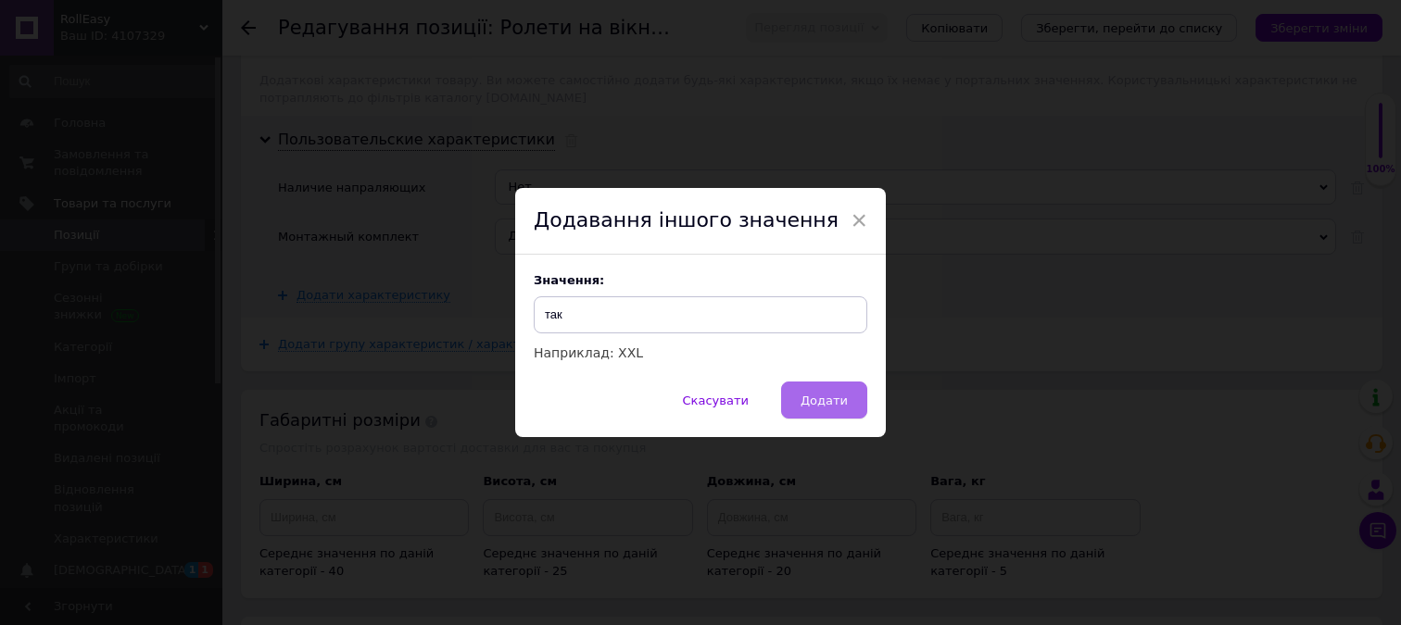
click at [811, 403] on span "Додати" at bounding box center [823, 401] width 47 height 14
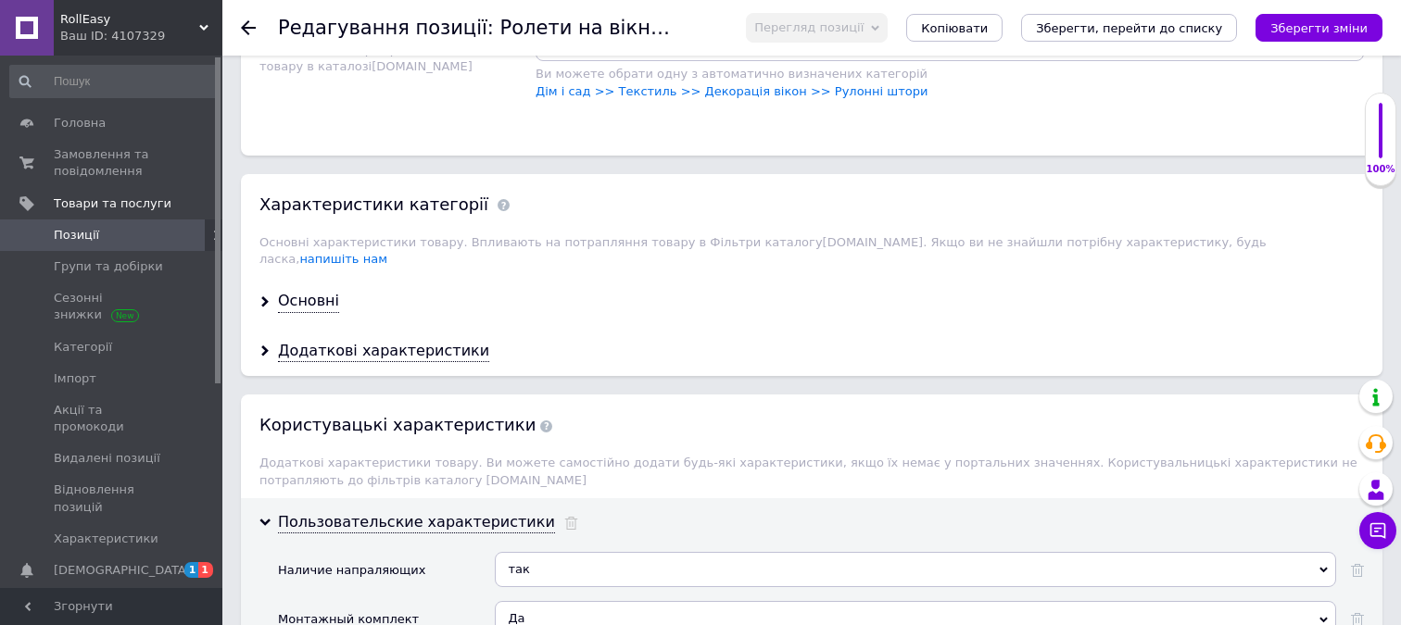
scroll to position [1868, 0]
click at [293, 292] on div "Основні" at bounding box center [308, 302] width 61 height 21
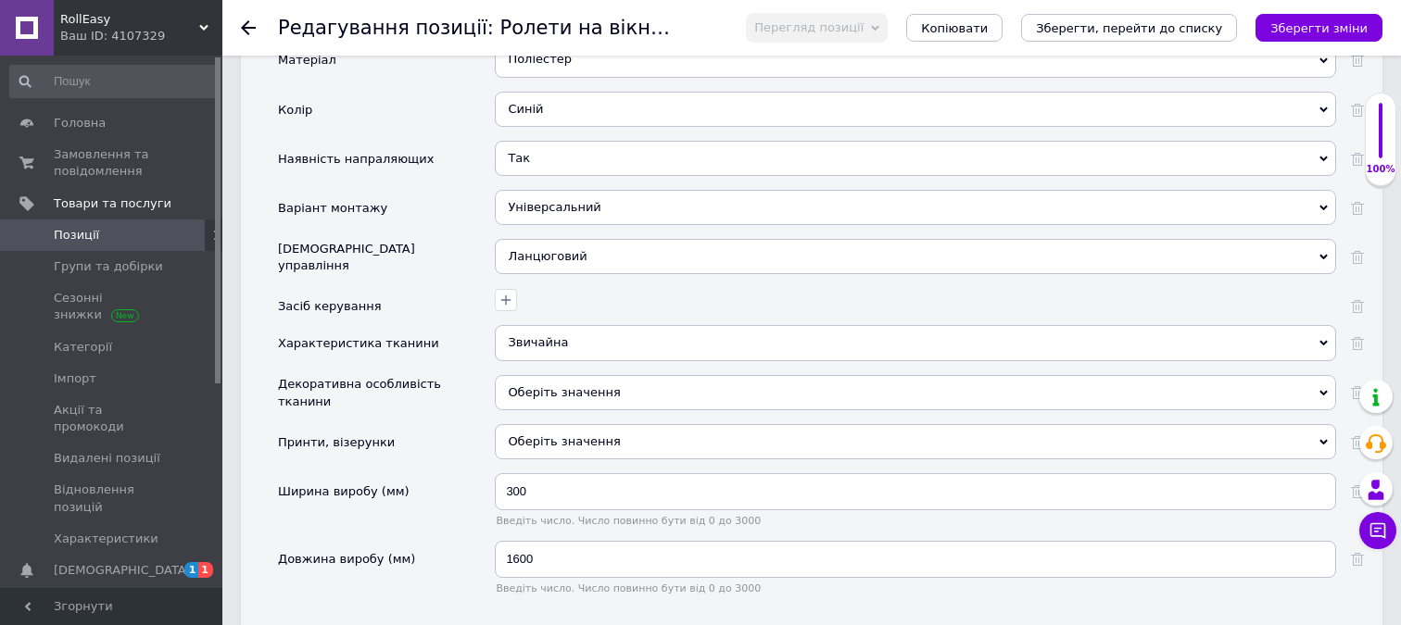
scroll to position [2338, 0]
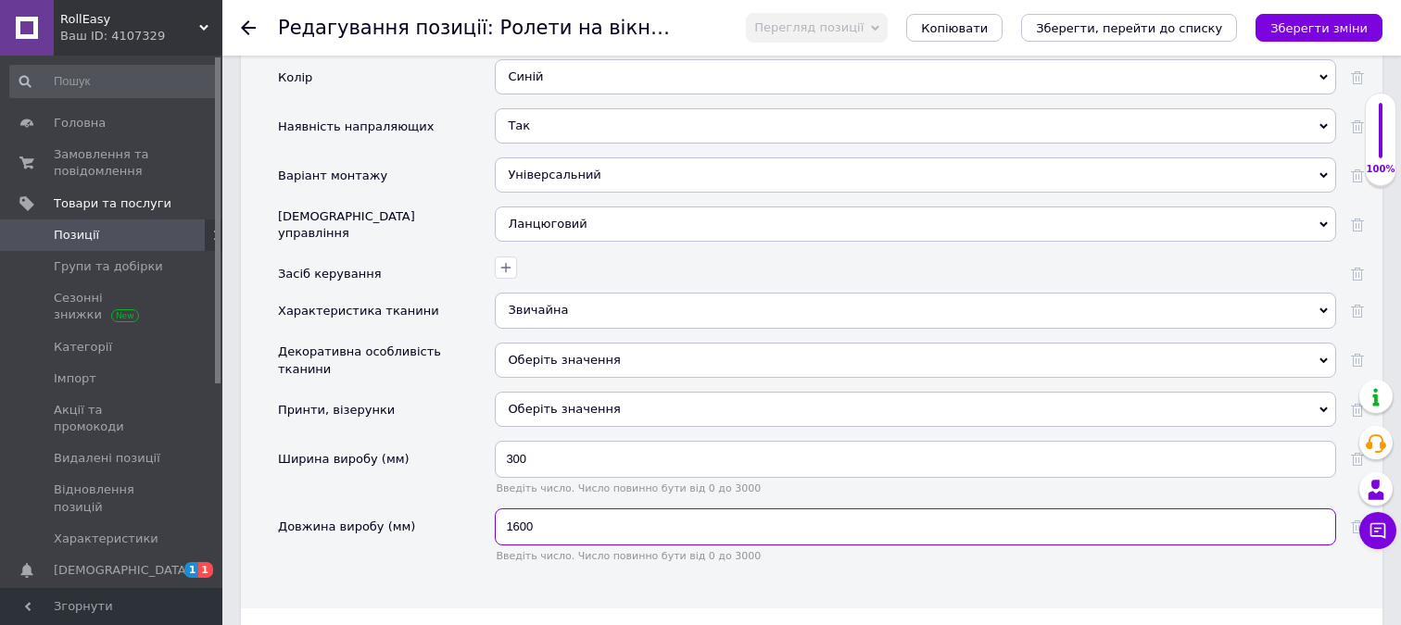
click at [541, 511] on input "1600" at bounding box center [915, 527] width 841 height 37
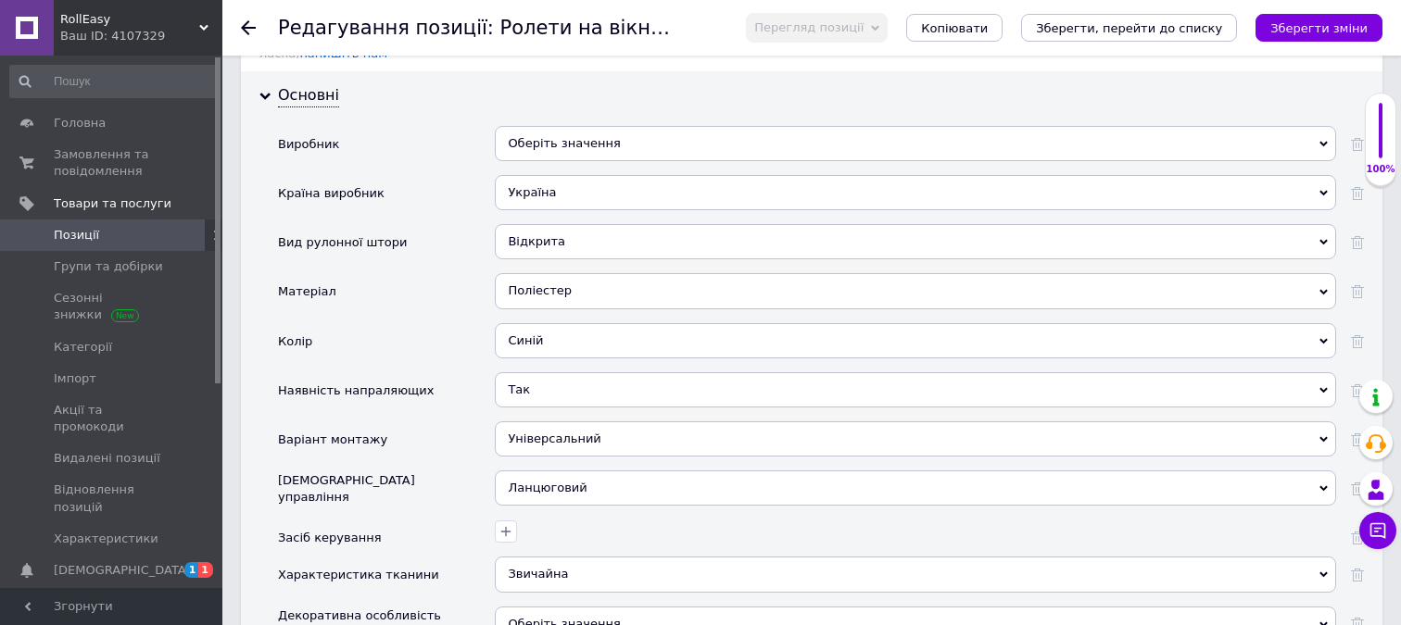
scroll to position [2071, 0]
type input "1500"
click at [599, 326] on div "Синій" at bounding box center [915, 343] width 841 height 35
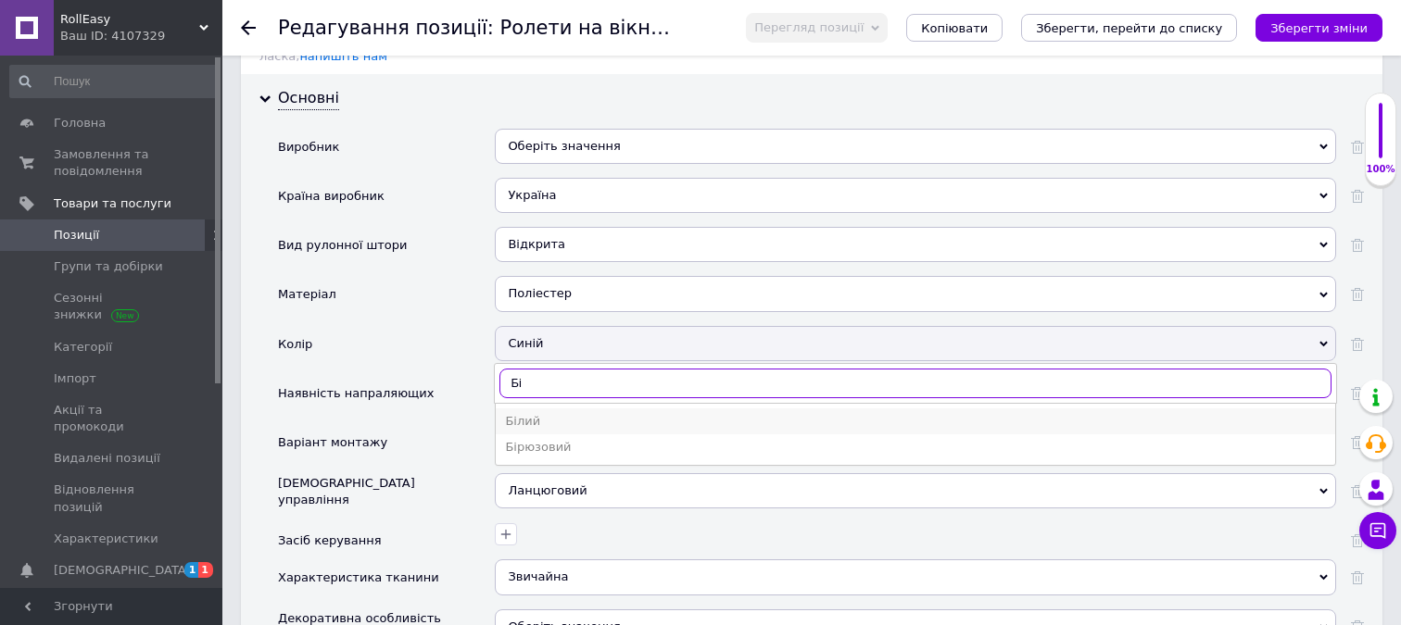
type input "Бі"
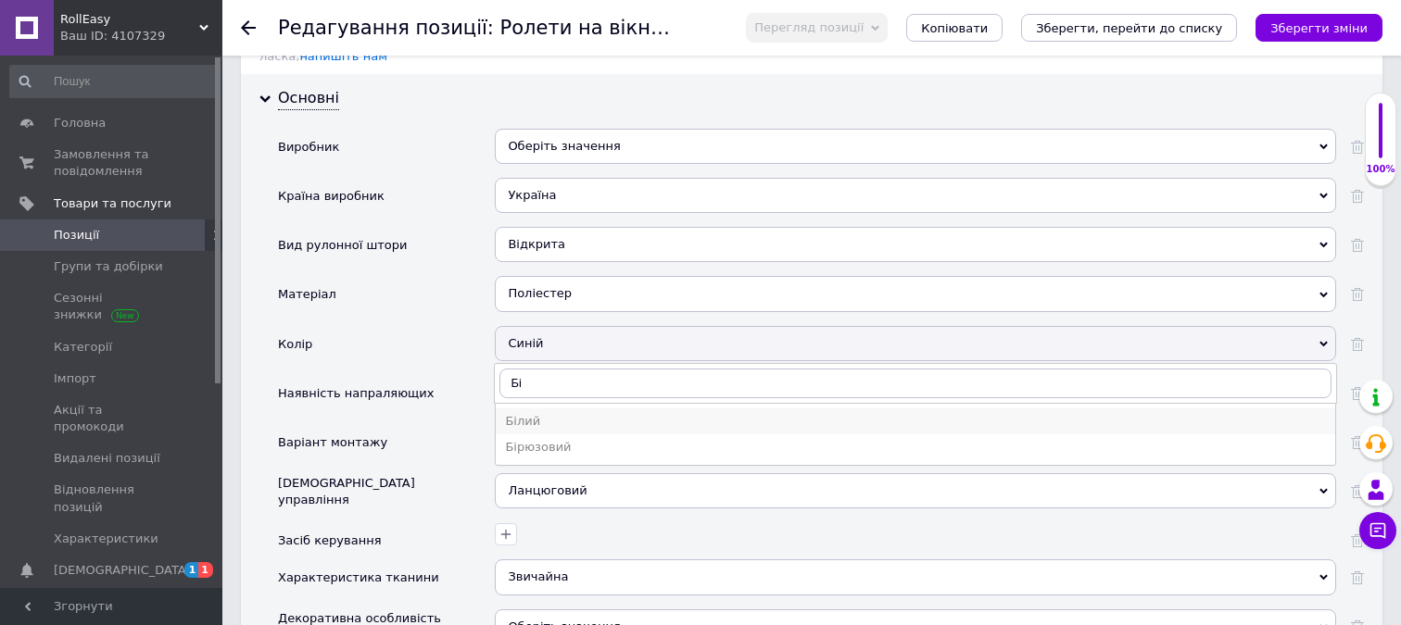
click at [536, 413] on div "Білий" at bounding box center [915, 421] width 821 height 17
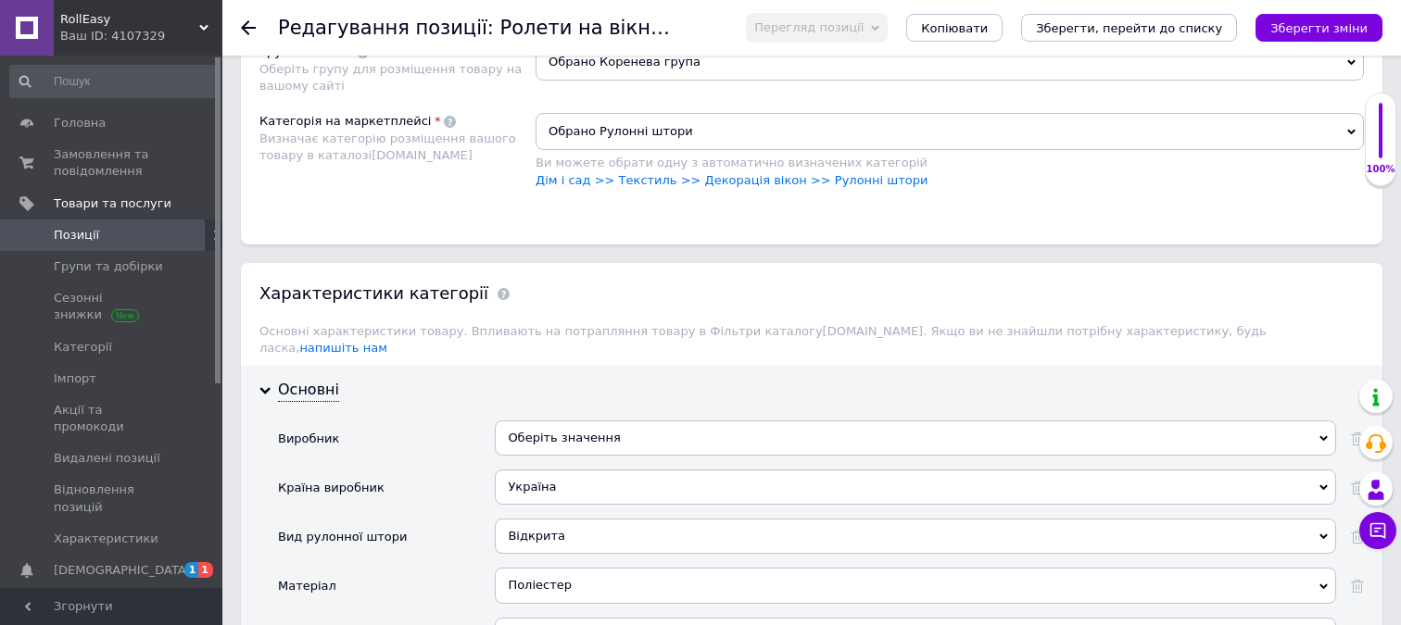
scroll to position [1794, 0]
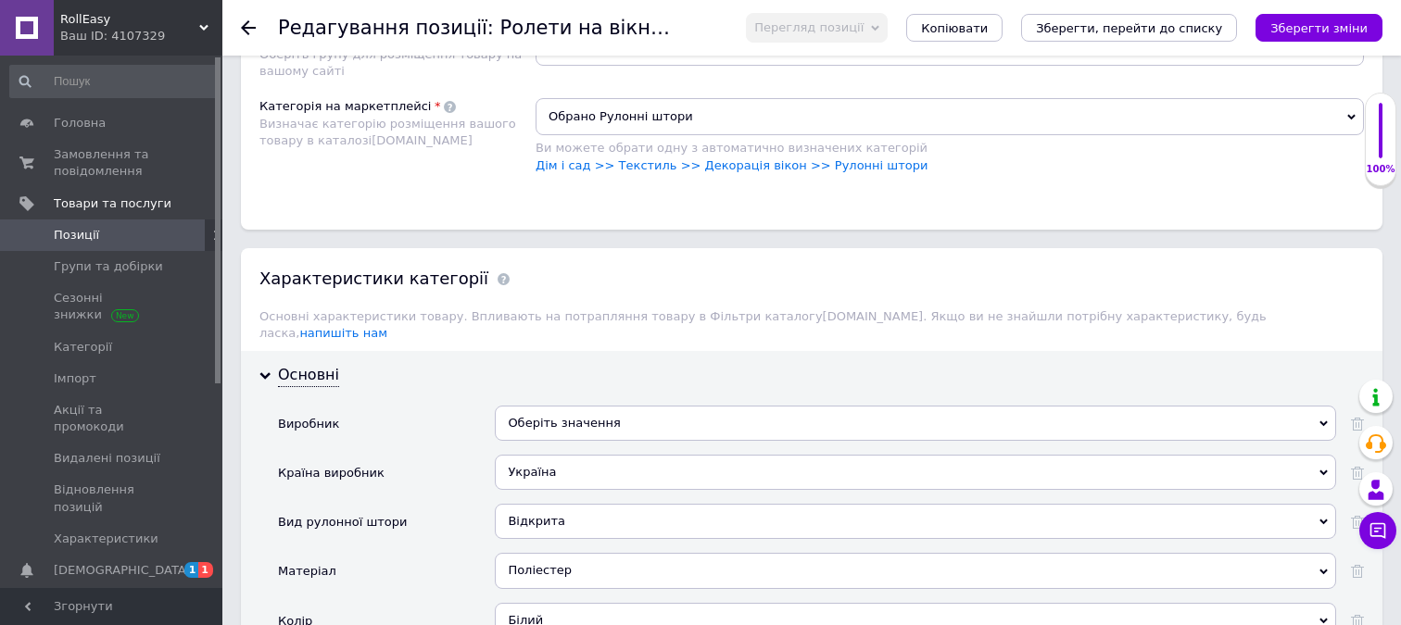
click at [585, 409] on div "Оберіть значення" at bounding box center [915, 423] width 841 height 35
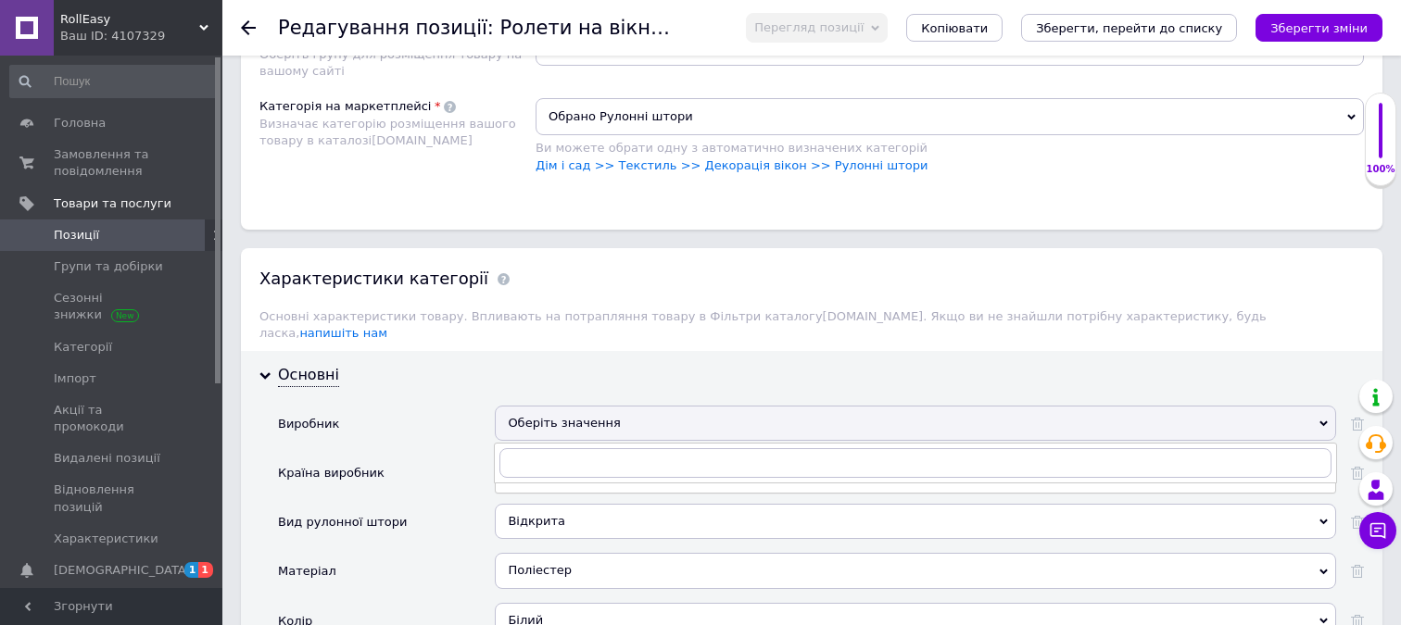
click at [585, 409] on div "Оберіть значення" at bounding box center [915, 423] width 841 height 35
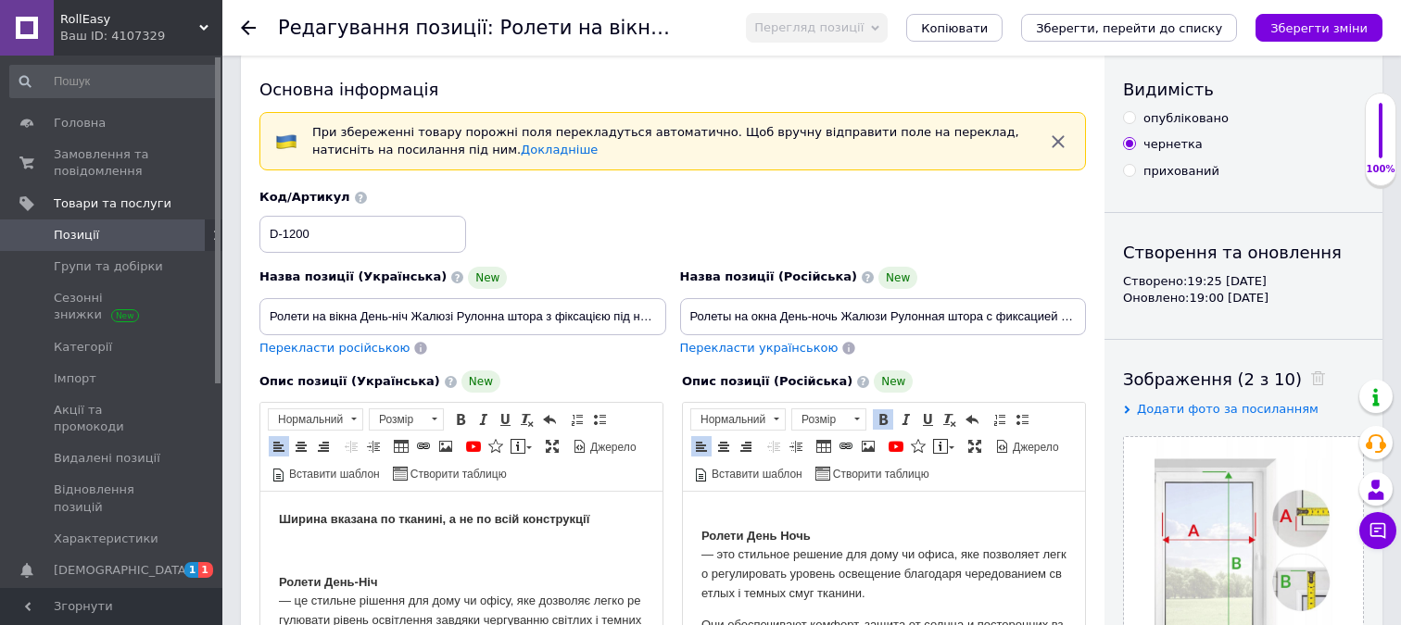
scroll to position [0, 0]
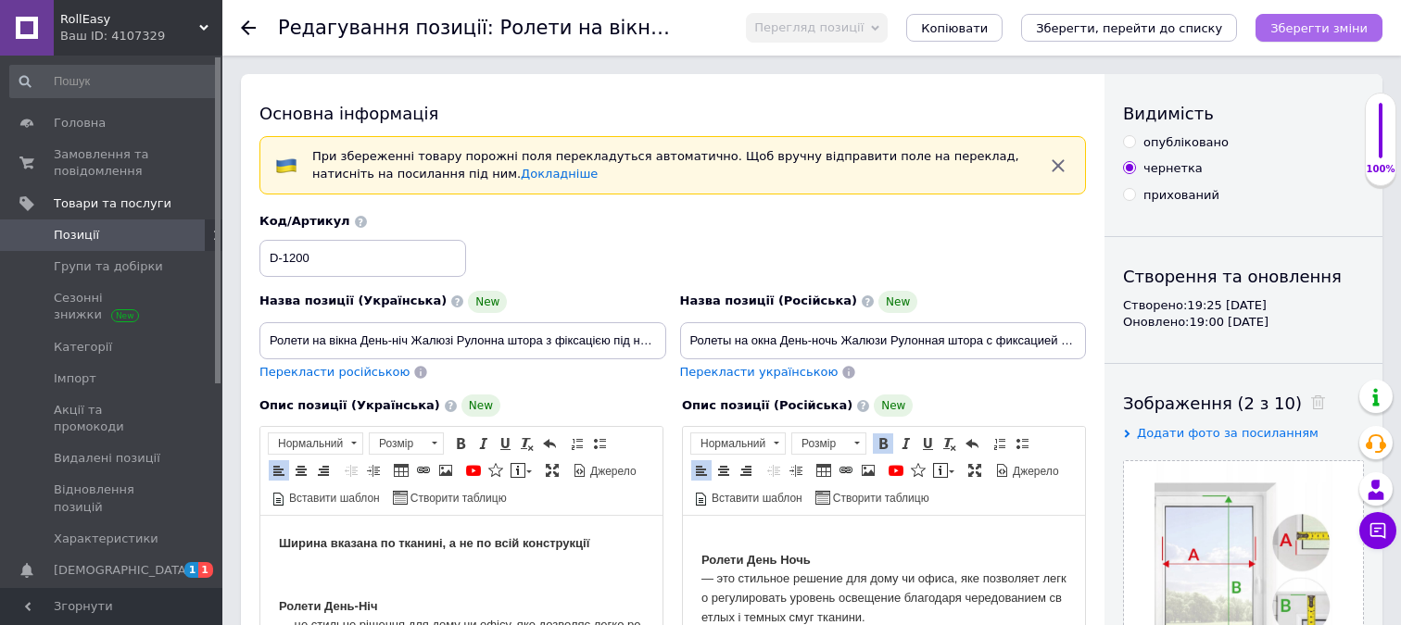
click at [1299, 30] on icon "Зберегти зміни" at bounding box center [1318, 28] width 97 height 14
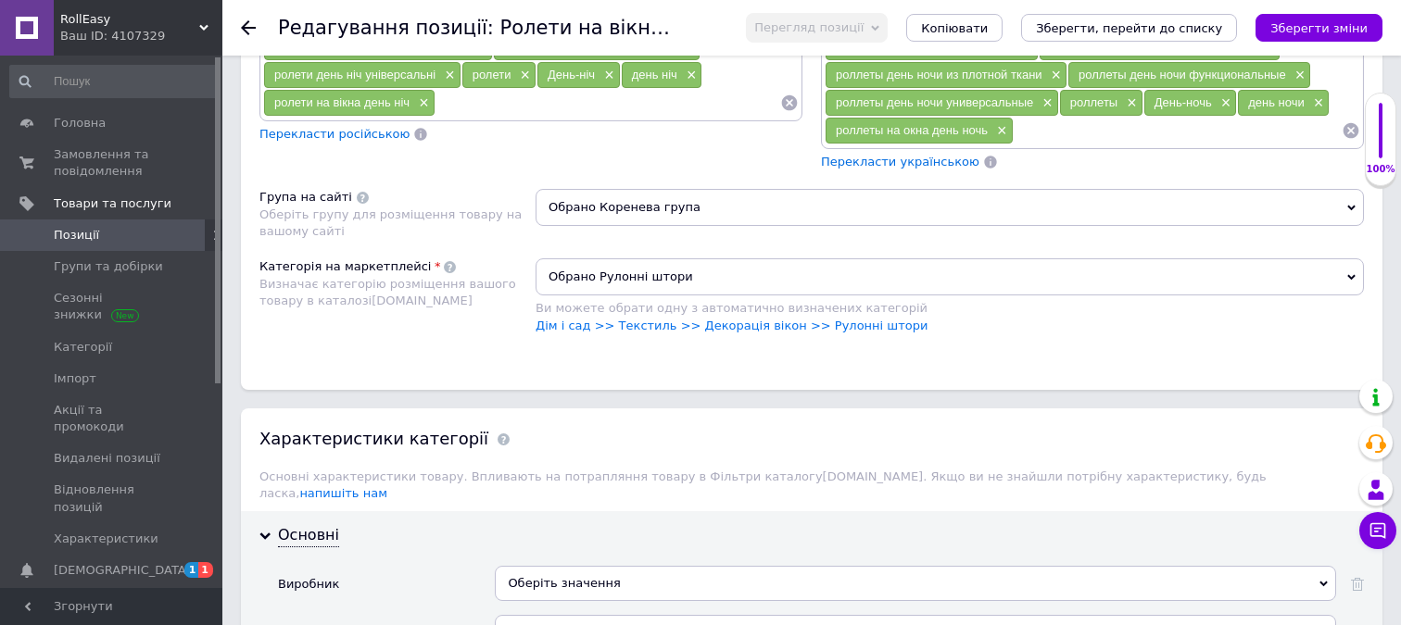
scroll to position [1629, 0]
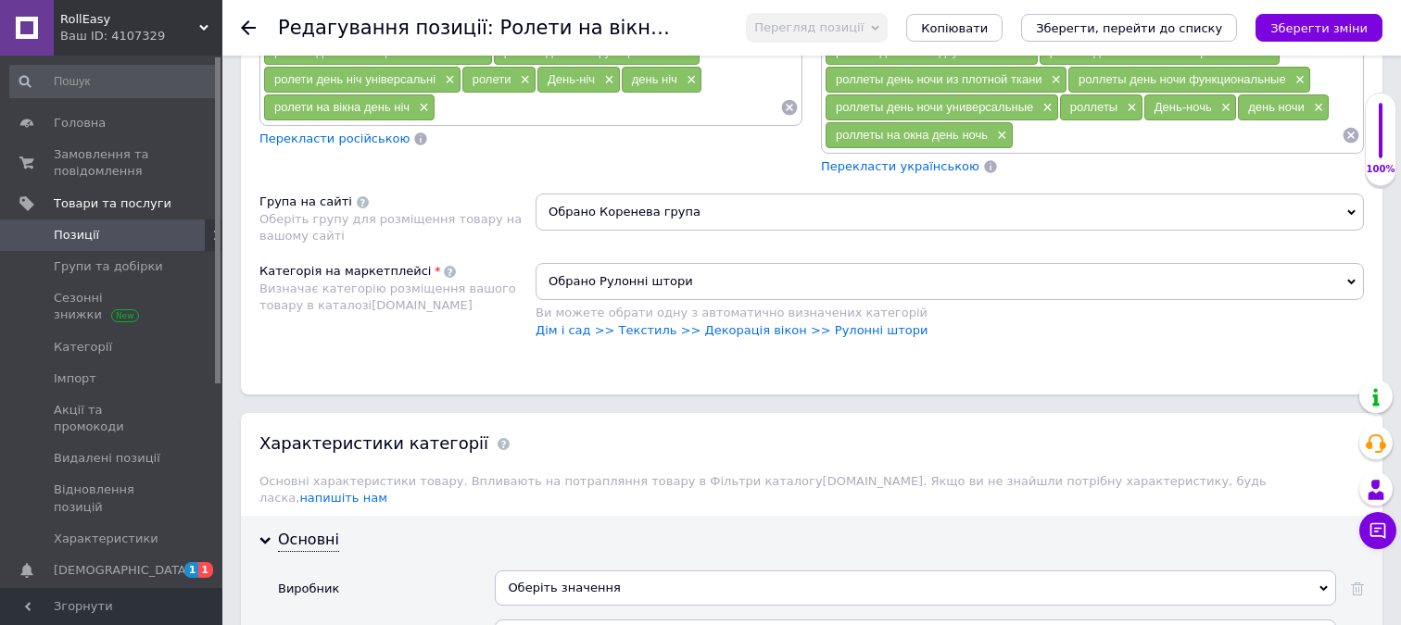
click at [618, 293] on span "Обрано Рулонні штори" at bounding box center [949, 281] width 828 height 37
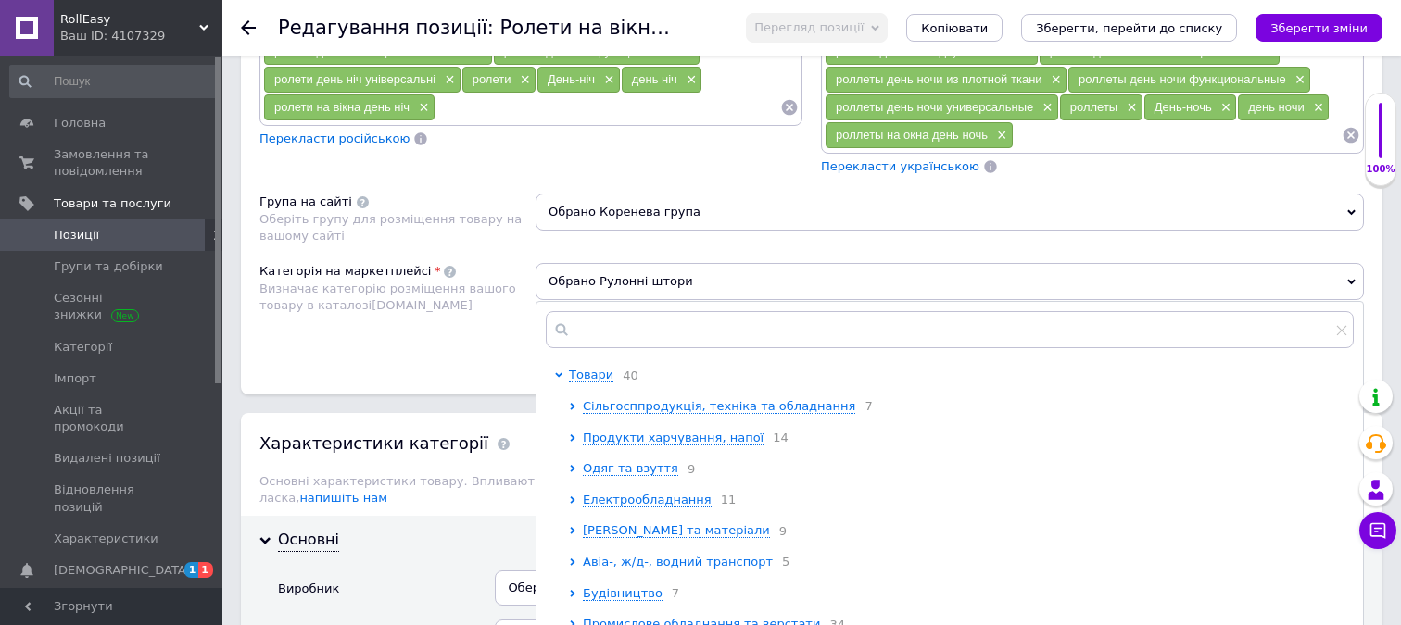
click at [618, 293] on span "Обрано Рулонні штори" at bounding box center [949, 281] width 828 height 37
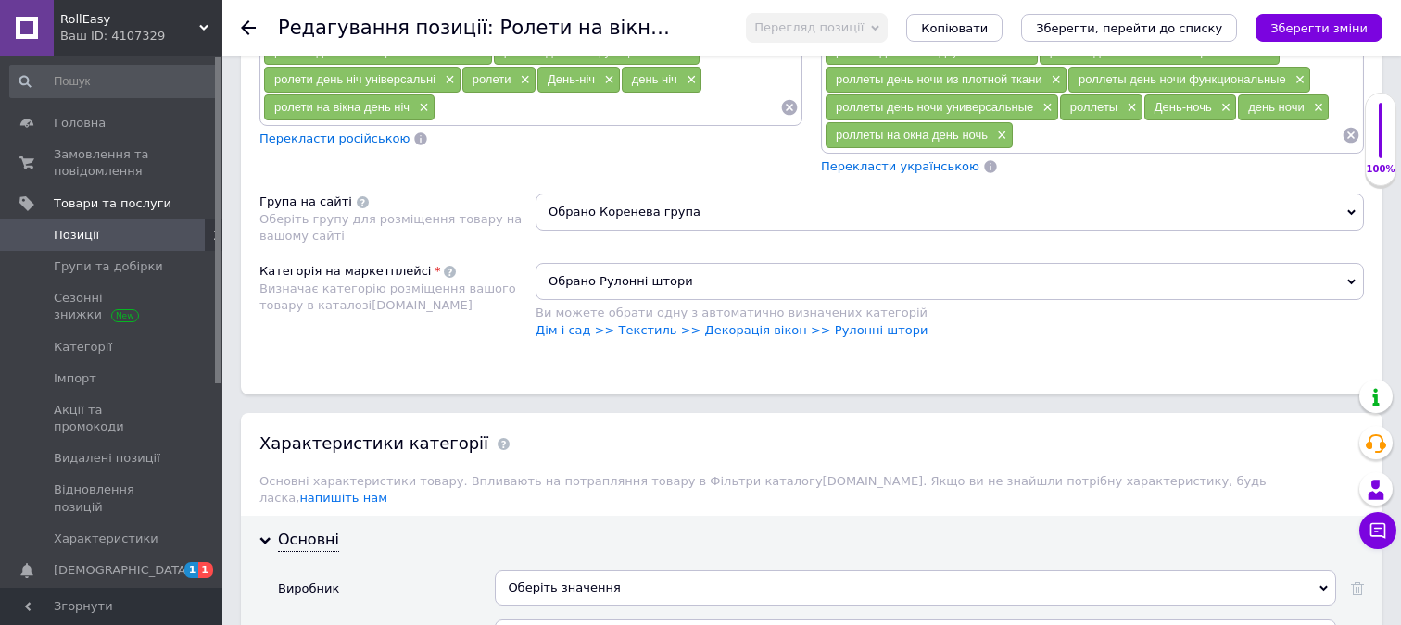
click at [638, 215] on span "Обрано Коренева група" at bounding box center [949, 212] width 828 height 37
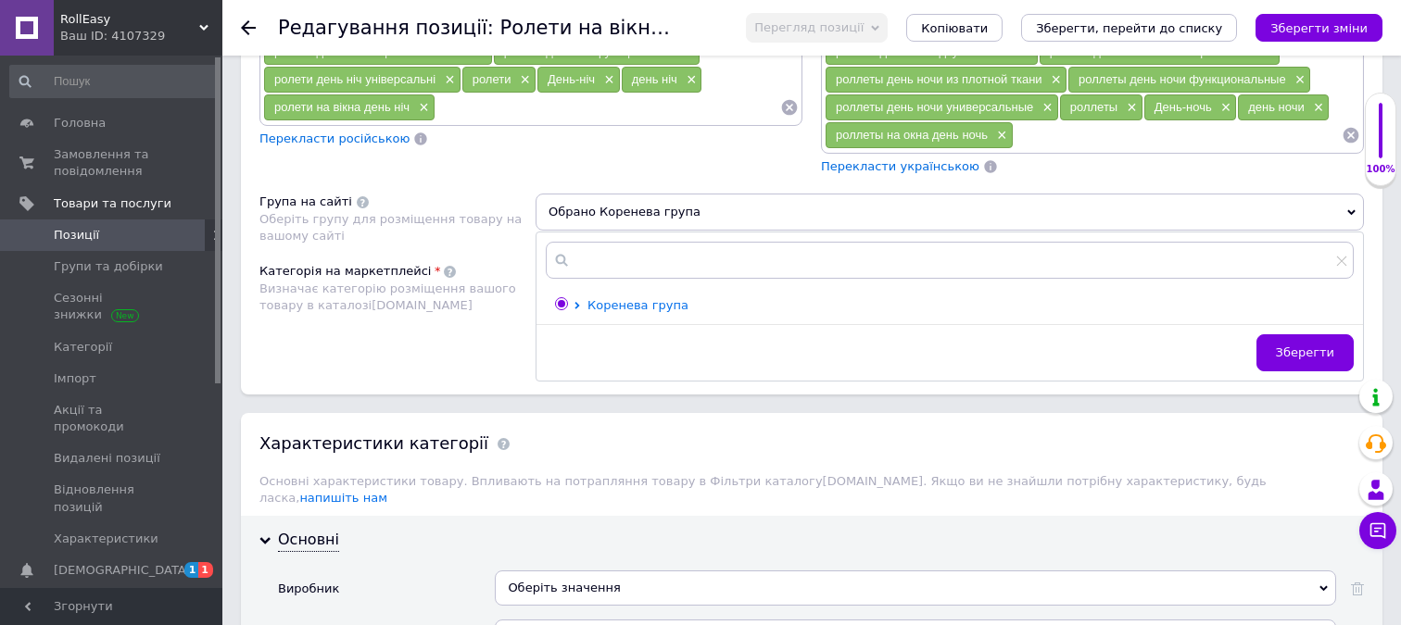
click at [614, 311] on span "Коренева група" at bounding box center [637, 305] width 101 height 14
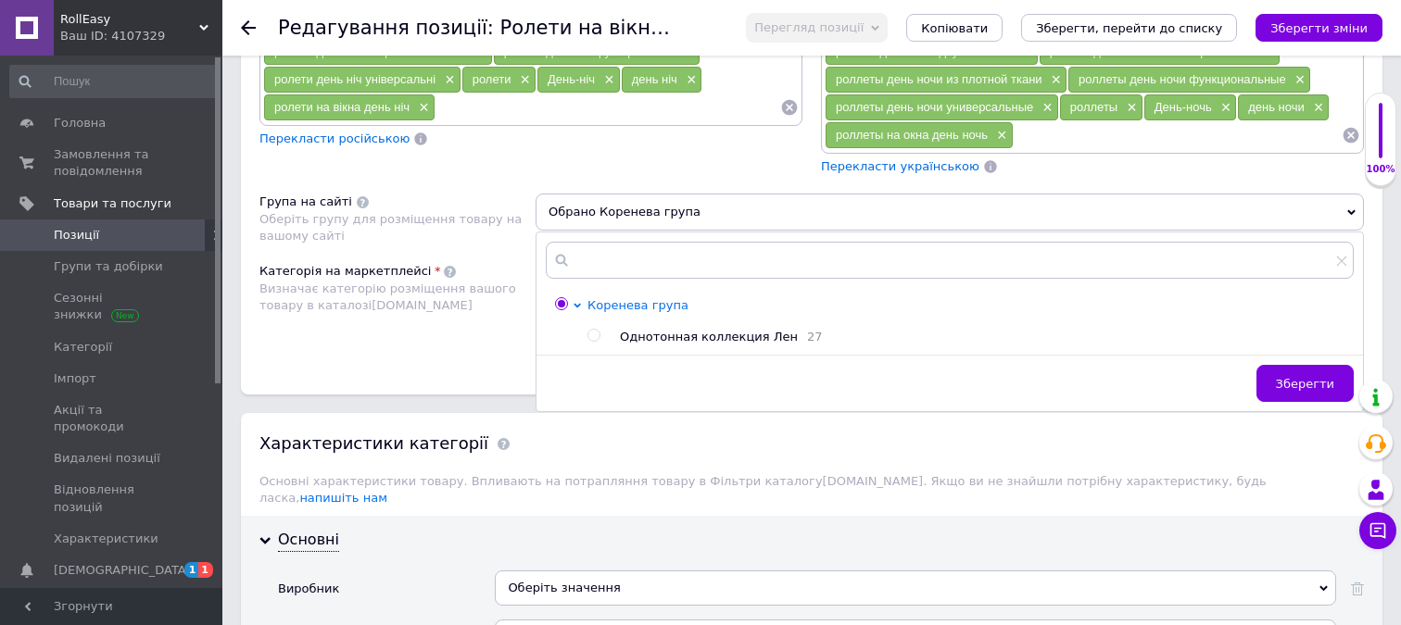
click at [614, 311] on span "Коренева група" at bounding box center [637, 305] width 101 height 14
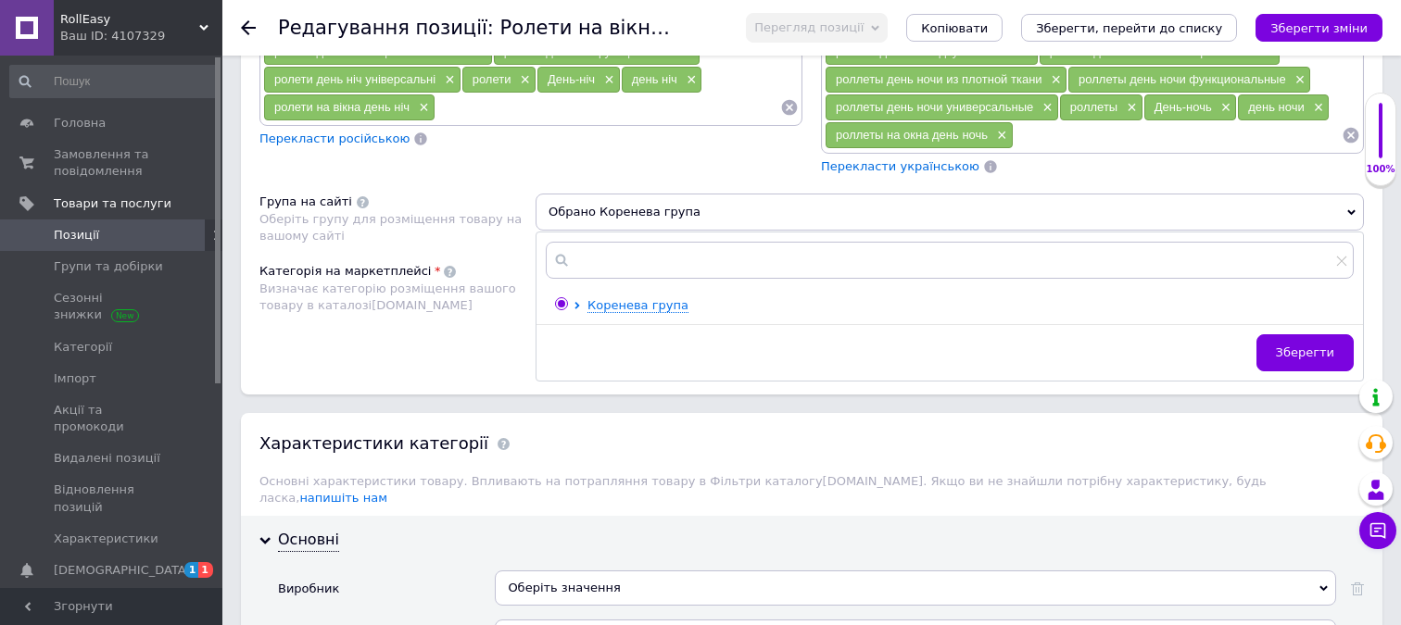
click at [85, 227] on span "Позиції" at bounding box center [76, 235] width 45 height 17
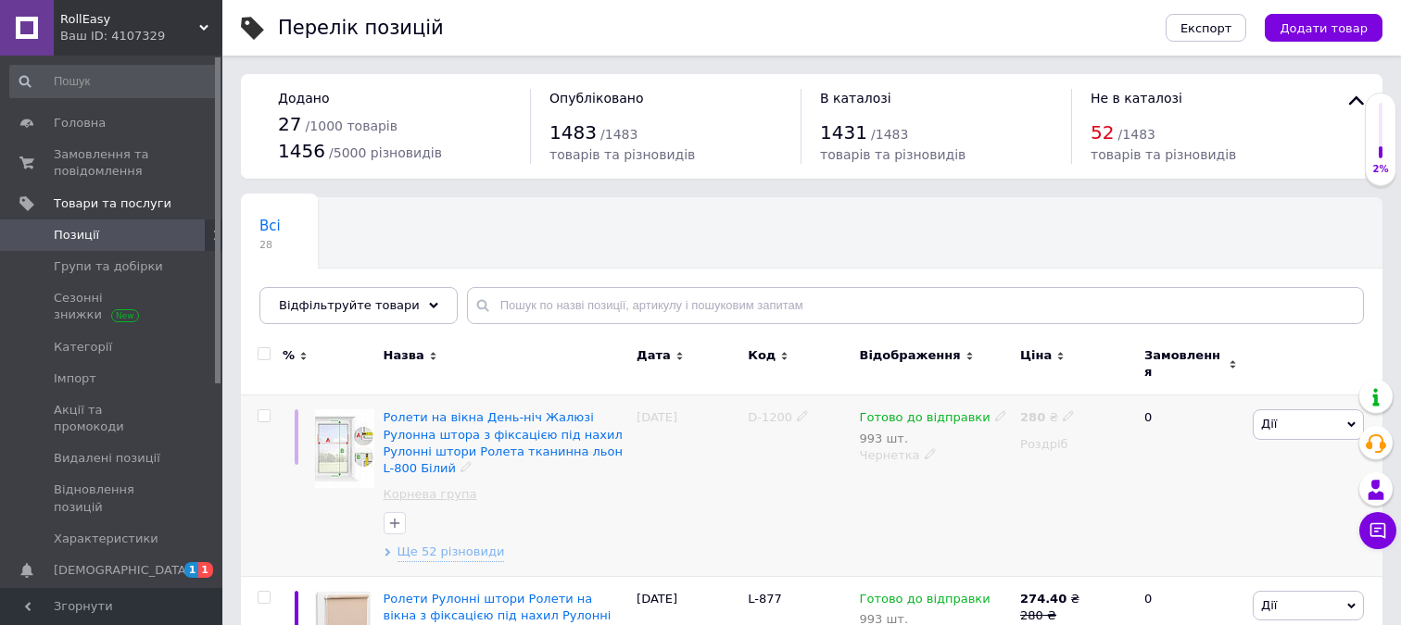
click at [421, 486] on link "Корнева група" at bounding box center [431, 494] width 94 height 17
